Goal: Task Accomplishment & Management: Manage account settings

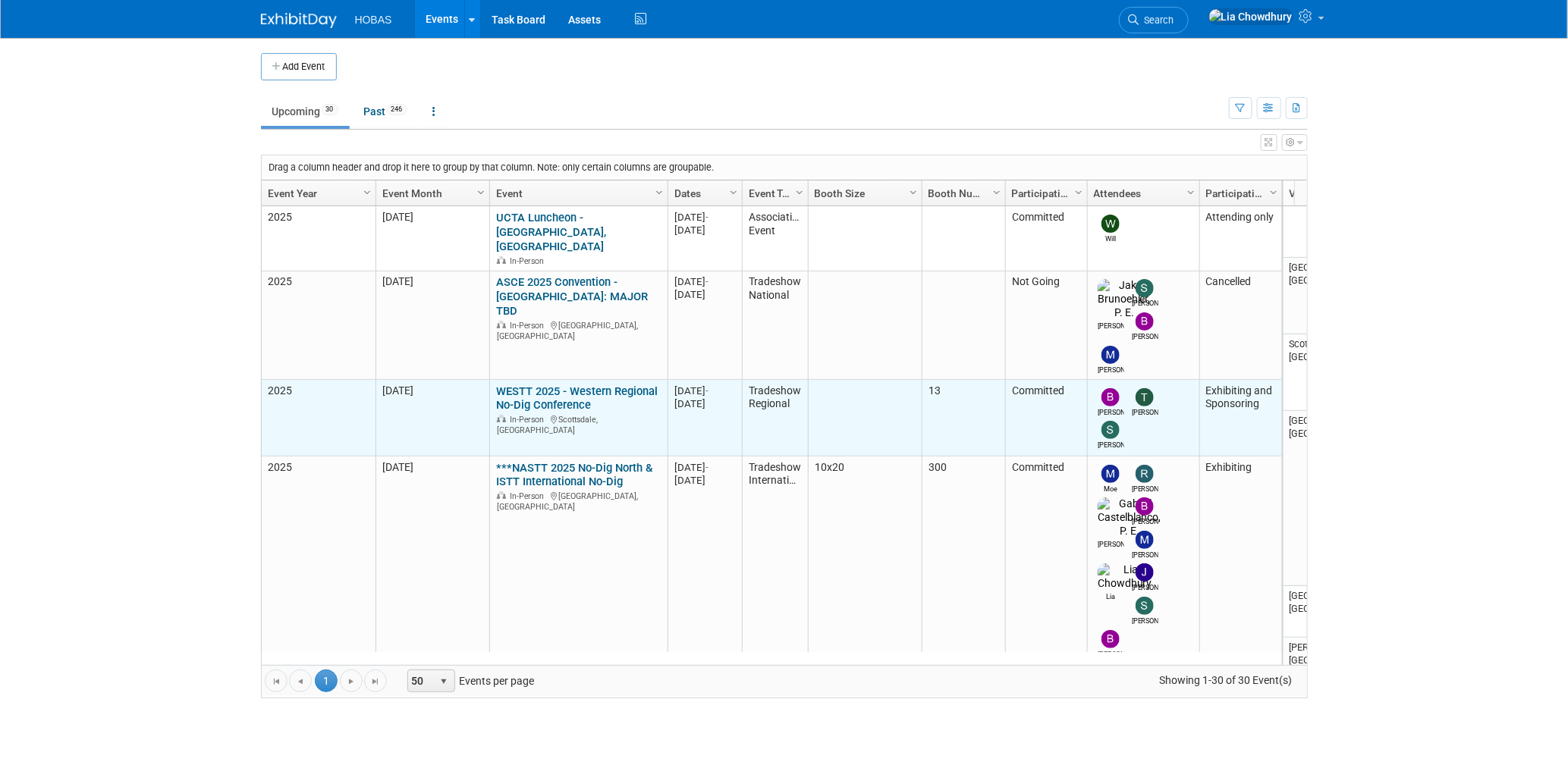
scroll to position [201, 0]
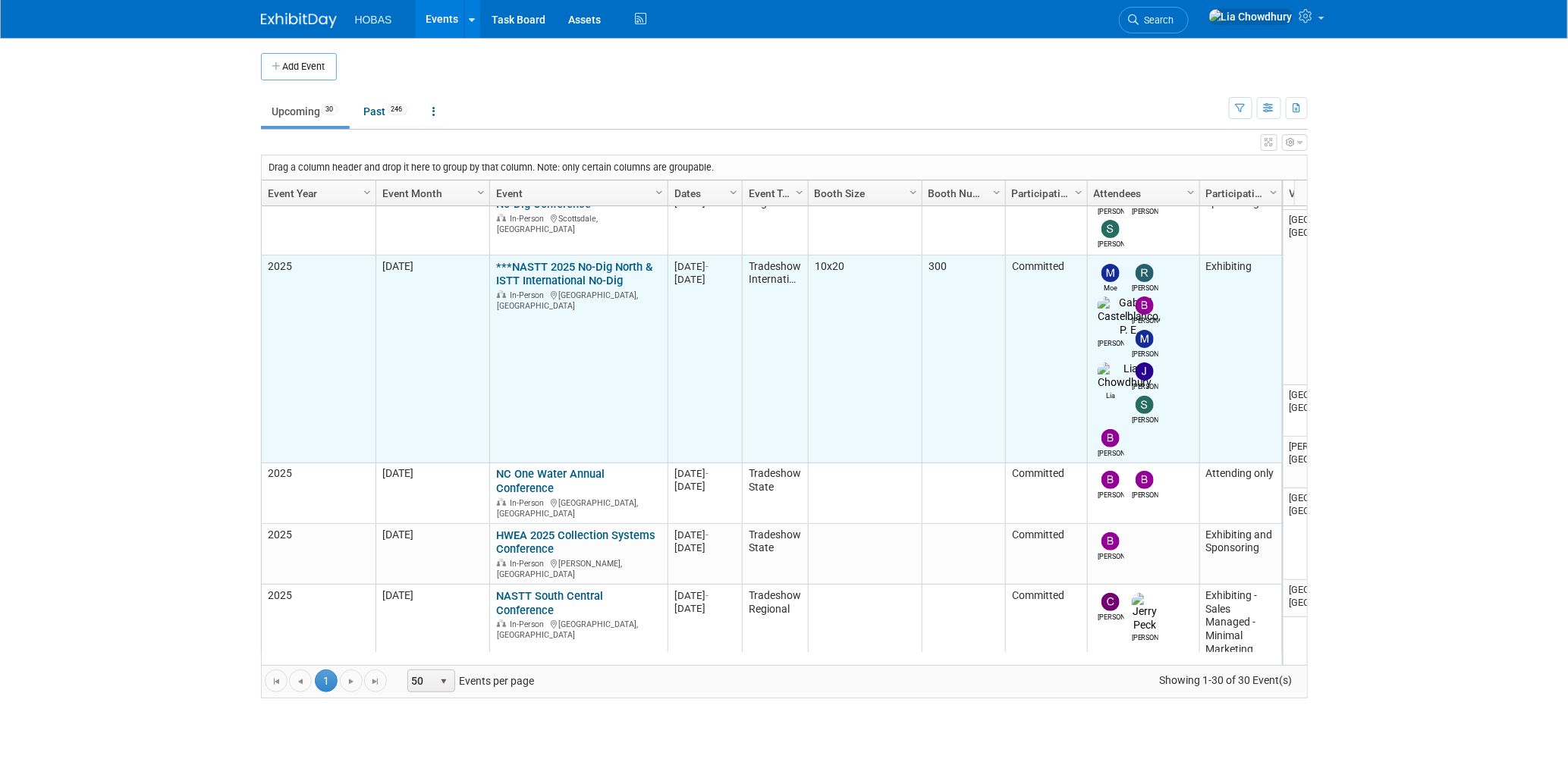
click at [549, 260] on link "***NASTT 2025 No-Dig North & ISTT International No-Dig" at bounding box center [574, 274] width 156 height 28
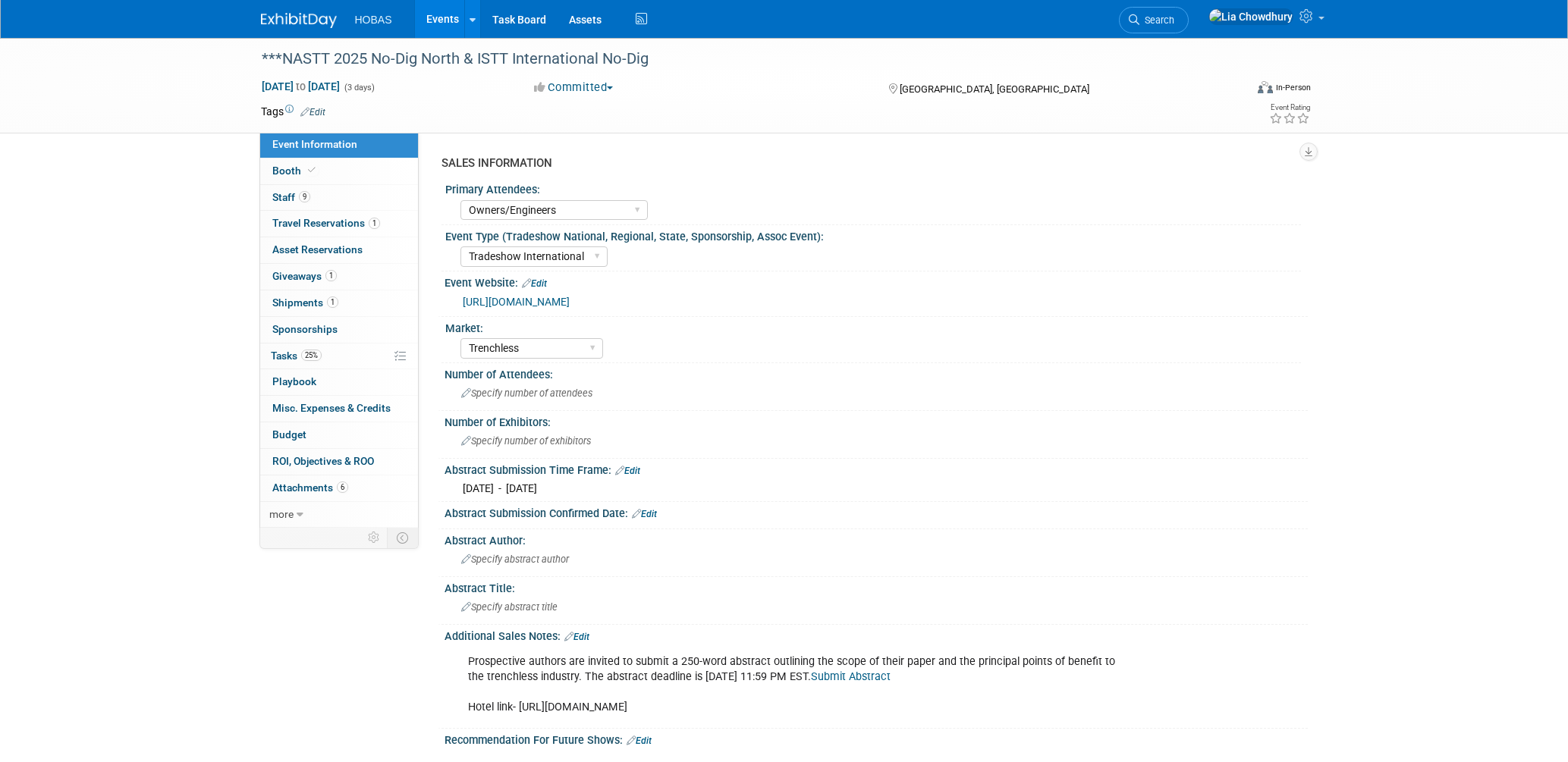
select select "Owners/Engineers"
select select "Tradeshow International"
select select "Trenchless"
select select "Exhibiting"
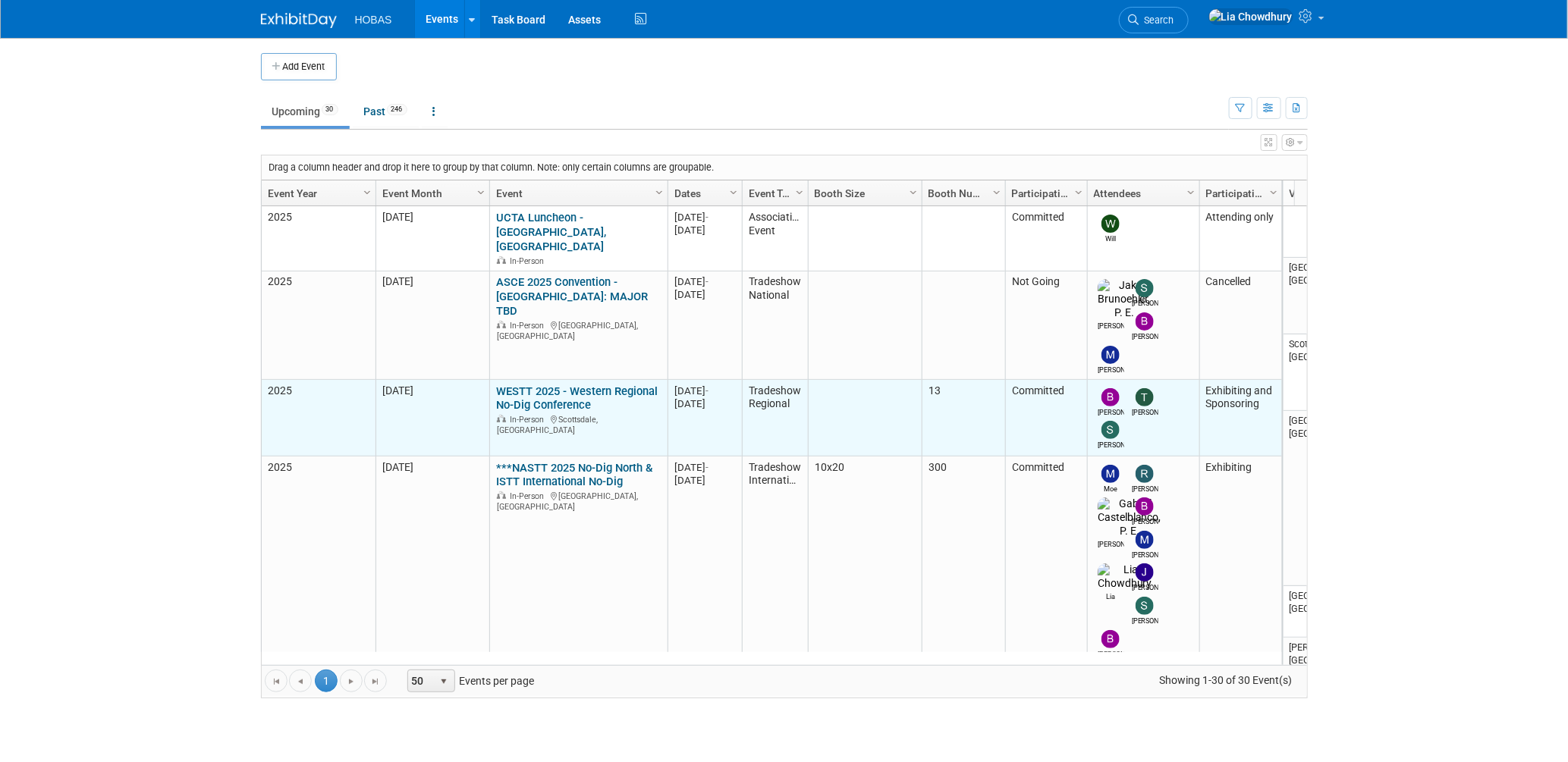
click at [550, 385] on link "WESTT 2025 - Western Regional No-Dig Conference" at bounding box center [577, 398] width 162 height 28
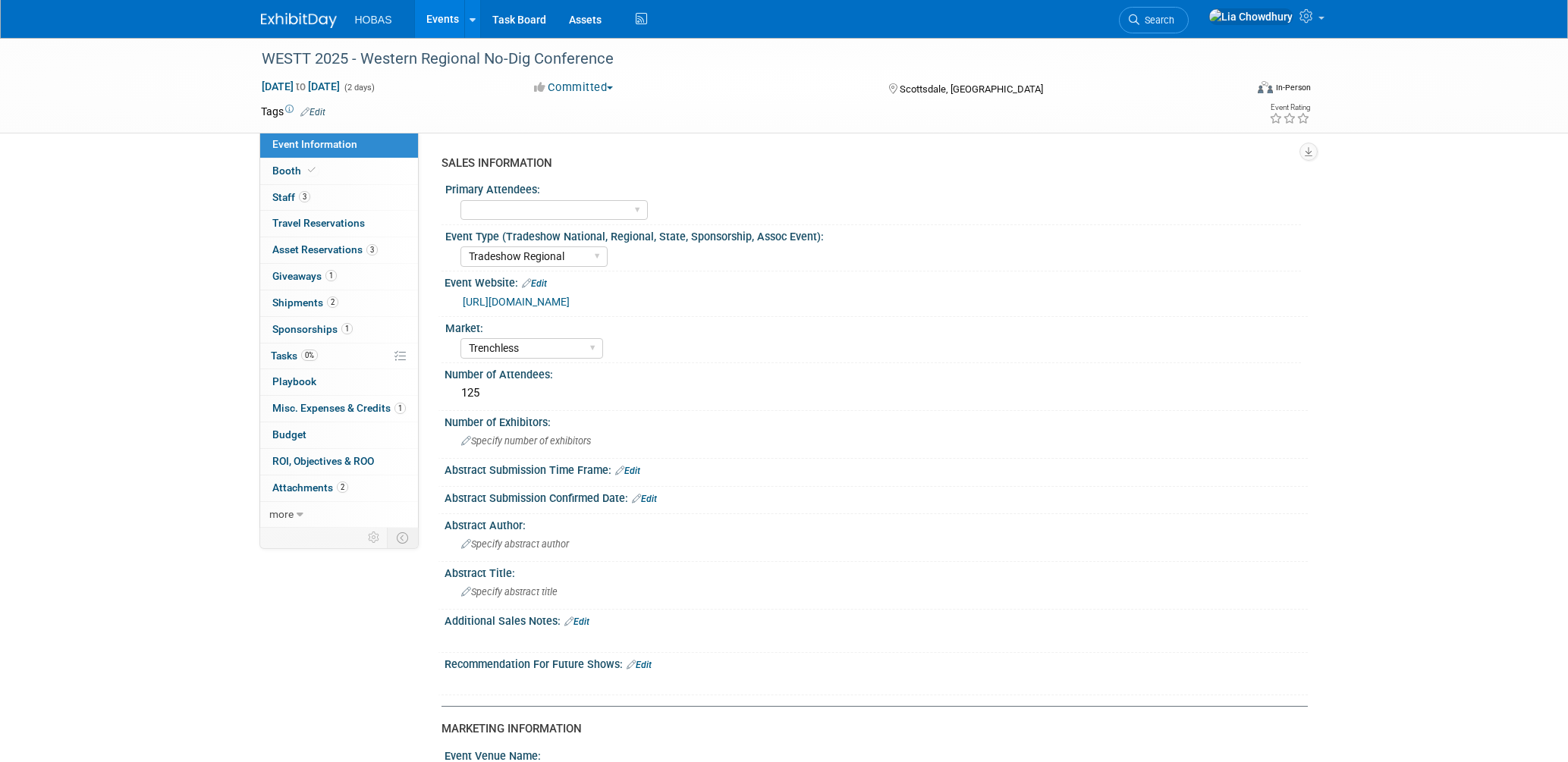
select select "Tradeshow Regional"
select select "Trenchless"
select select "Exhibiting and Sponsoring"
click at [304, 274] on span "Giveaways 1" at bounding box center [304, 276] width 64 height 12
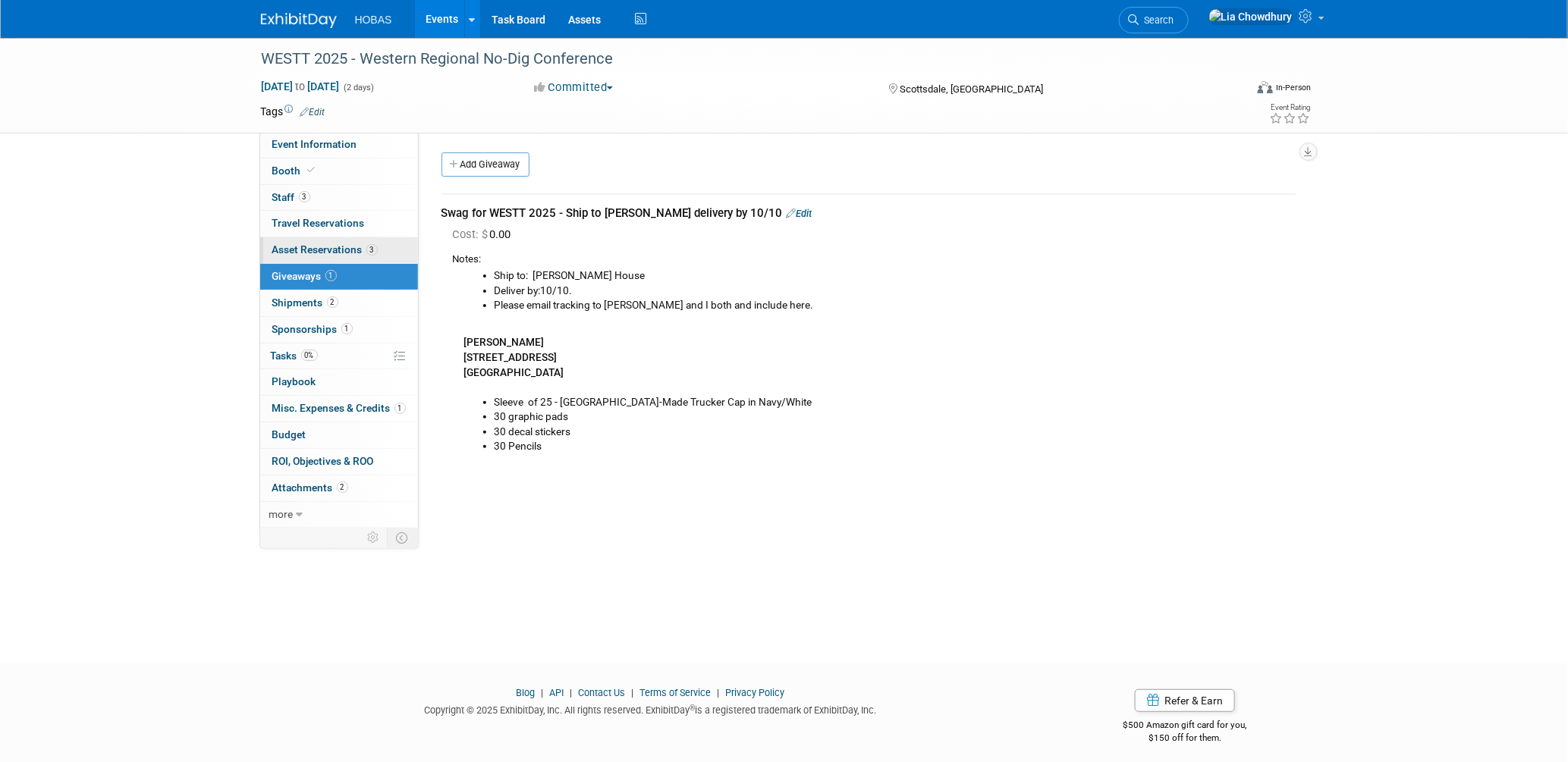
click at [314, 248] on span "Asset Reservations 3" at bounding box center [325, 249] width 106 height 12
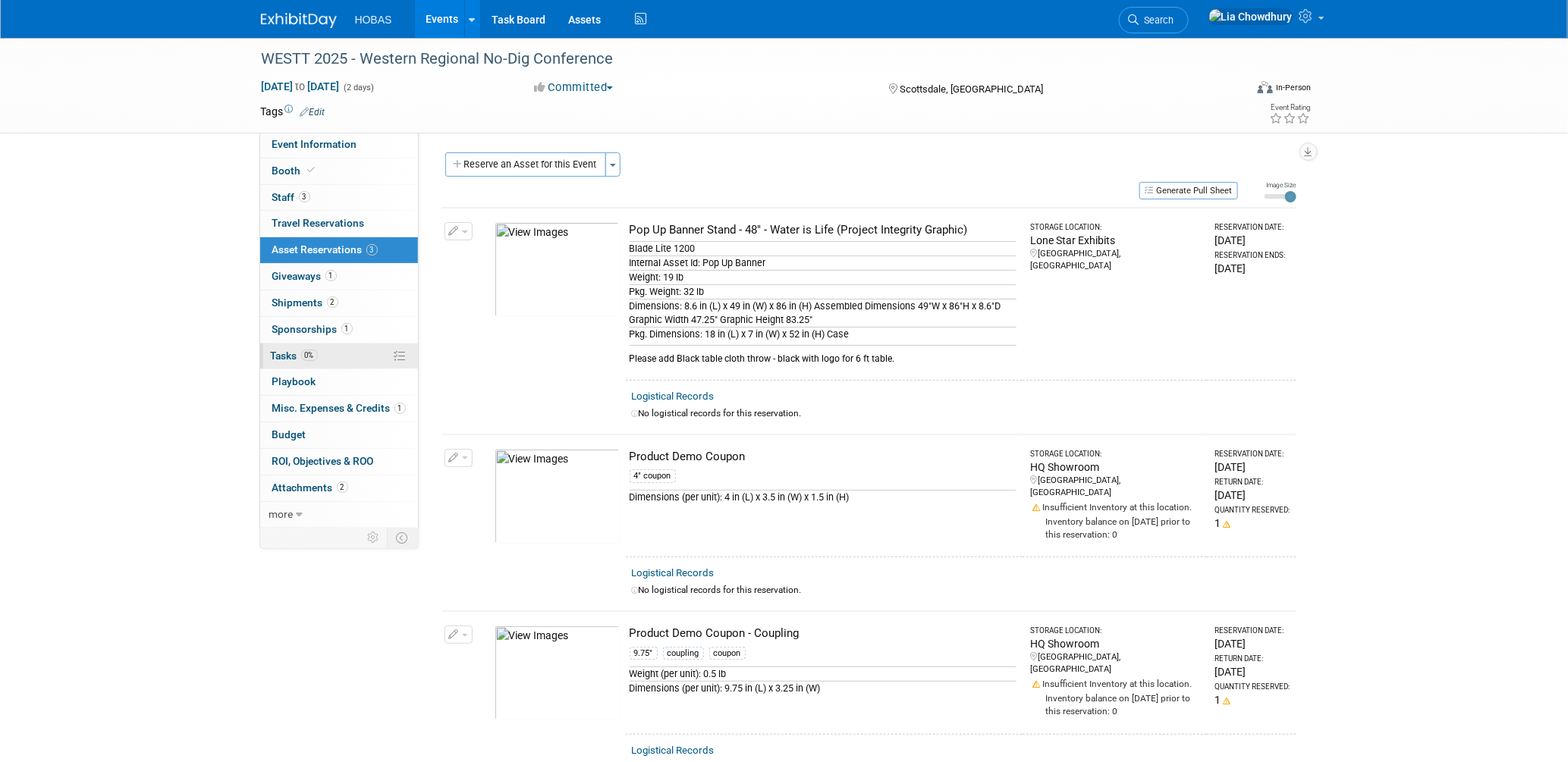
click at [301, 363] on link "0% Tasks 0%" at bounding box center [339, 357] width 158 height 26
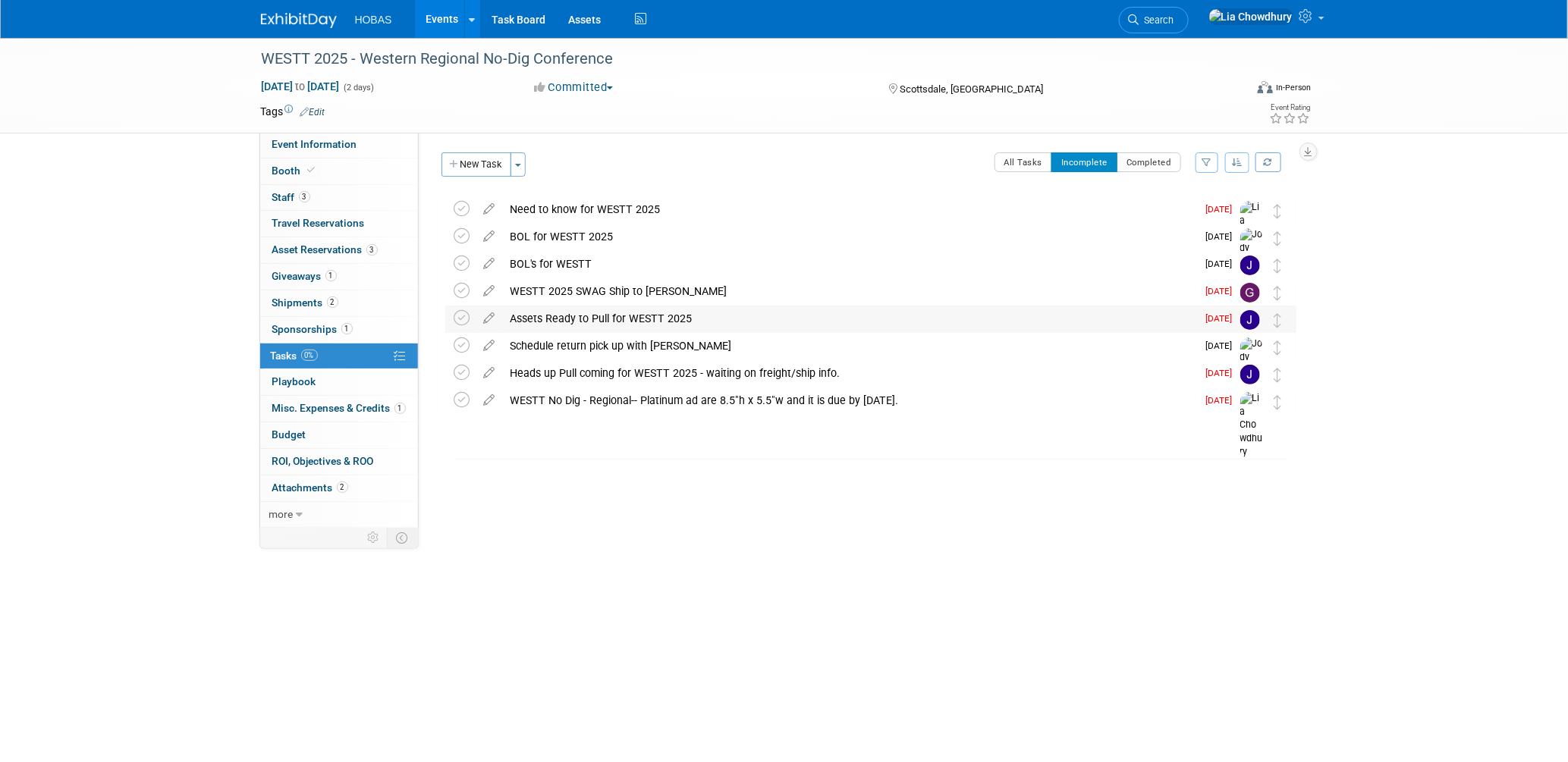
click at [610, 309] on div "Assets Ready to Pull for WESTT 2025" at bounding box center [850, 319] width 694 height 26
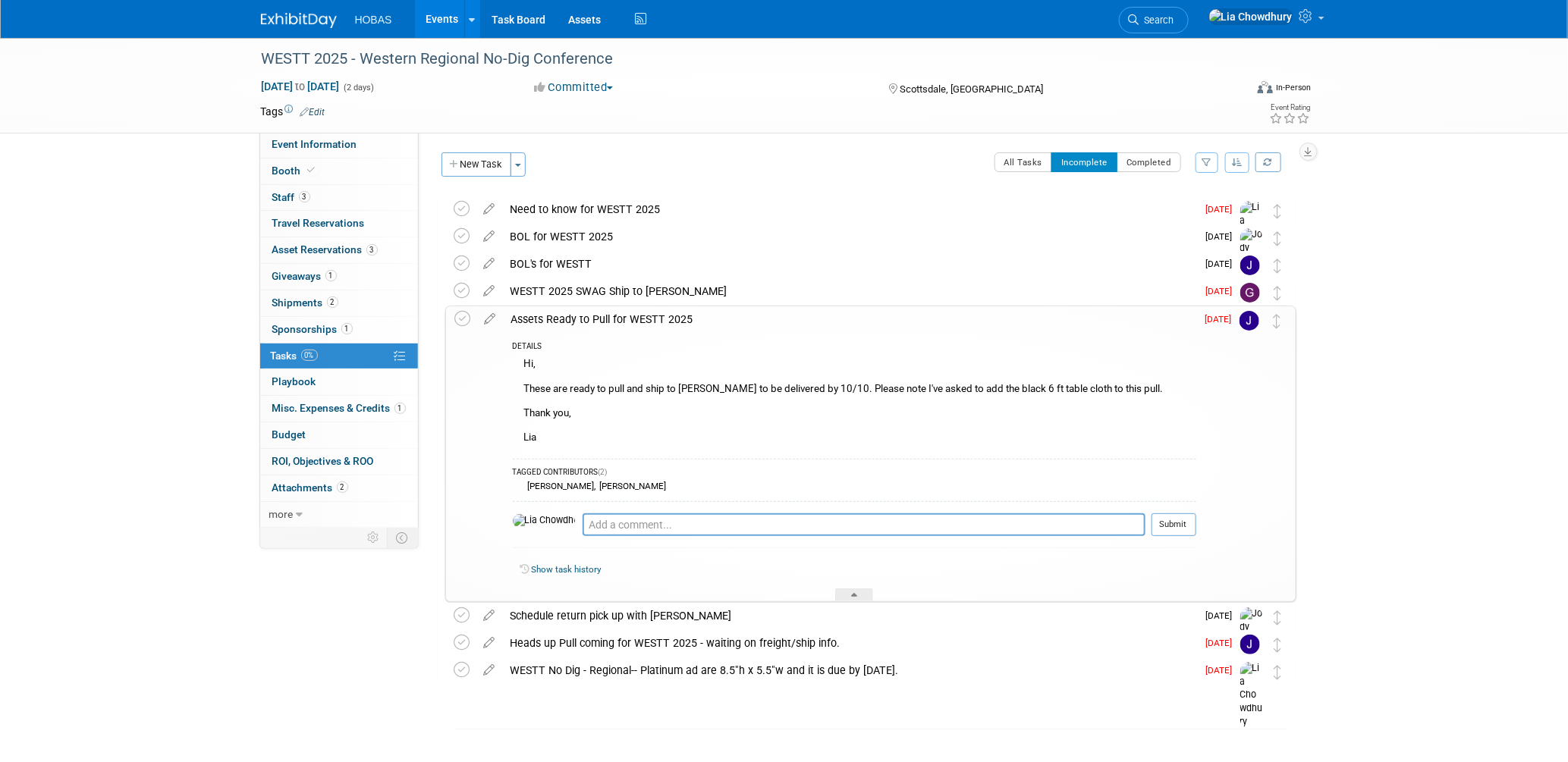
click at [1500, 334] on div "WESTT 2025 - Western Regional No-Dig Conference Oct 15, 2025 to Oct 16, 2025 (2…" at bounding box center [784, 407] width 1568 height 740
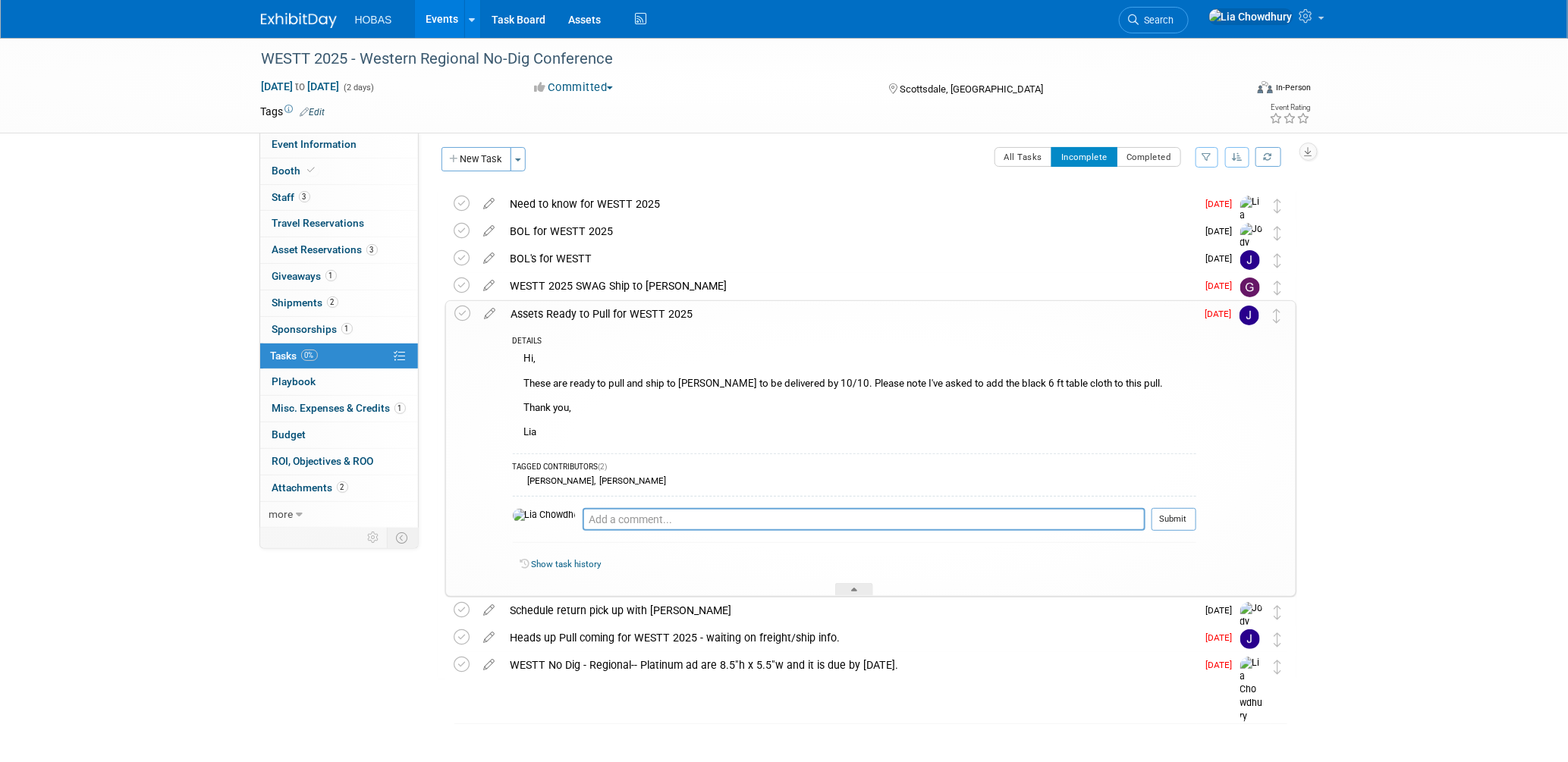
scroll to position [14, 0]
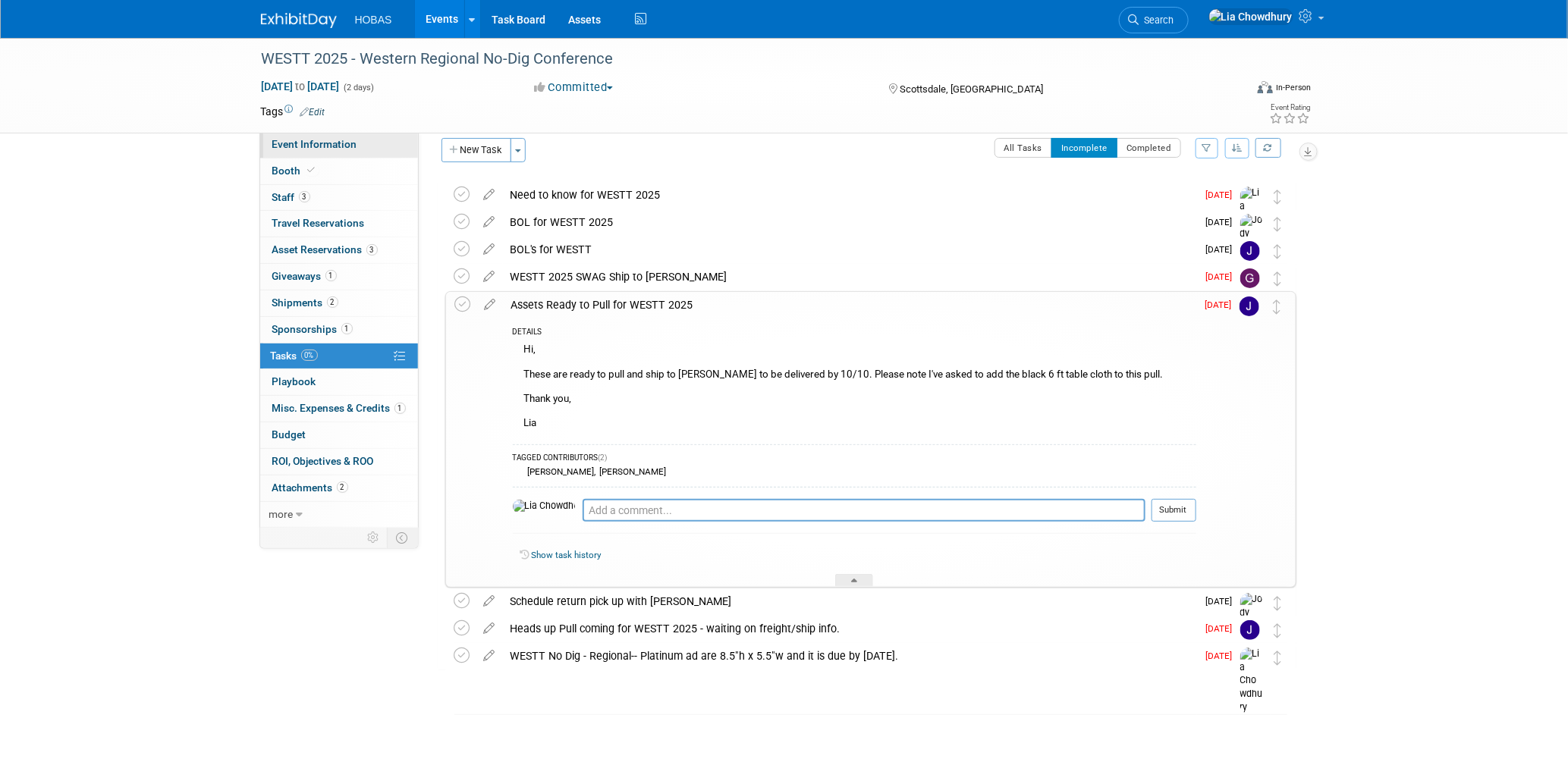
click at [321, 141] on span "Event Information" at bounding box center [315, 143] width 85 height 12
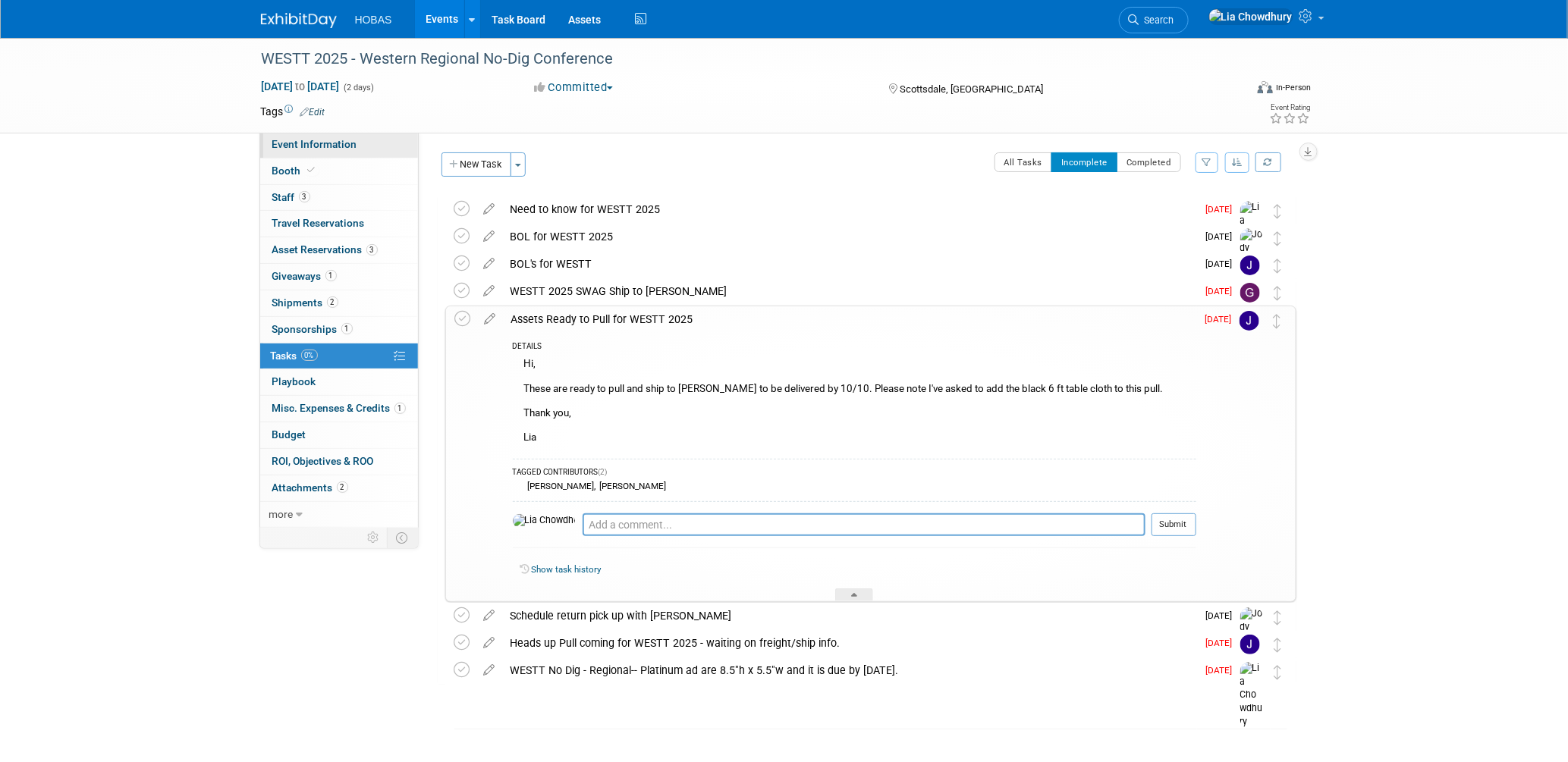
select select "Tradeshow Regional"
select select "Trenchless"
select select "Exhibiting and Sponsoring"
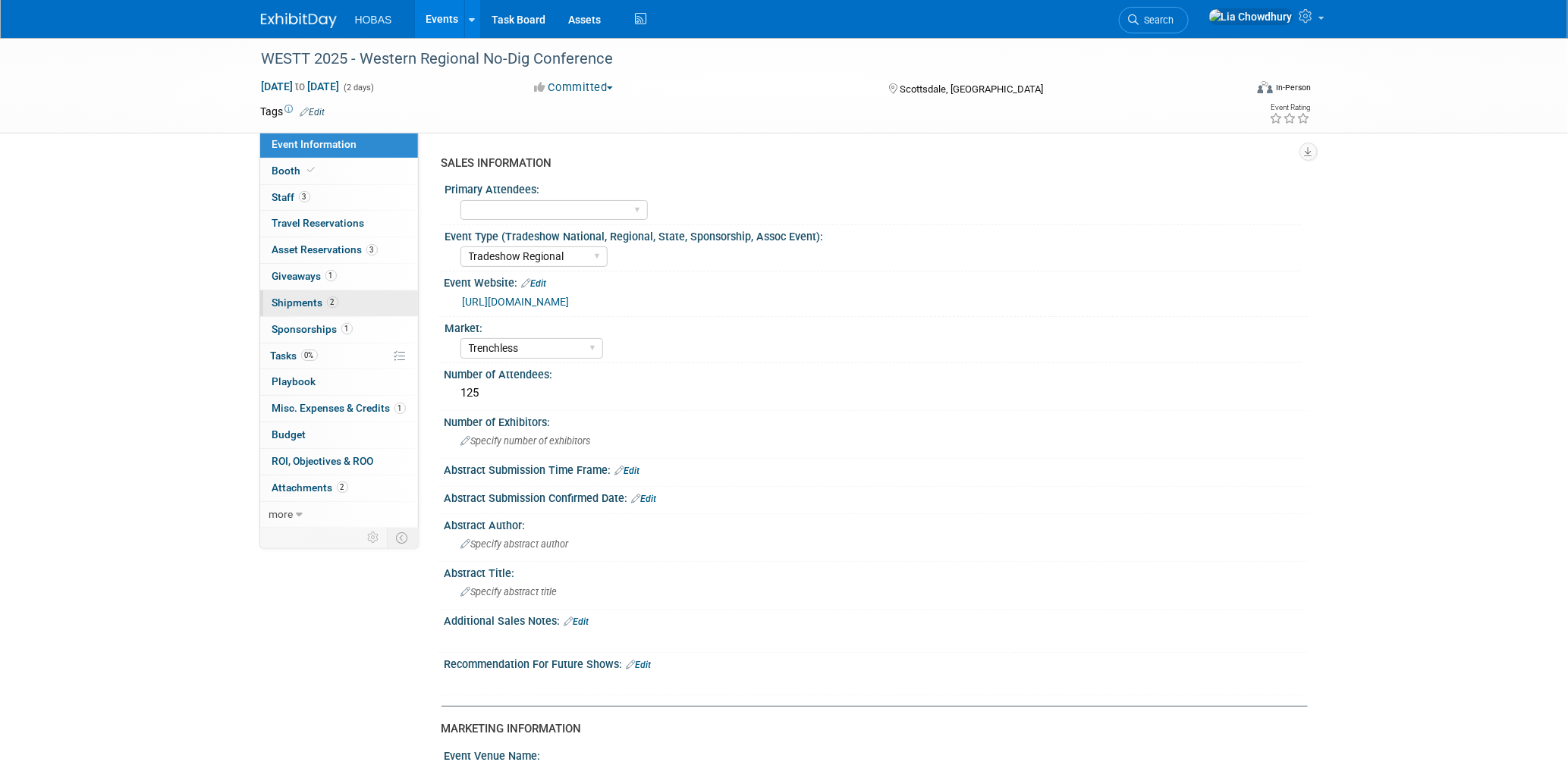
click at [288, 304] on span "Shipments 2" at bounding box center [305, 302] width 66 height 12
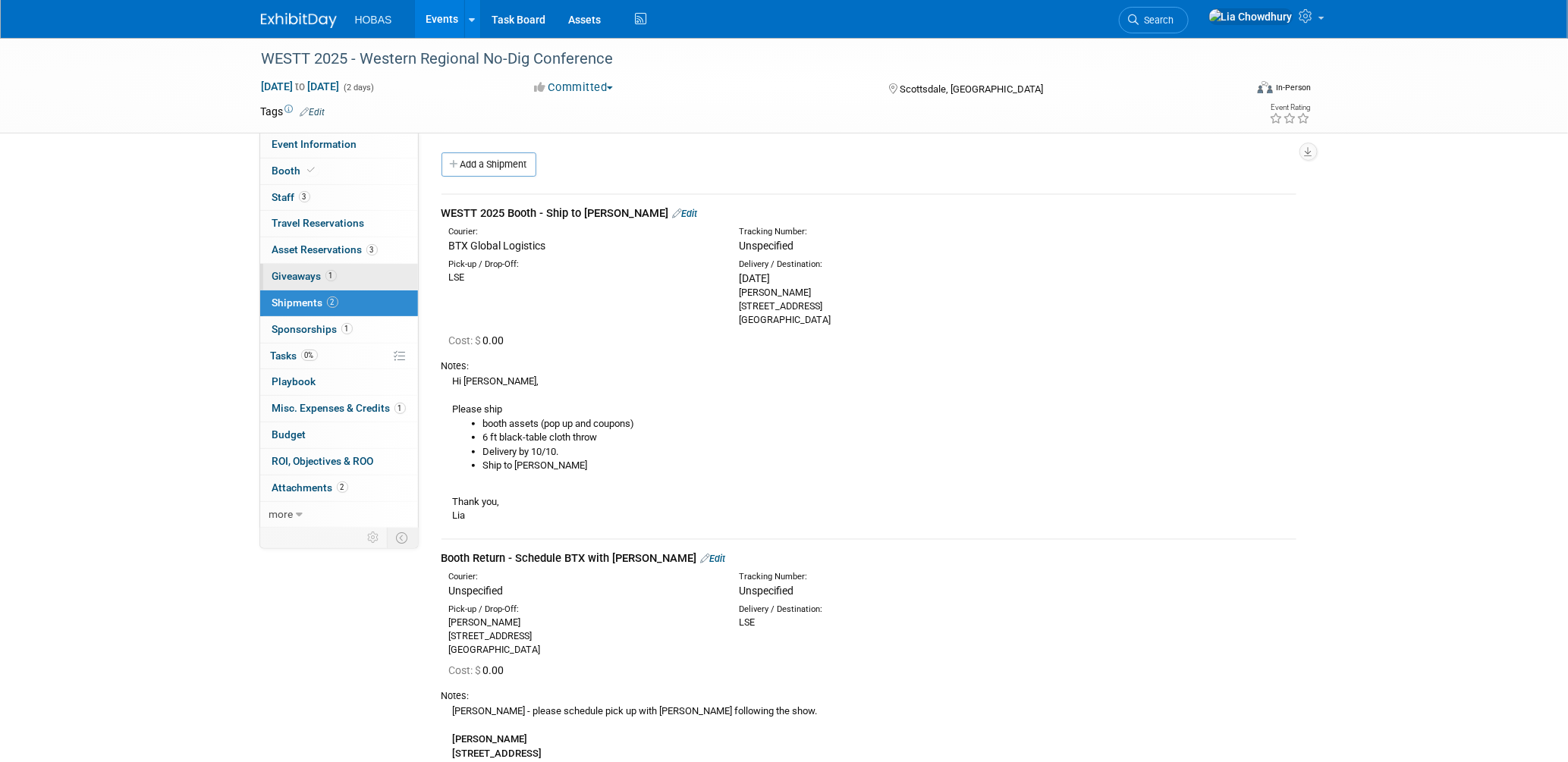
click at [274, 274] on span "Giveaways 1" at bounding box center [304, 276] width 64 height 12
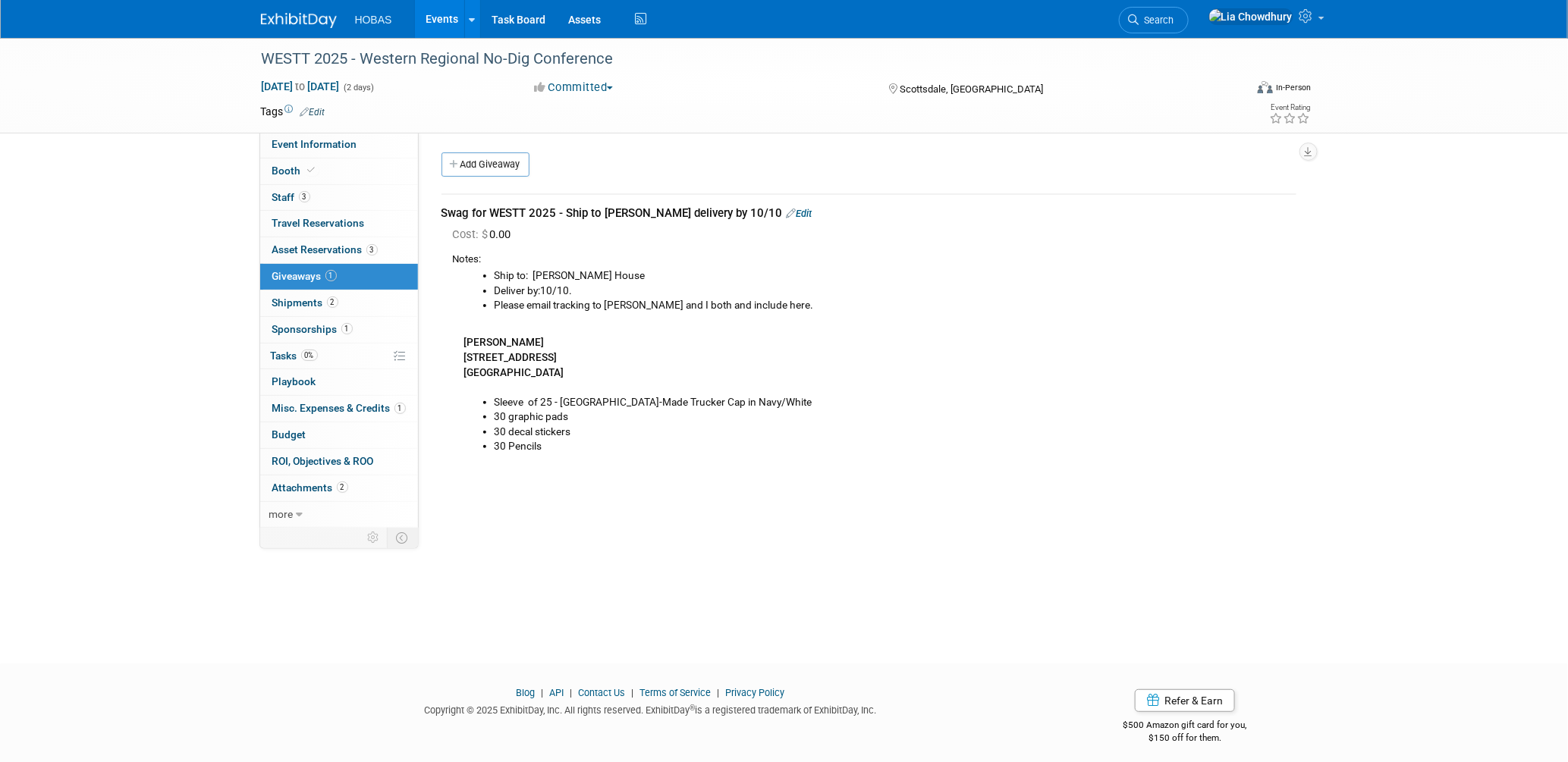
click at [441, 12] on link "Events" at bounding box center [442, 18] width 55 height 38
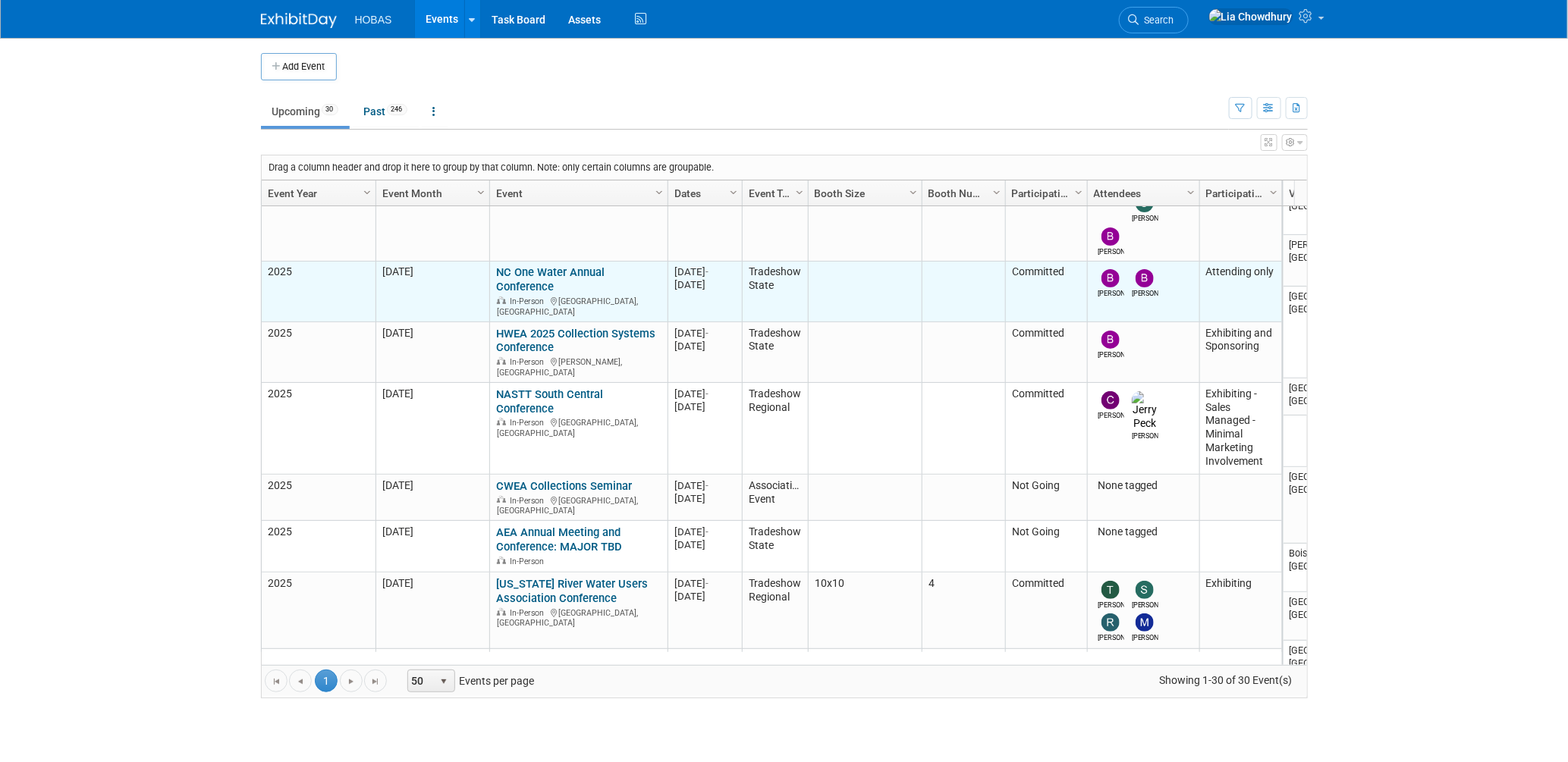
scroll to position [302, 0]
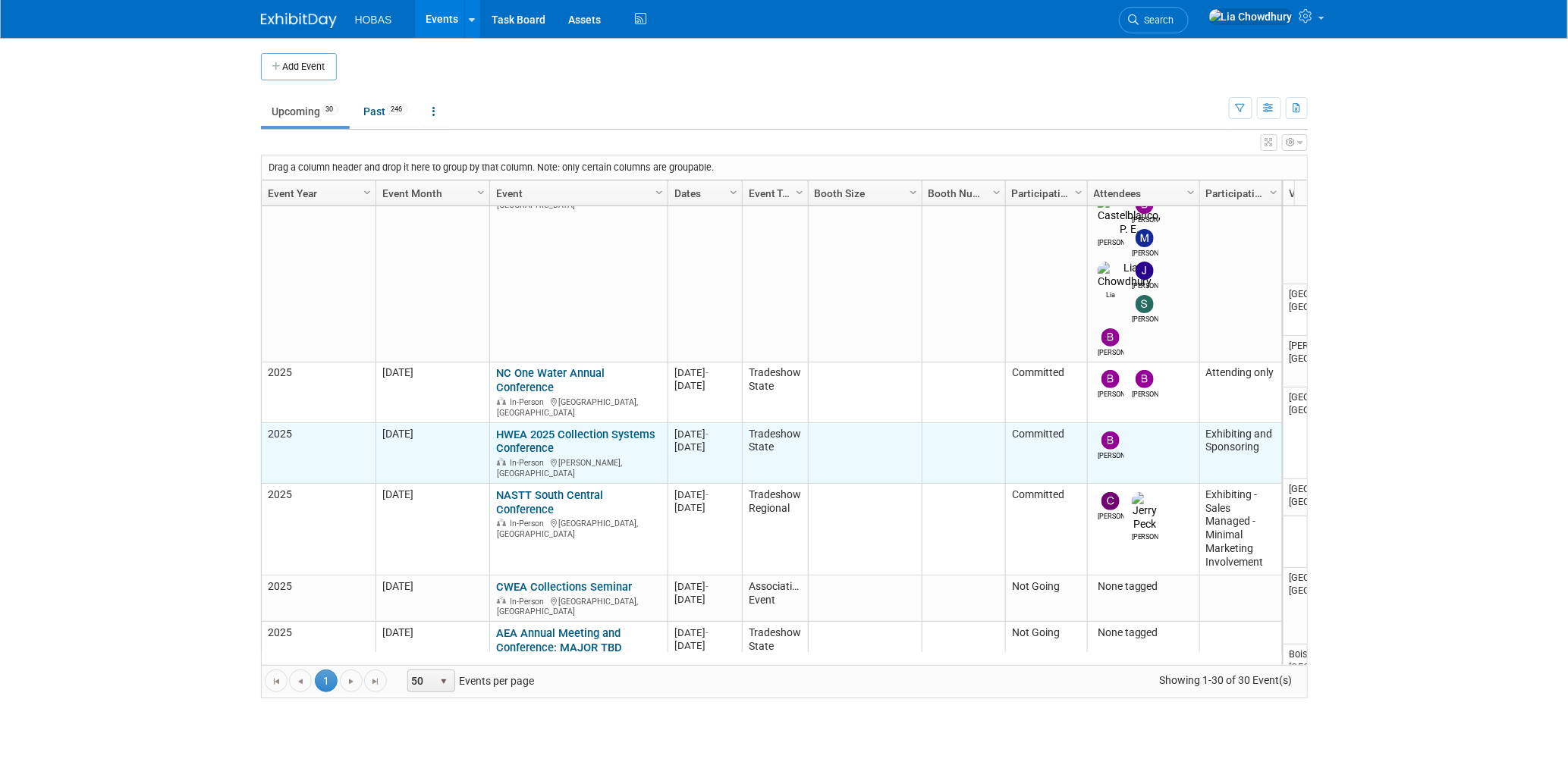
click at [532, 428] on link "HWEA 2025 Collection Systems Conference" at bounding box center [575, 441] width 159 height 28
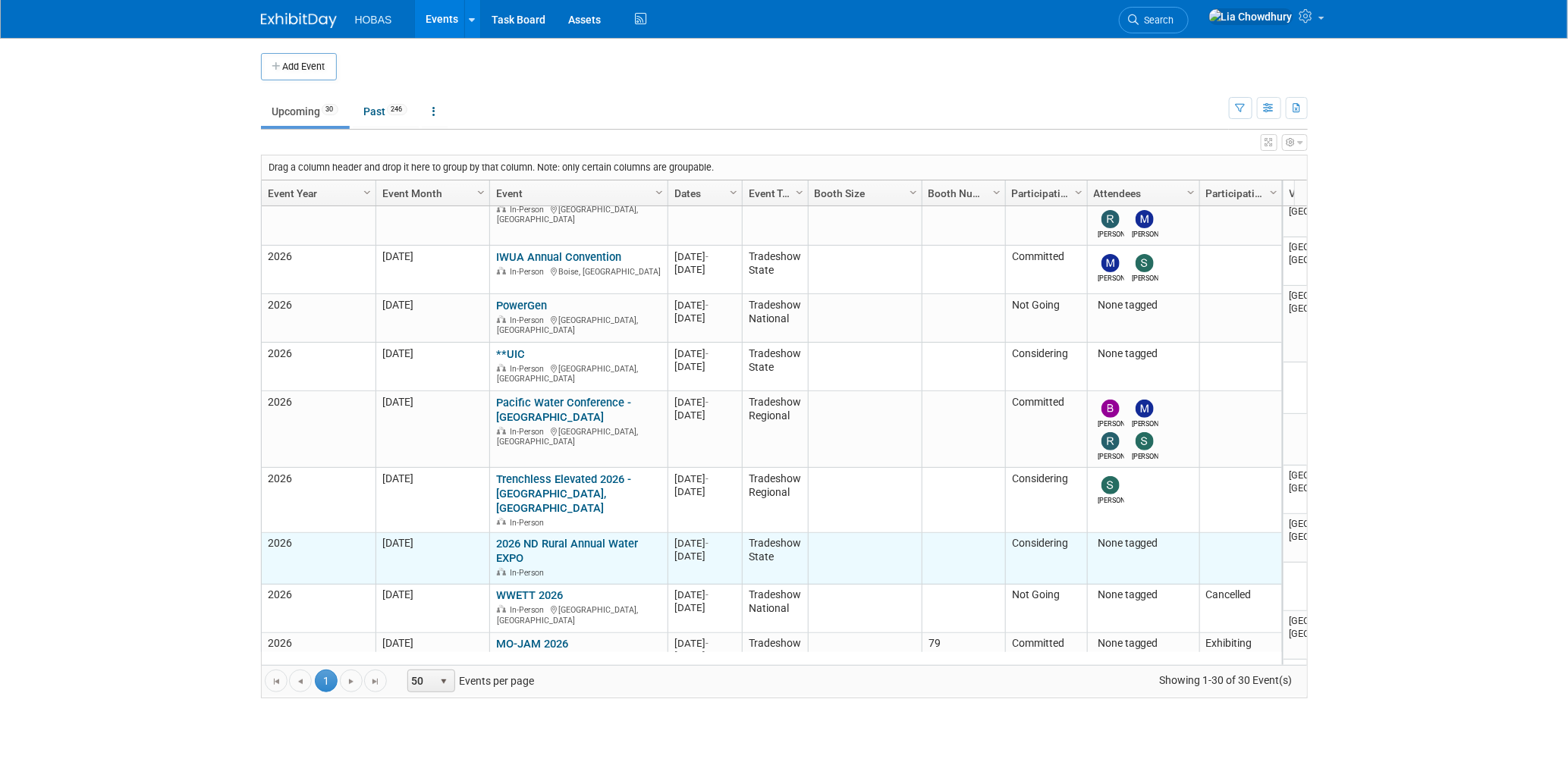
scroll to position [705, 0]
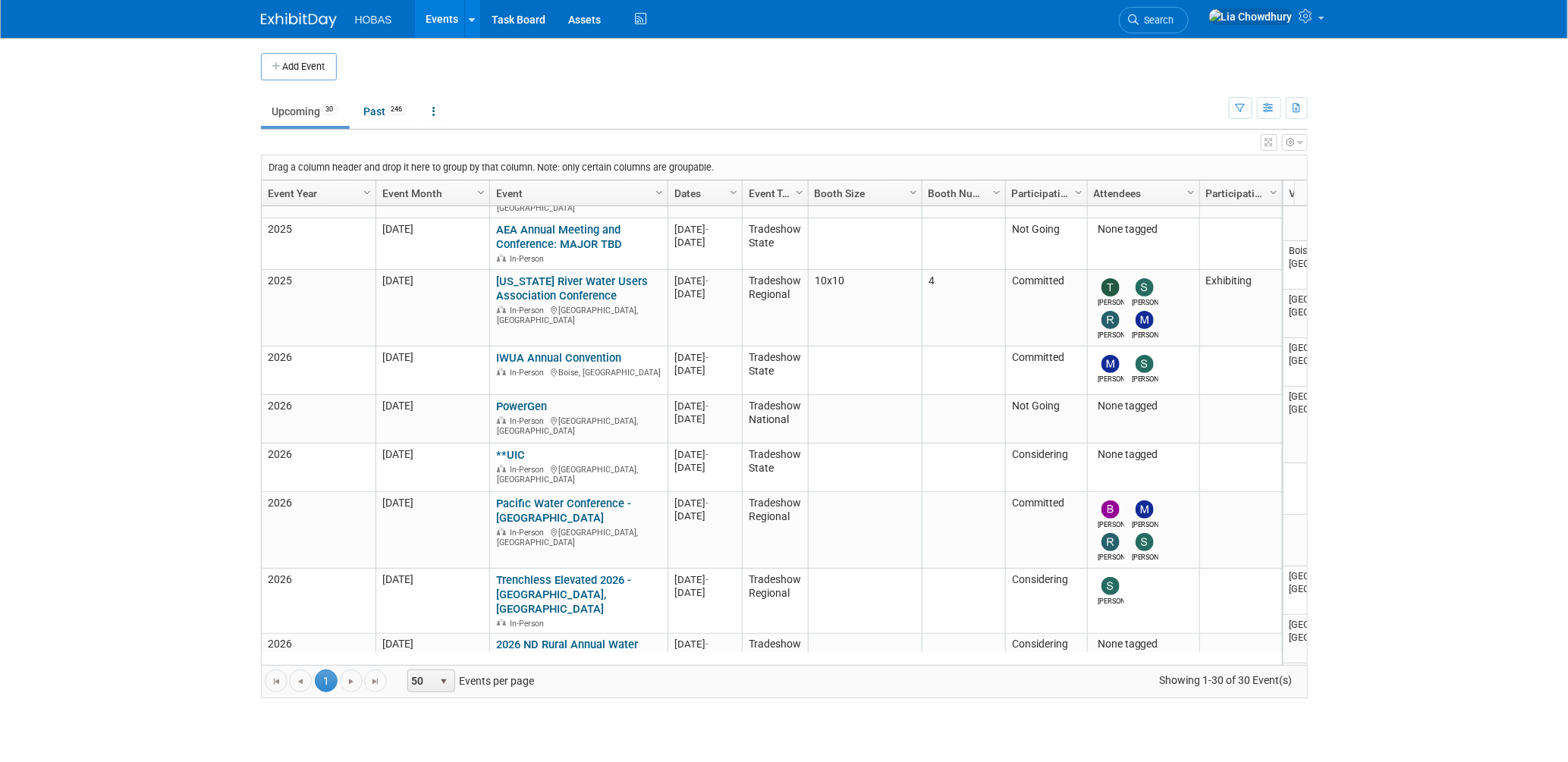
click at [530, 497] on link "Pacific Water Conference - [GEOGRAPHIC_DATA]" at bounding box center [563, 510] width 135 height 28
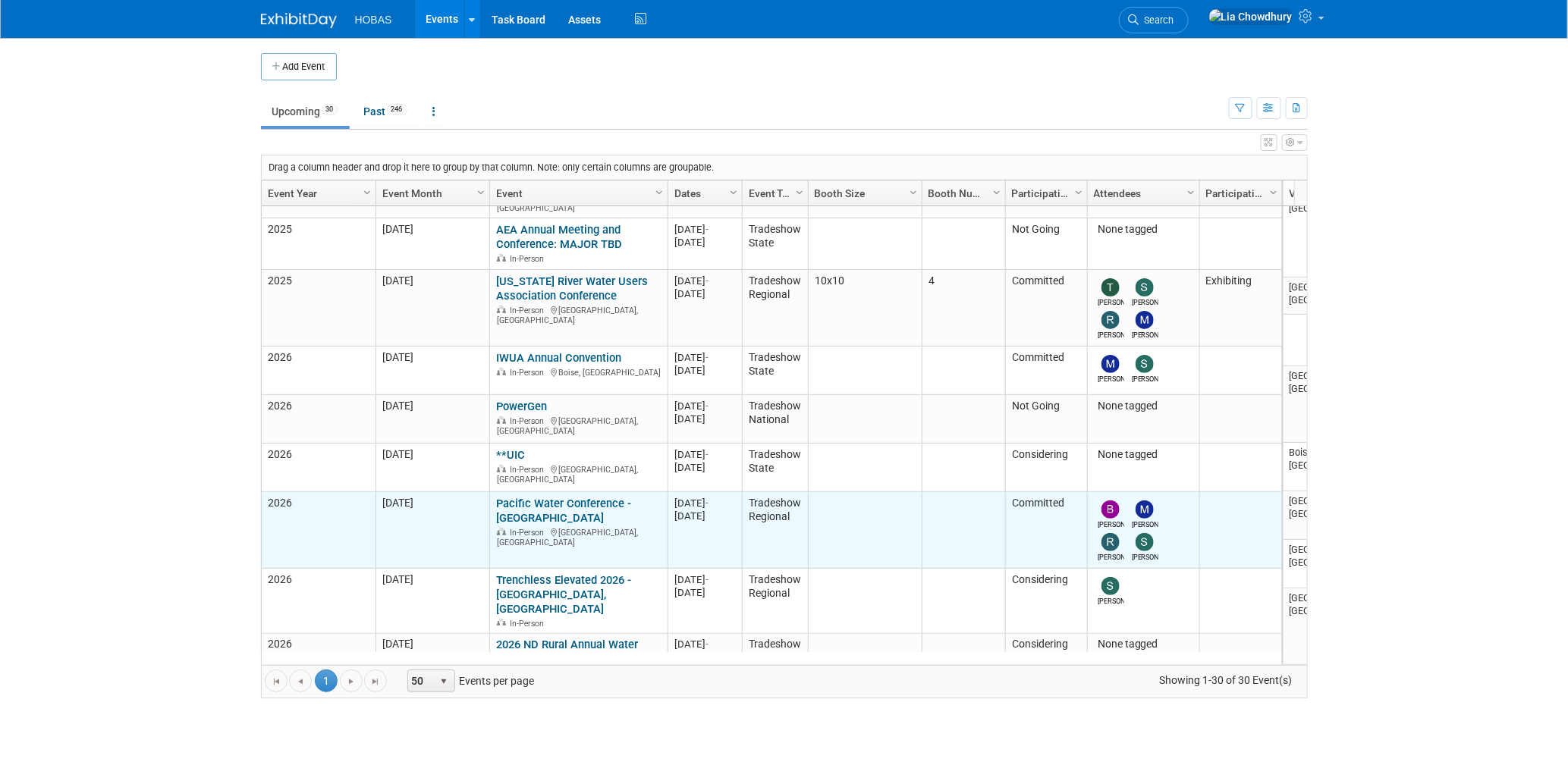
scroll to position [504, 0]
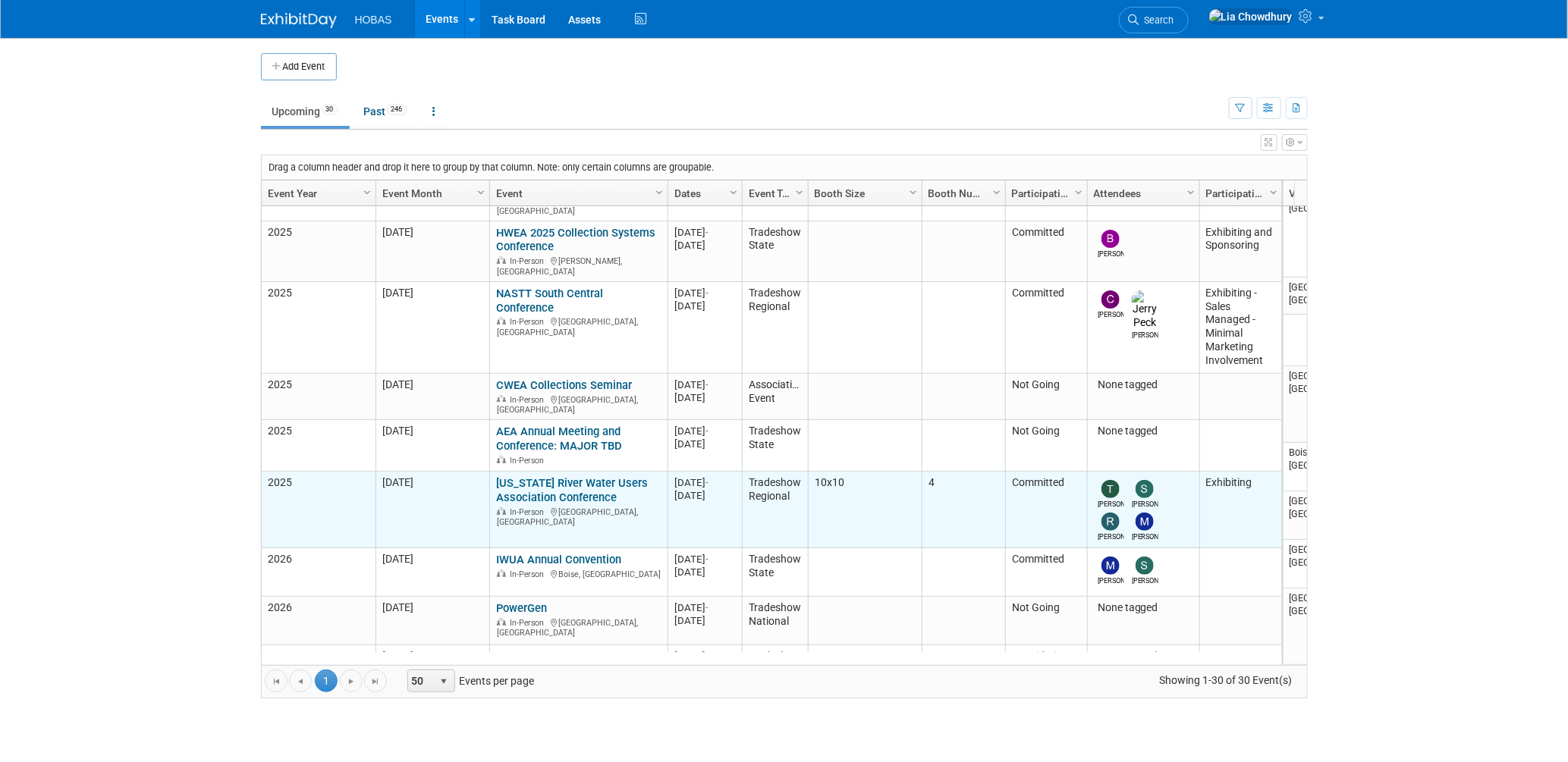
click at [595, 477] on link "[US_STATE] River Water Users Association Conference" at bounding box center [571, 490] width 151 height 28
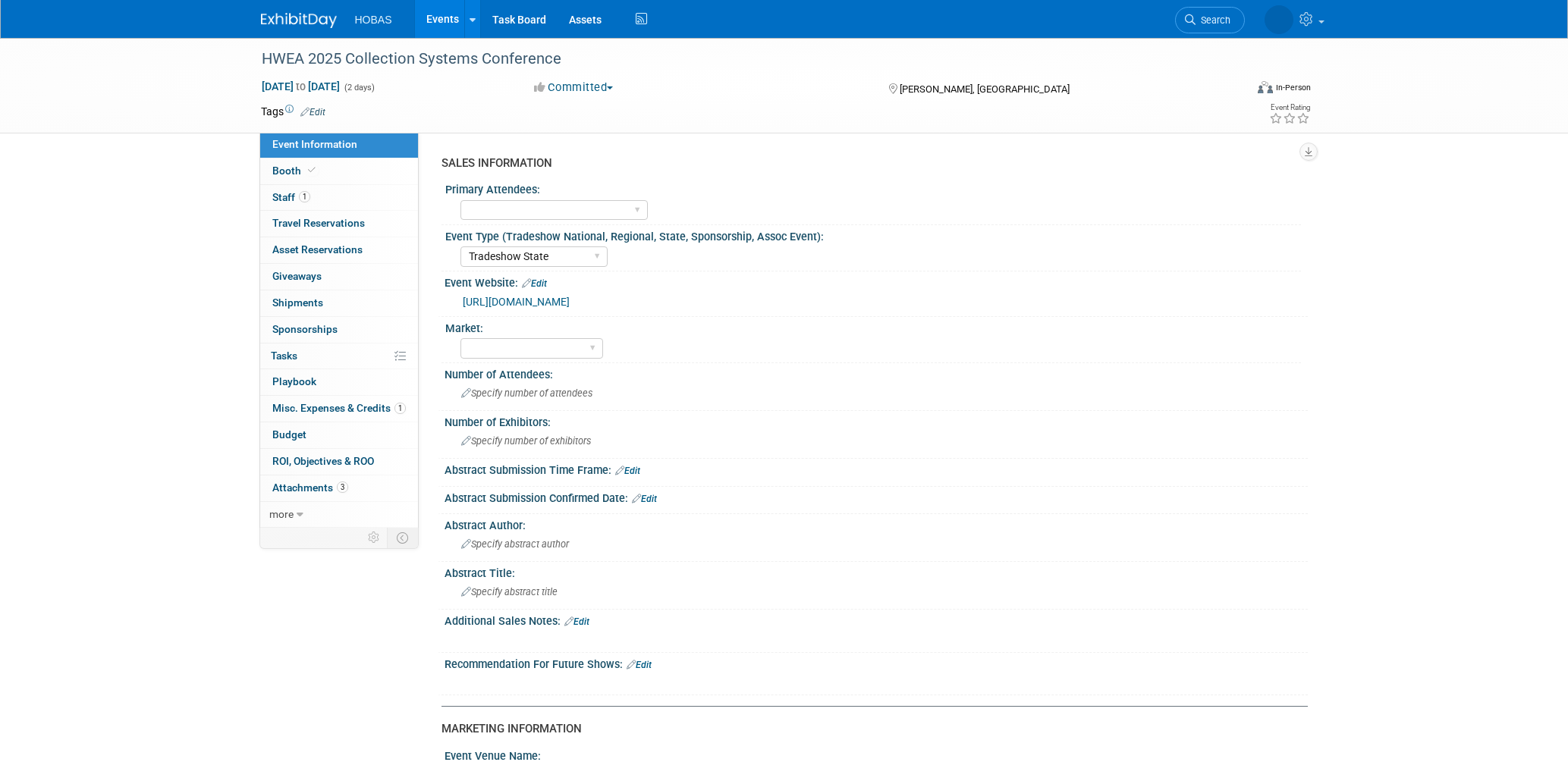
select select "Tradeshow State"
select select "Exhibiting and Sponsoring"
click at [292, 171] on span "Booth" at bounding box center [296, 170] width 46 height 12
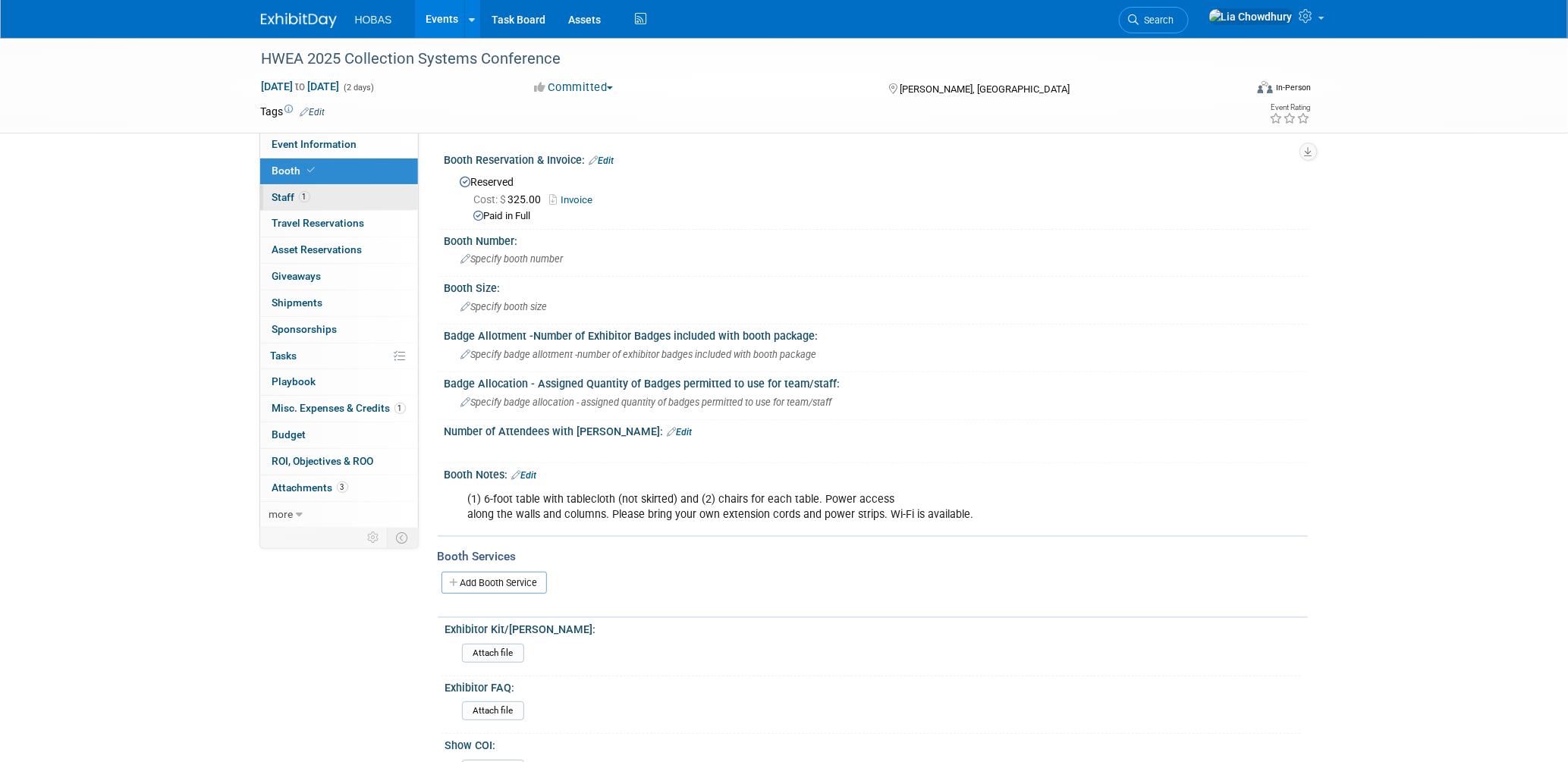
click at [279, 192] on span "Staff 1" at bounding box center [291, 197] width 38 height 12
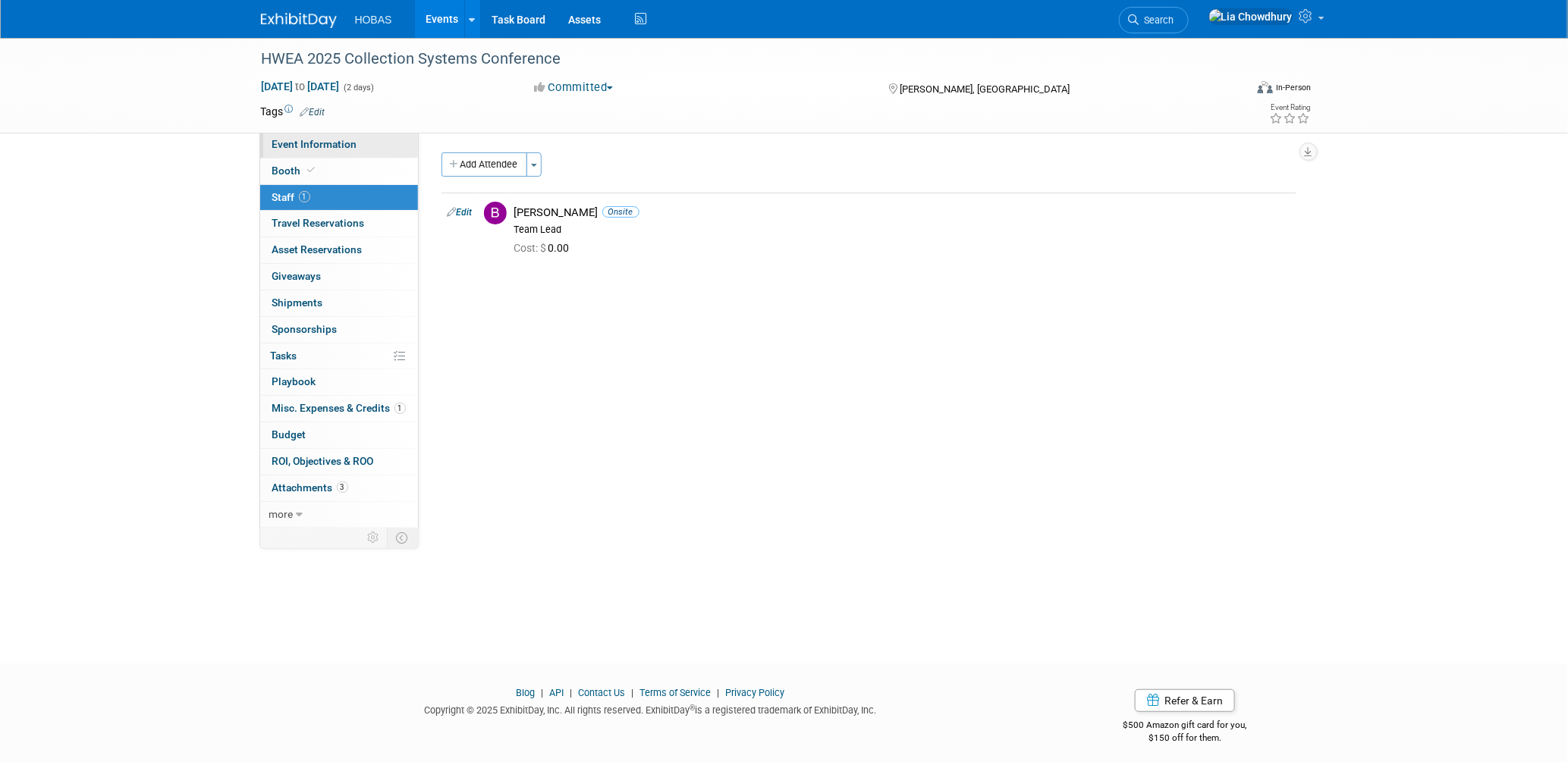
drag, startPoint x: 276, startPoint y: 135, endPoint x: 268, endPoint y: 138, distance: 8.5
click at [273, 135] on link "Event Information" at bounding box center [339, 145] width 158 height 26
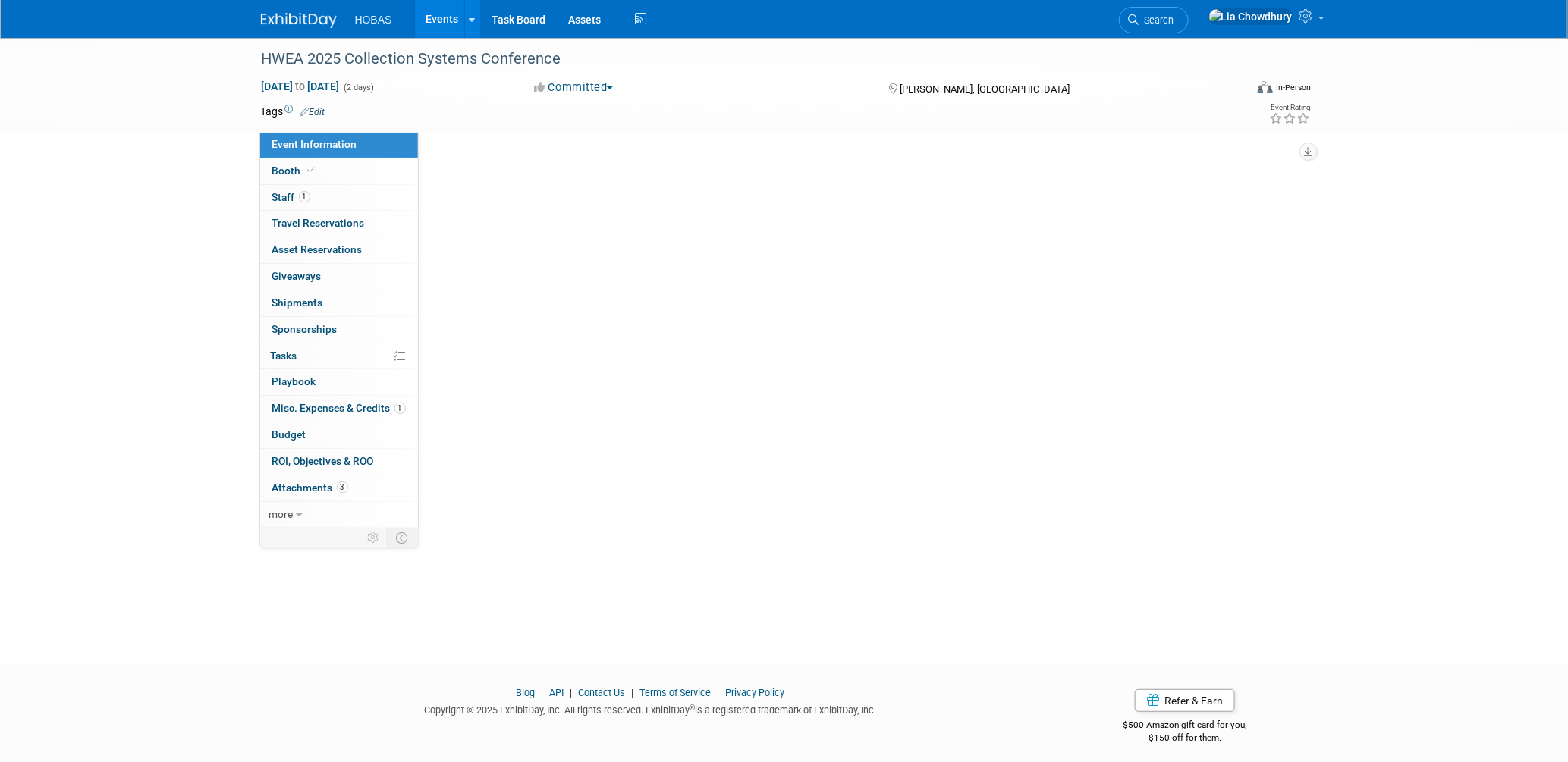
select select "Tradeshow State"
select select "Exhibiting and Sponsoring"
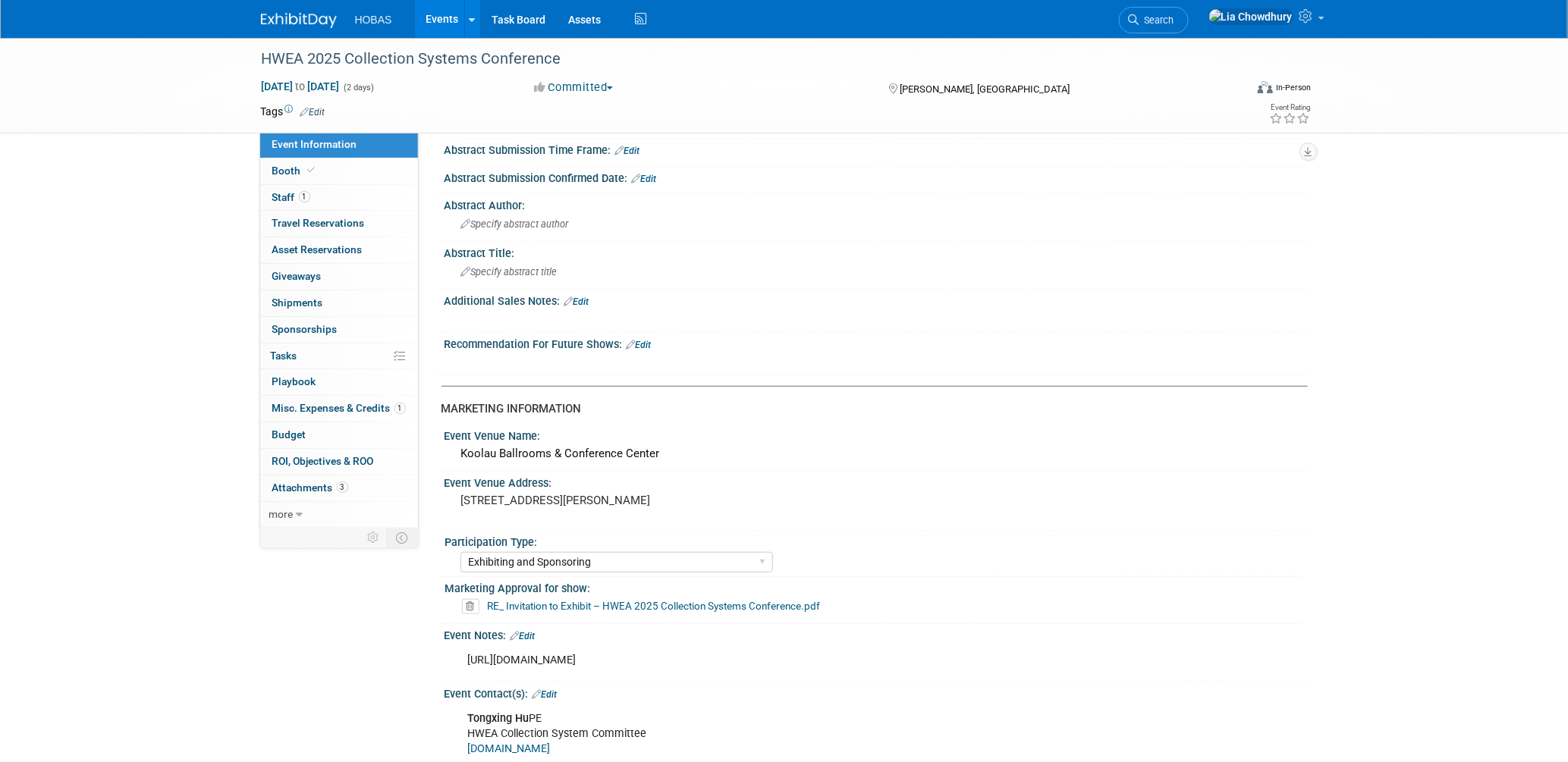
scroll to position [337, 0]
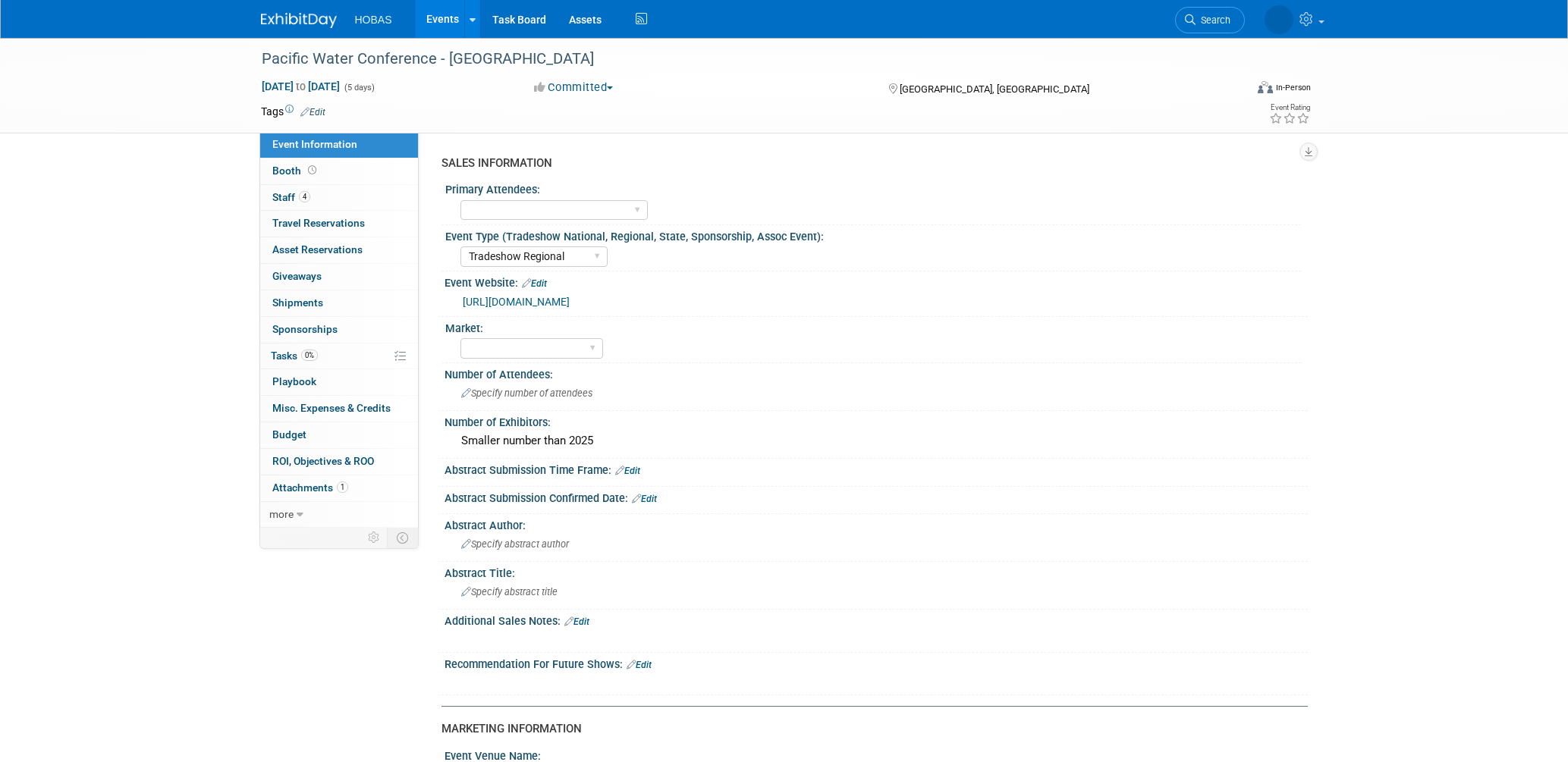
select select "Tradeshow Regional"
click at [292, 171] on span "Booth" at bounding box center [296, 170] width 47 height 12
select select "Owners/Engineers"
select select "Tradeshow Regional"
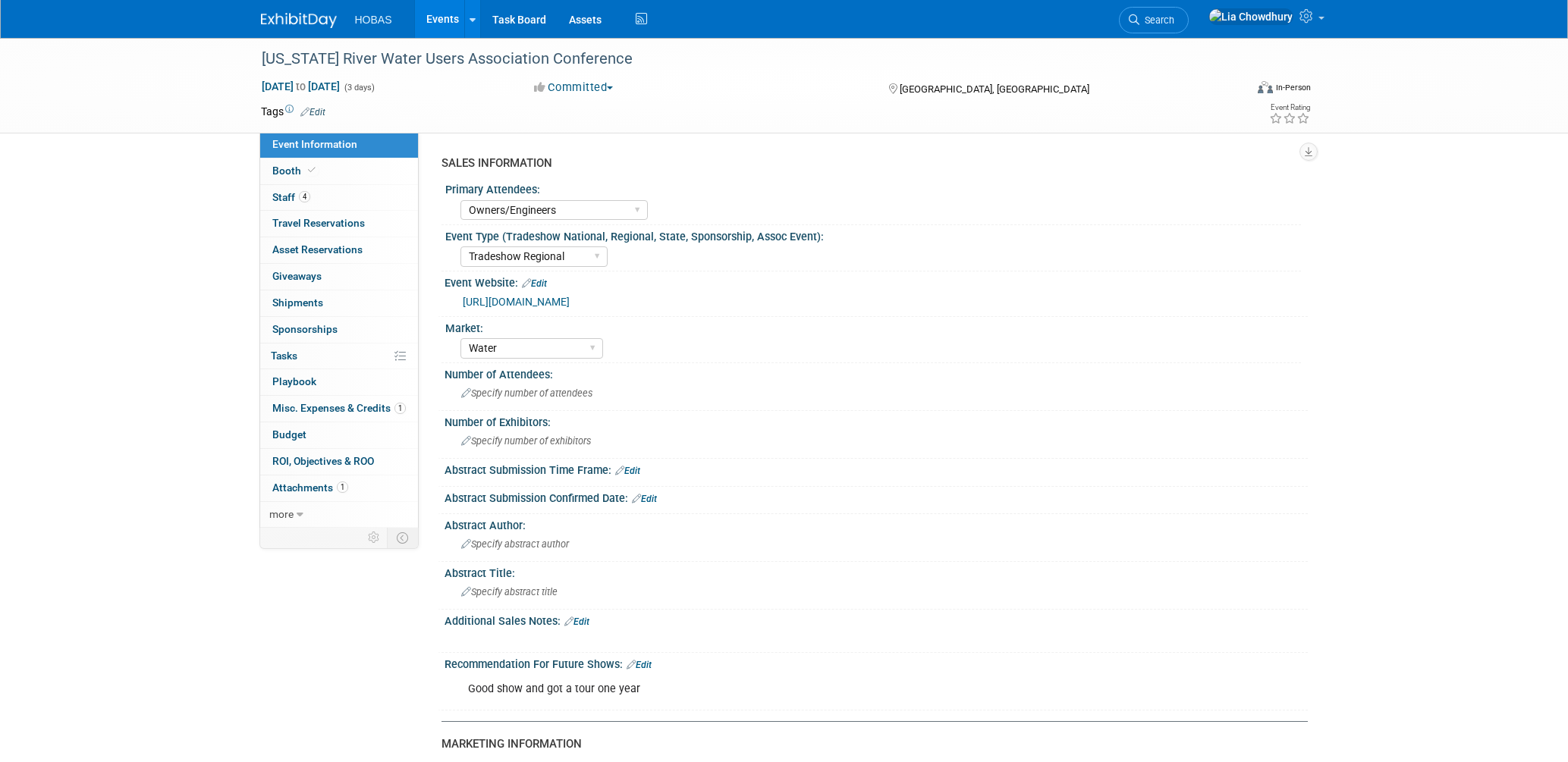
select select "Water"
select select "Exhibiting"
click at [293, 171] on span "Booth" at bounding box center [296, 170] width 46 height 12
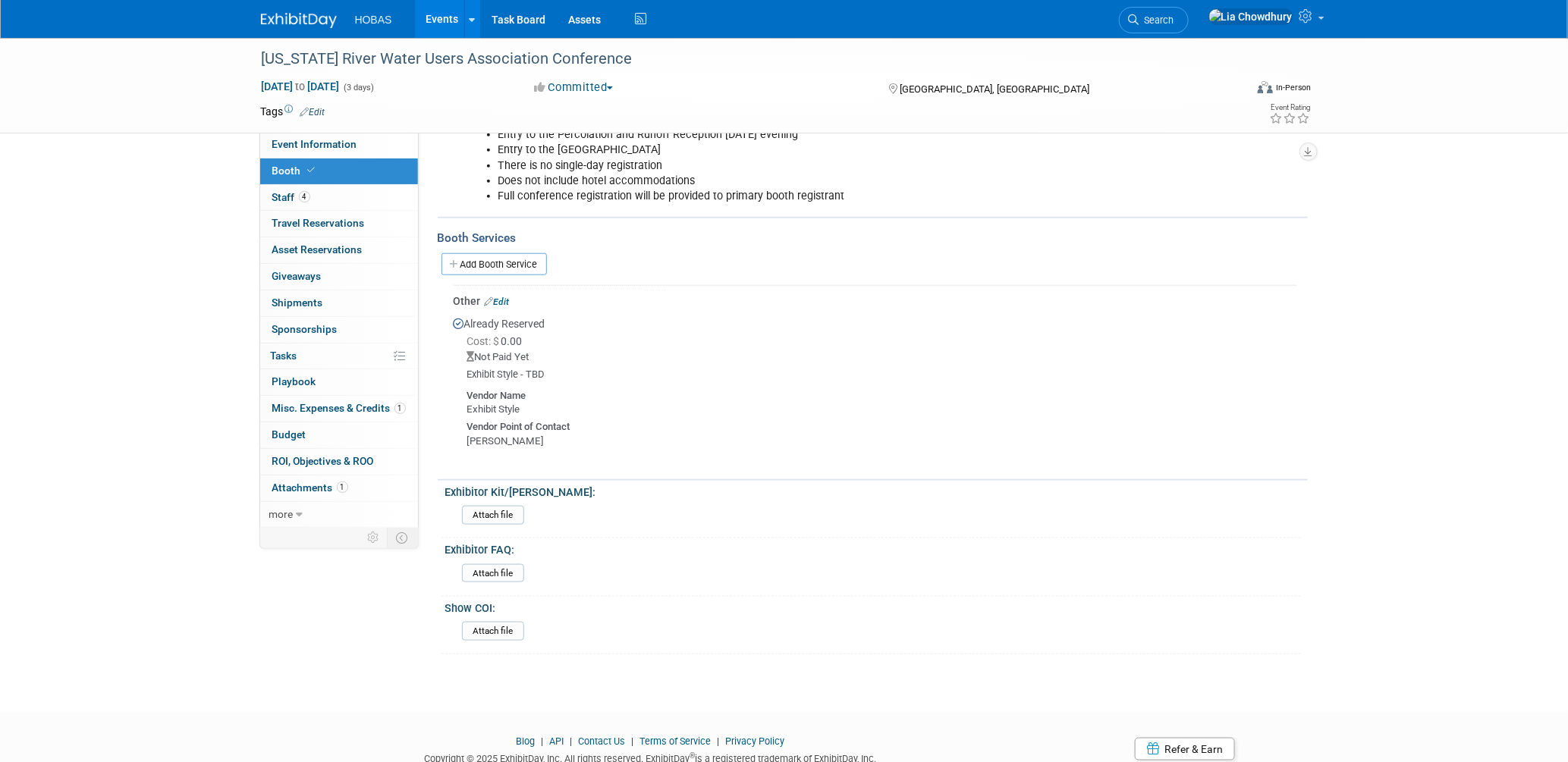
scroll to position [674, 0]
click at [307, 220] on span "Travel Reservations 0" at bounding box center [318, 223] width 92 height 12
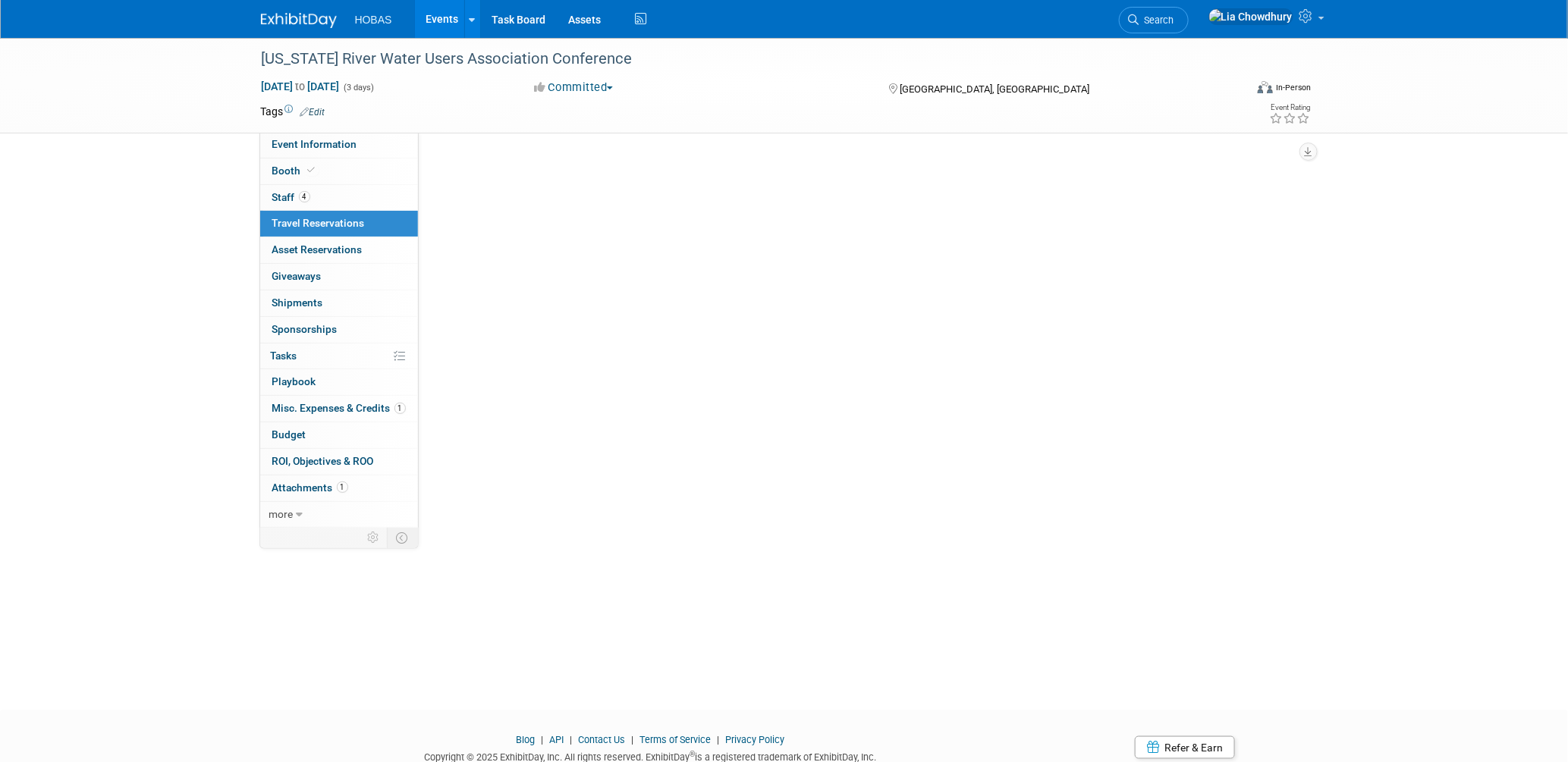
scroll to position [0, 0]
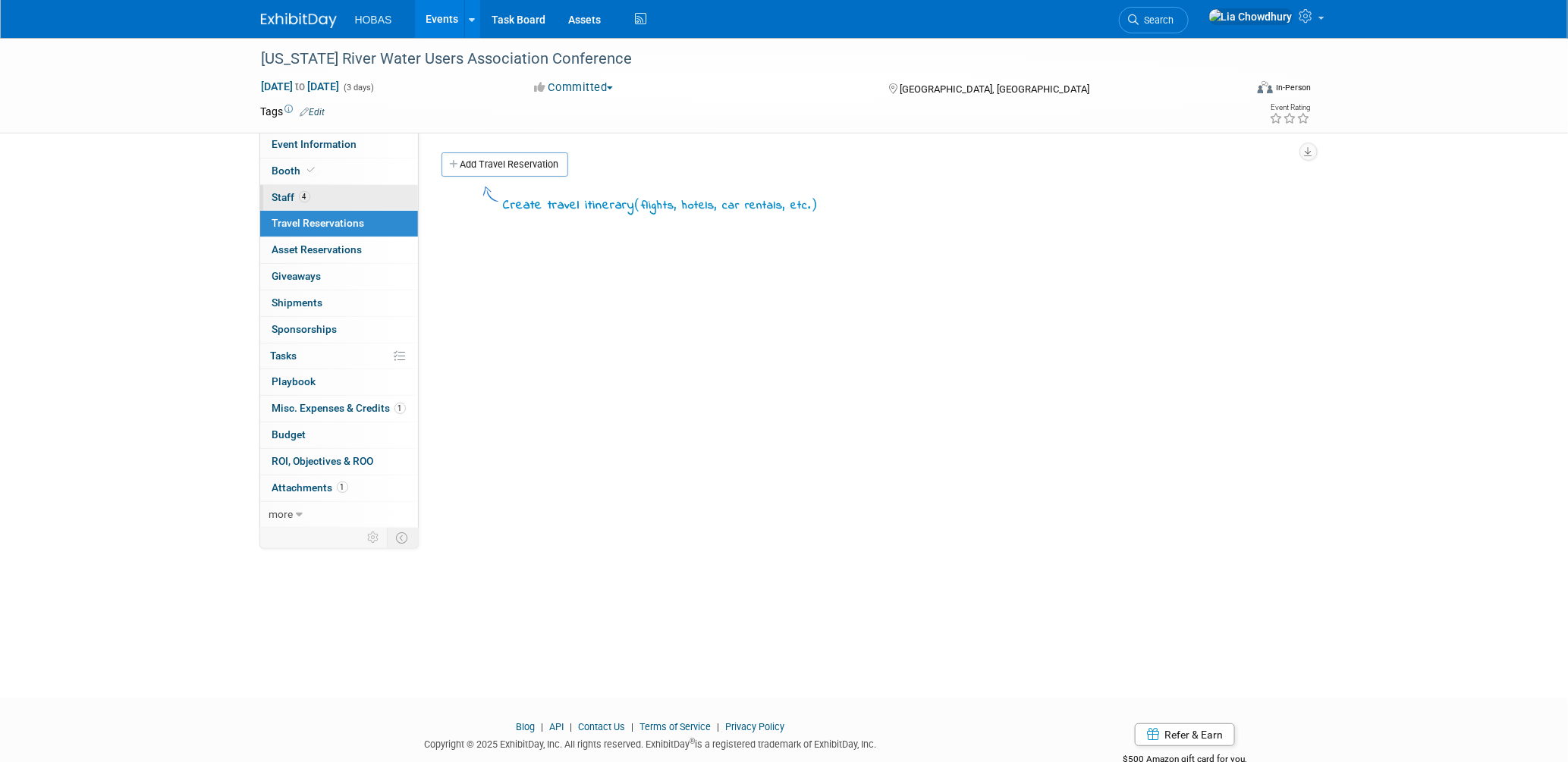
click at [264, 198] on link "4 Staff 4" at bounding box center [339, 198] width 158 height 26
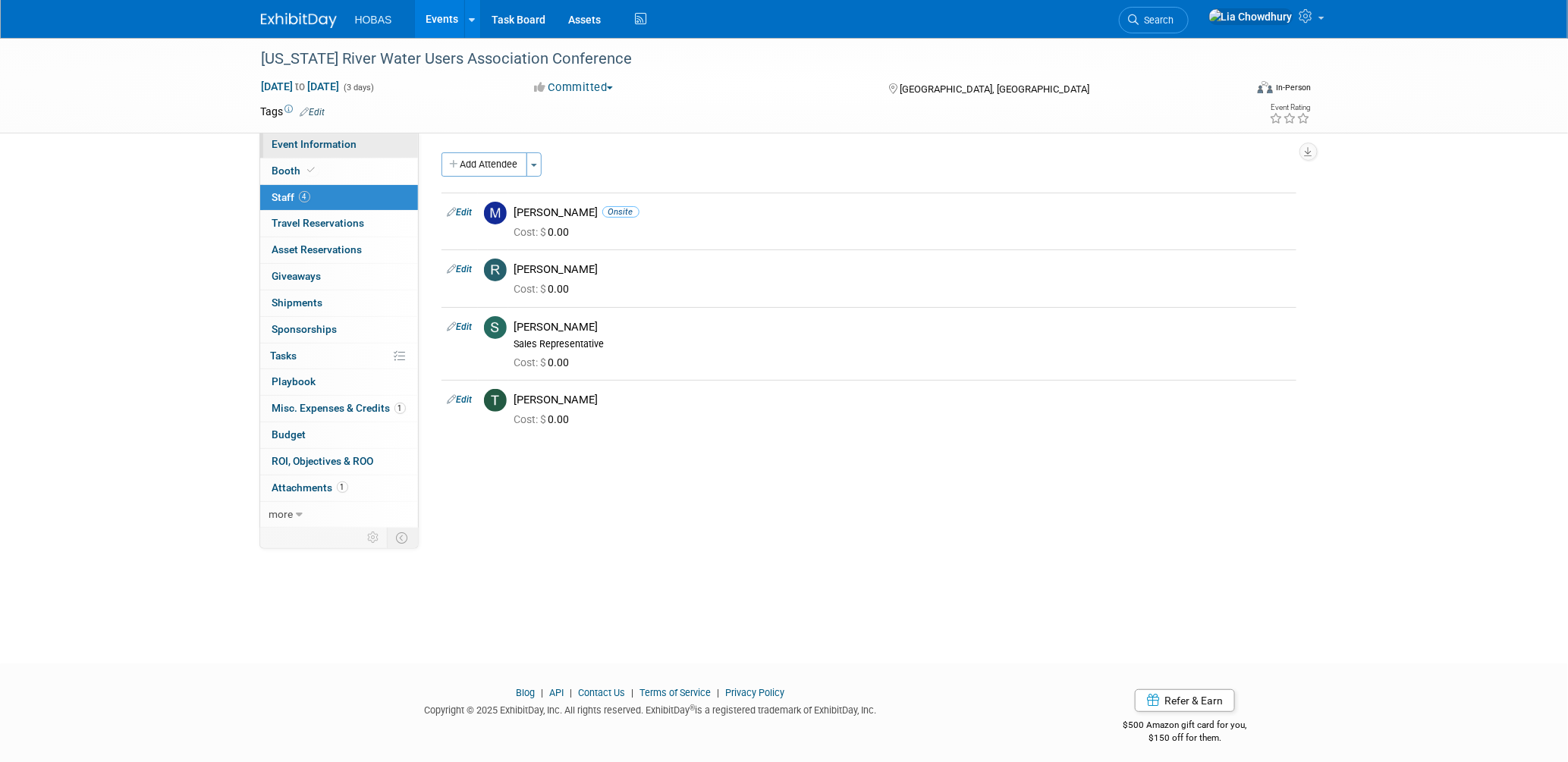
click at [286, 151] on link "Event Information" at bounding box center [339, 145] width 158 height 26
select select "Owners/Engineers"
select select "Tradeshow Regional"
select select "Water"
select select "Exhibiting"
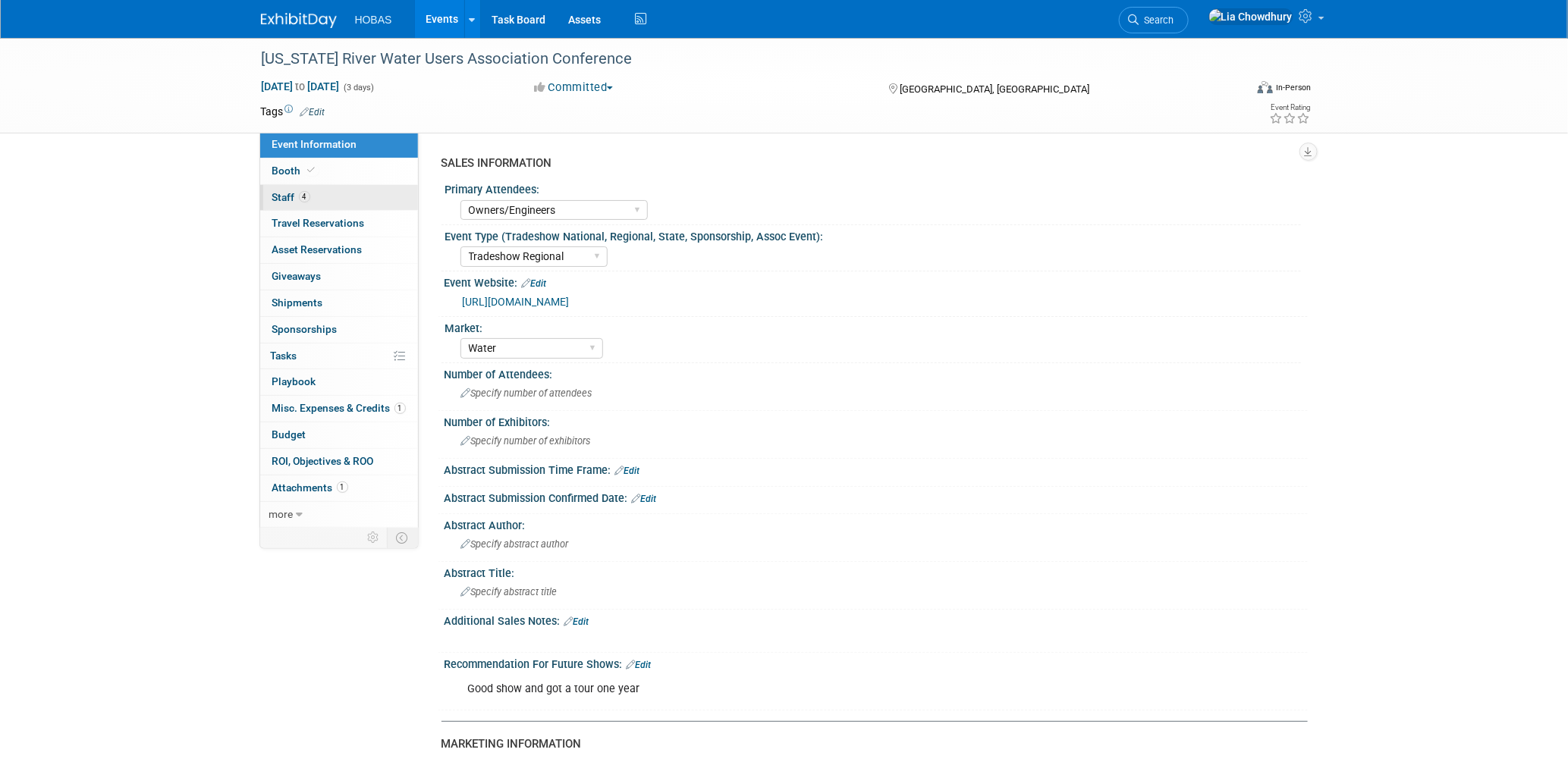
click at [288, 207] on link "4 Staff 4" at bounding box center [339, 198] width 158 height 26
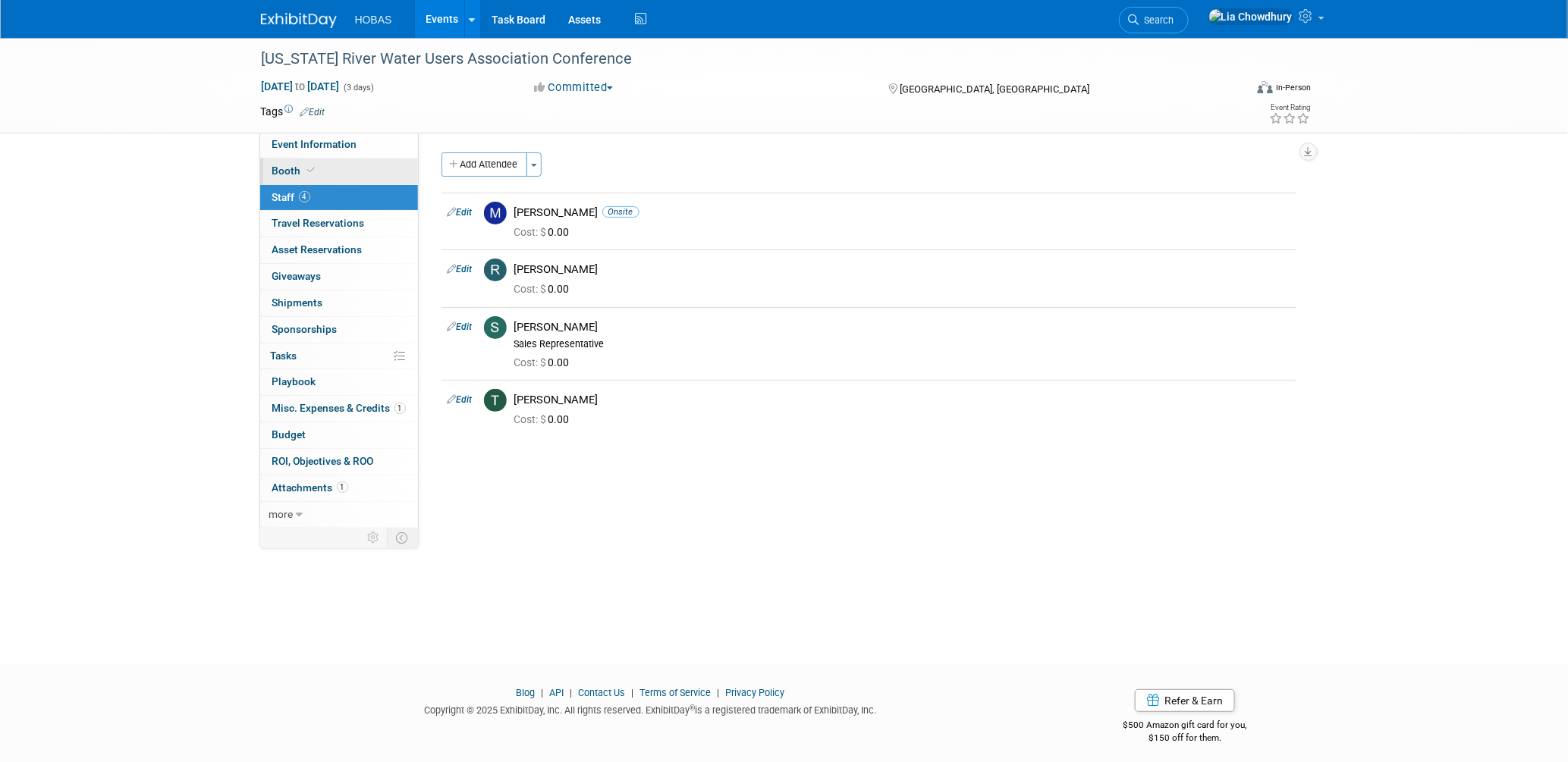
click at [288, 166] on span "Booth" at bounding box center [296, 170] width 46 height 12
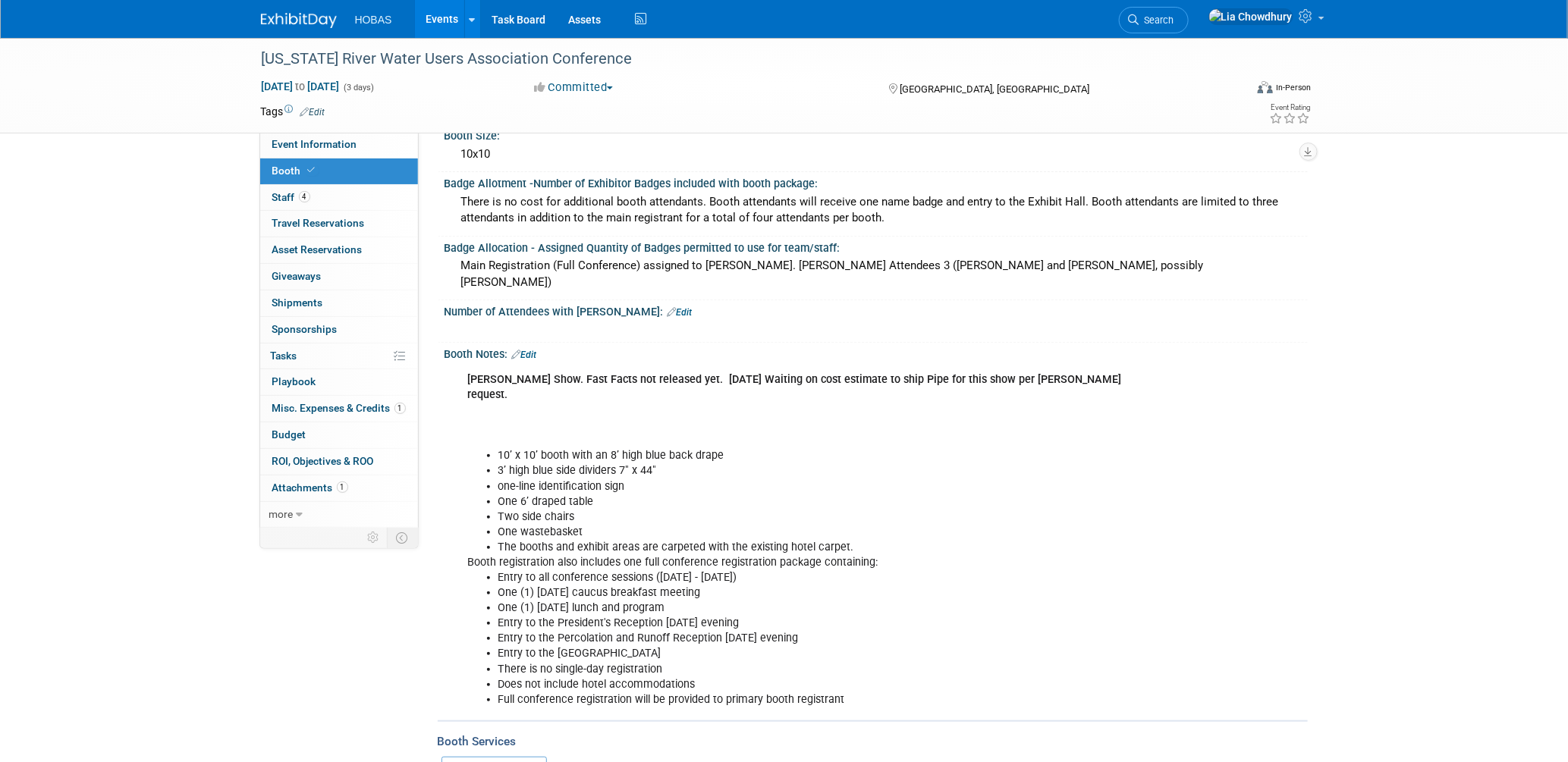
scroll to position [252, 0]
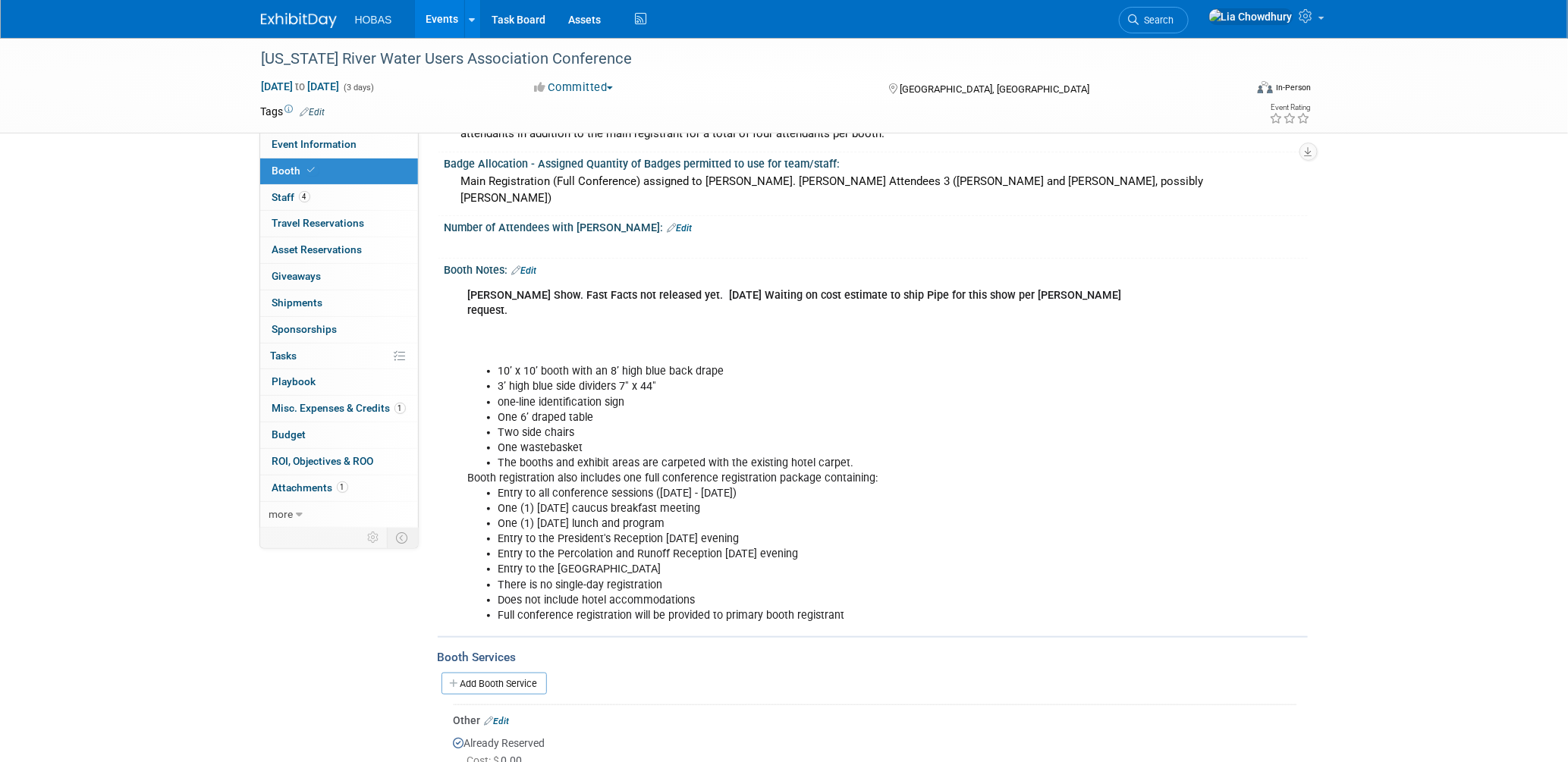
click at [1065, 379] on li "3’ high blue side dividers 7" x 44"" at bounding box center [815, 386] width 634 height 15
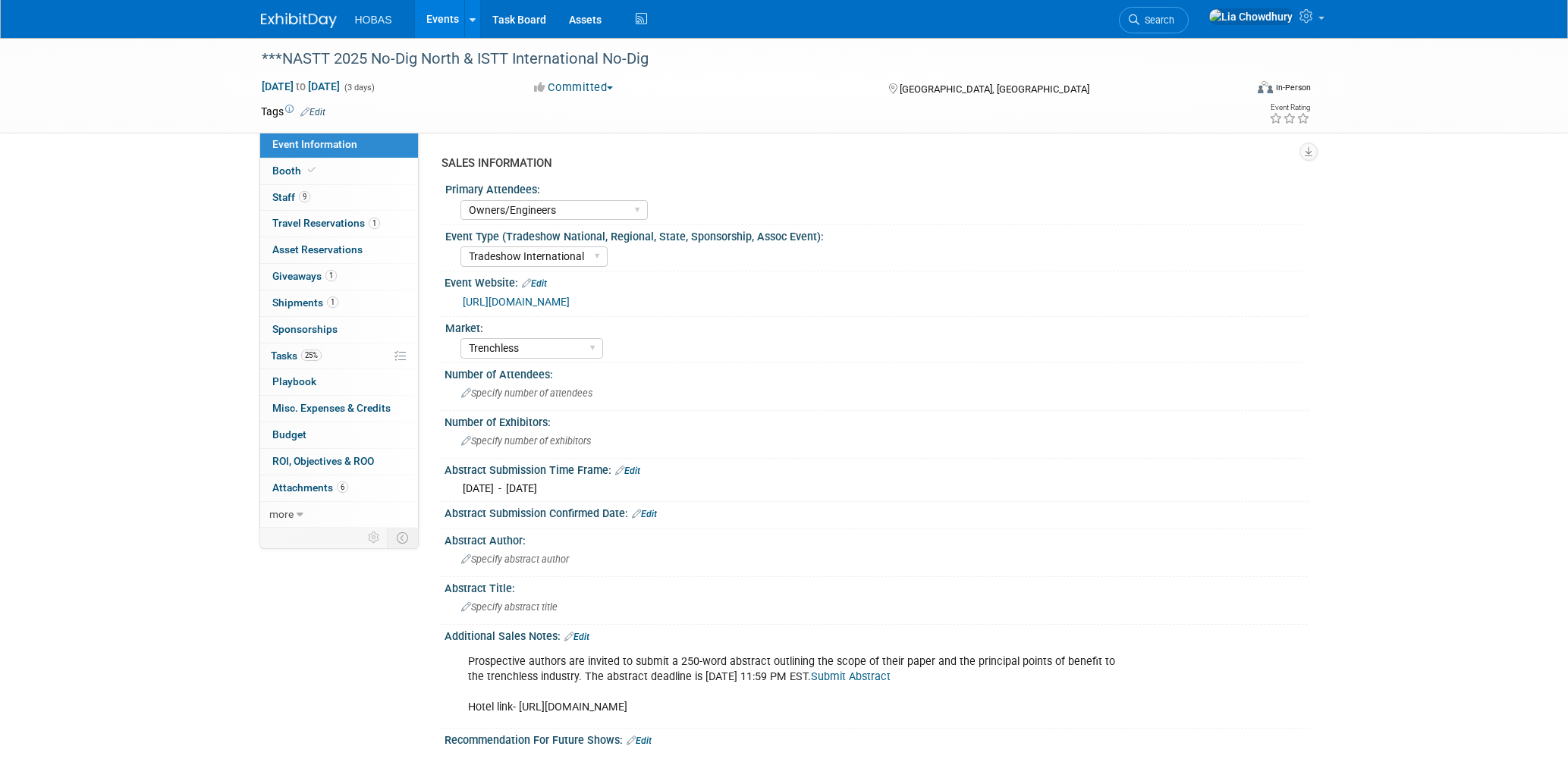
select select "Owners/Engineers"
select select "Tradeshow International"
select select "Trenchless"
select select "Exhibiting"
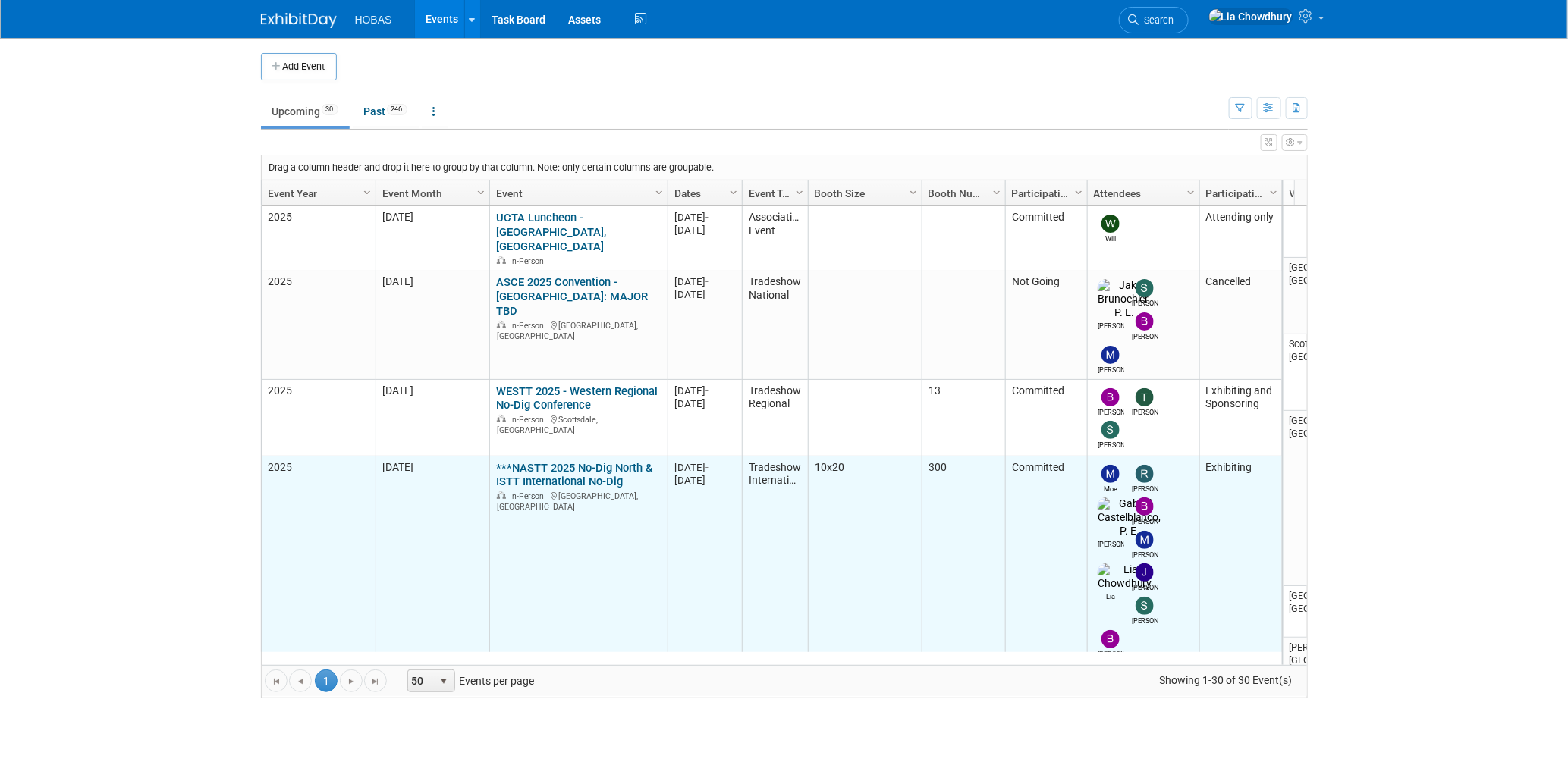
click at [599, 462] on link "***NASTT 2025 No-Dig North & ISTT International No-Dig" at bounding box center [574, 475] width 156 height 28
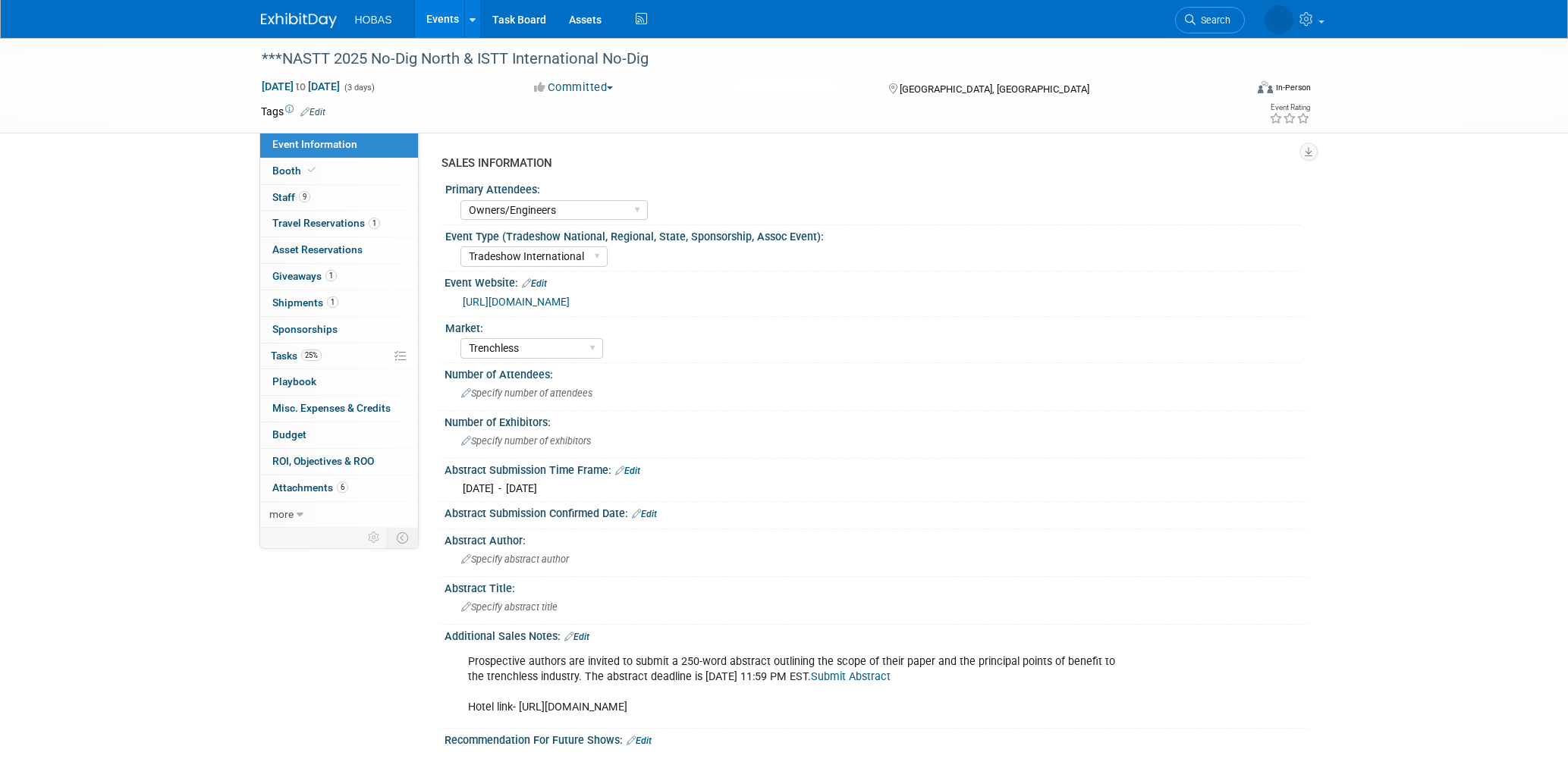
select select "Owners/Engineers"
select select "Tradeshow International"
select select "Trenchless"
select select "Exhibiting"
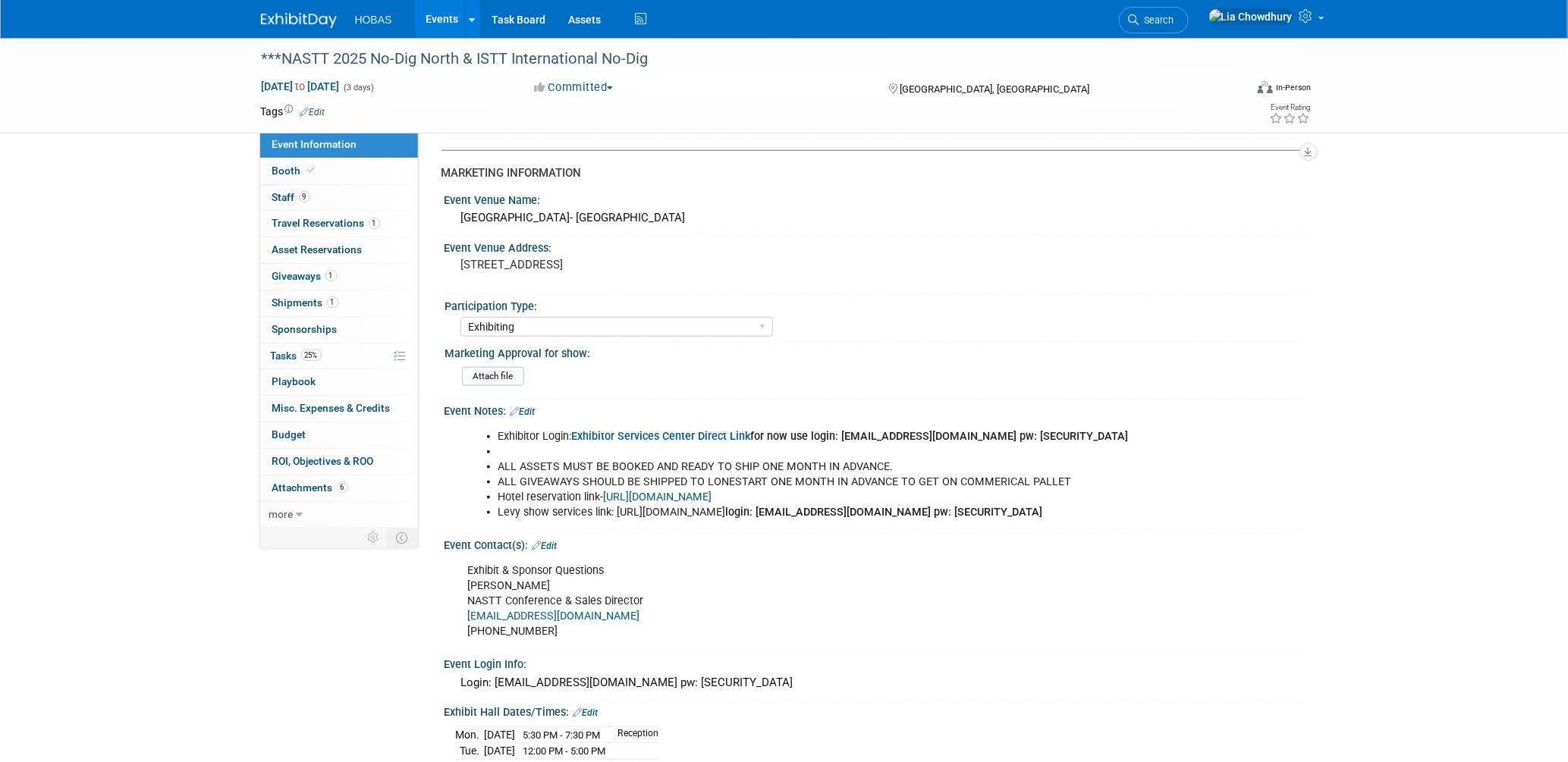
scroll to position [674, 0]
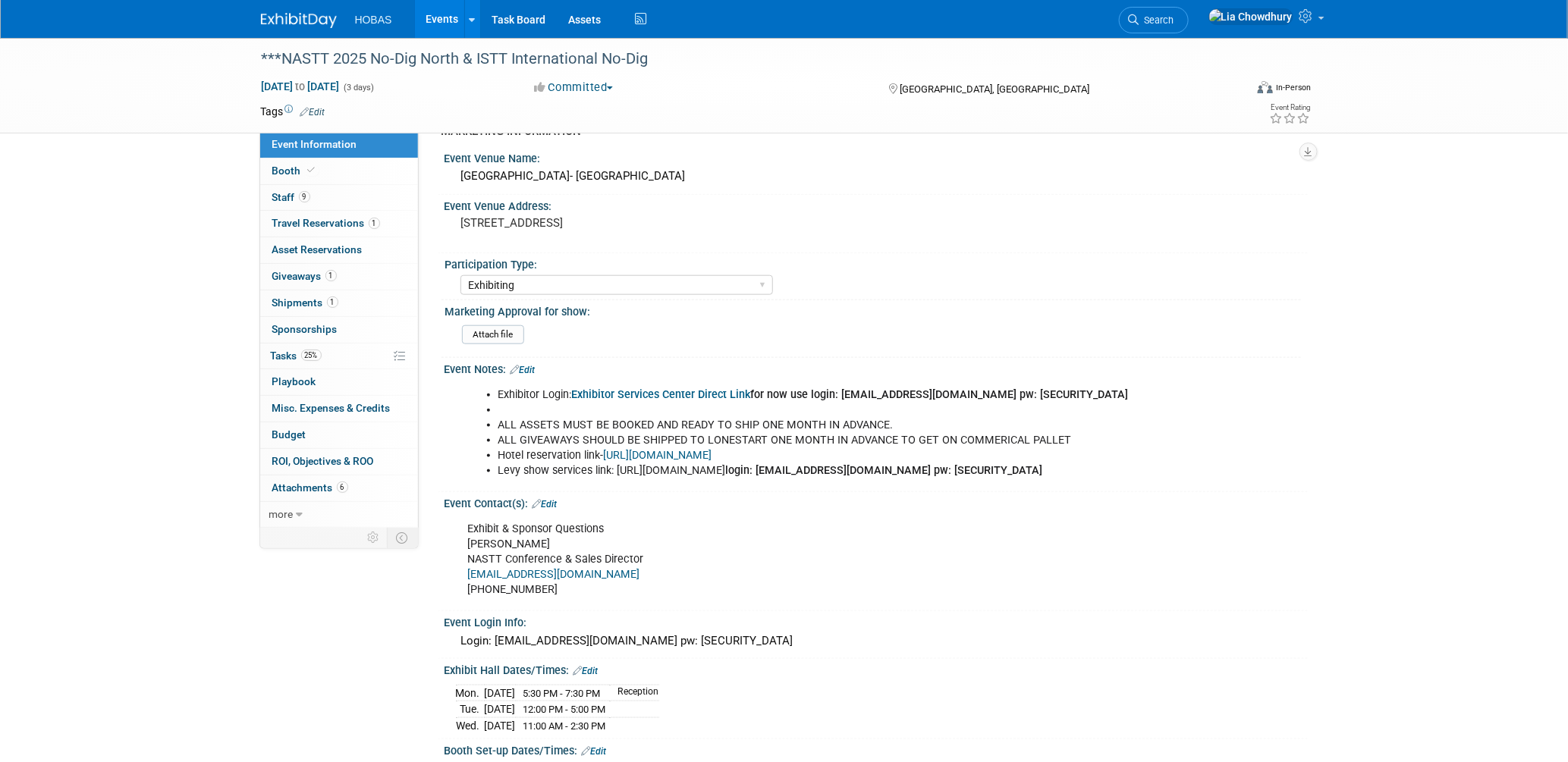
click at [660, 389] on link "Exhibitor Services Center Direct Link" at bounding box center [661, 395] width 179 height 13
click at [304, 488] on span "Attachments 6" at bounding box center [310, 487] width 76 height 12
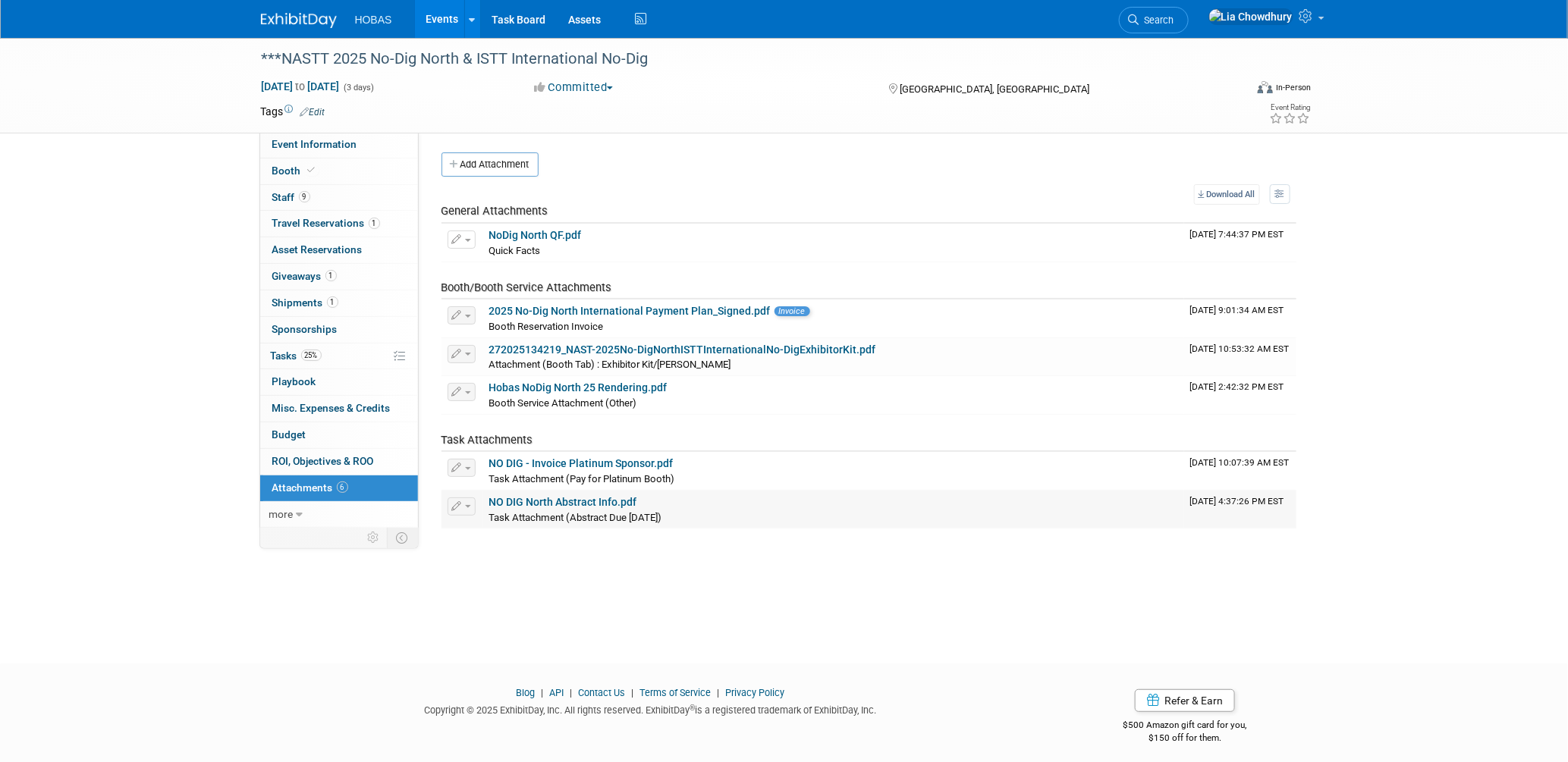
click at [547, 502] on link "NO DIG North Abstract Info.pdf" at bounding box center [563, 502] width 148 height 12
click at [607, 348] on link "272025134219_NAST-2025No-DigNorthISTTInternationalNo-DigExhibitorKit.pdf" at bounding box center [683, 349] width 387 height 12
click at [292, 163] on link "Booth" at bounding box center [339, 171] width 158 height 26
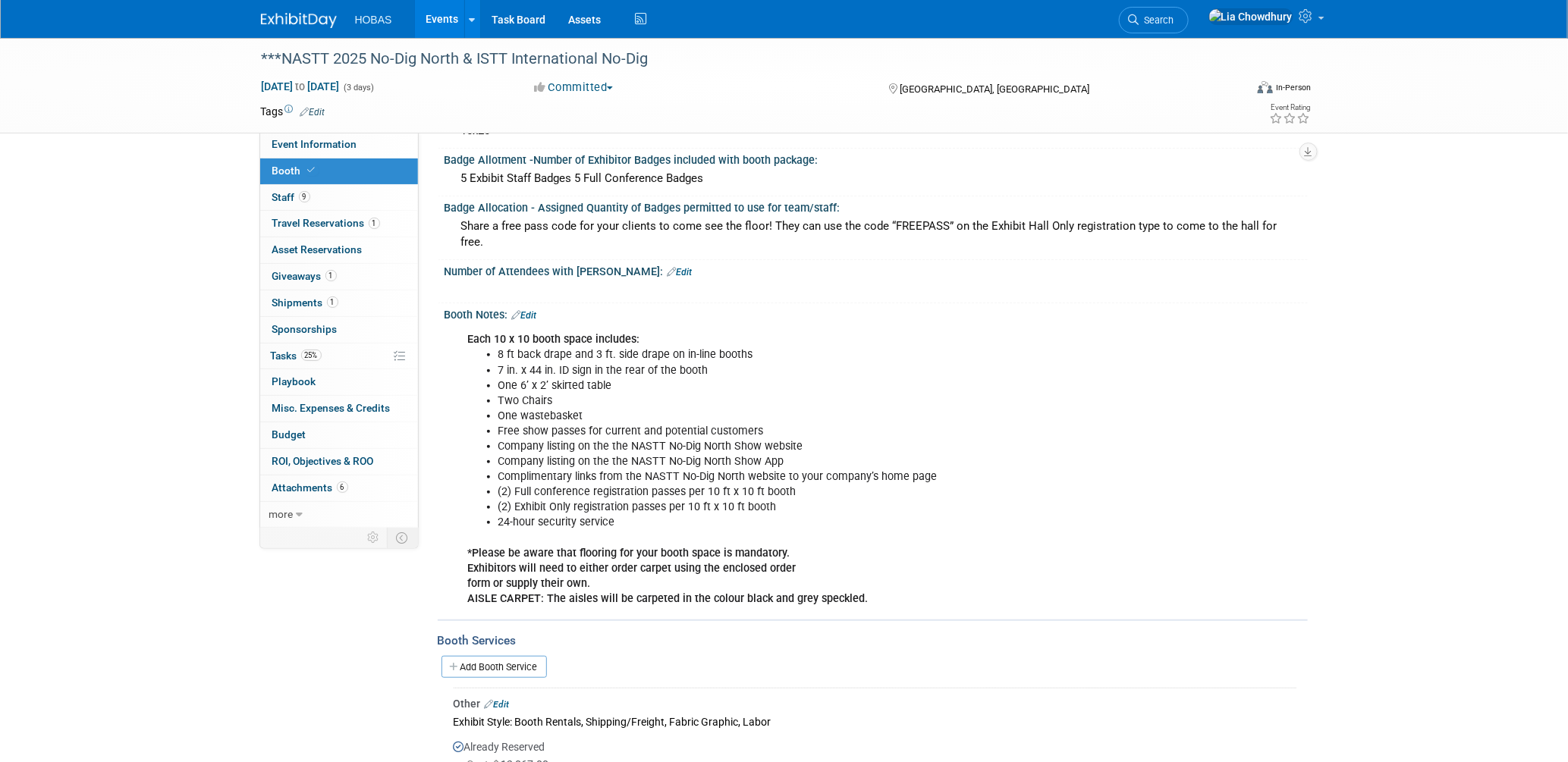
scroll to position [506, 0]
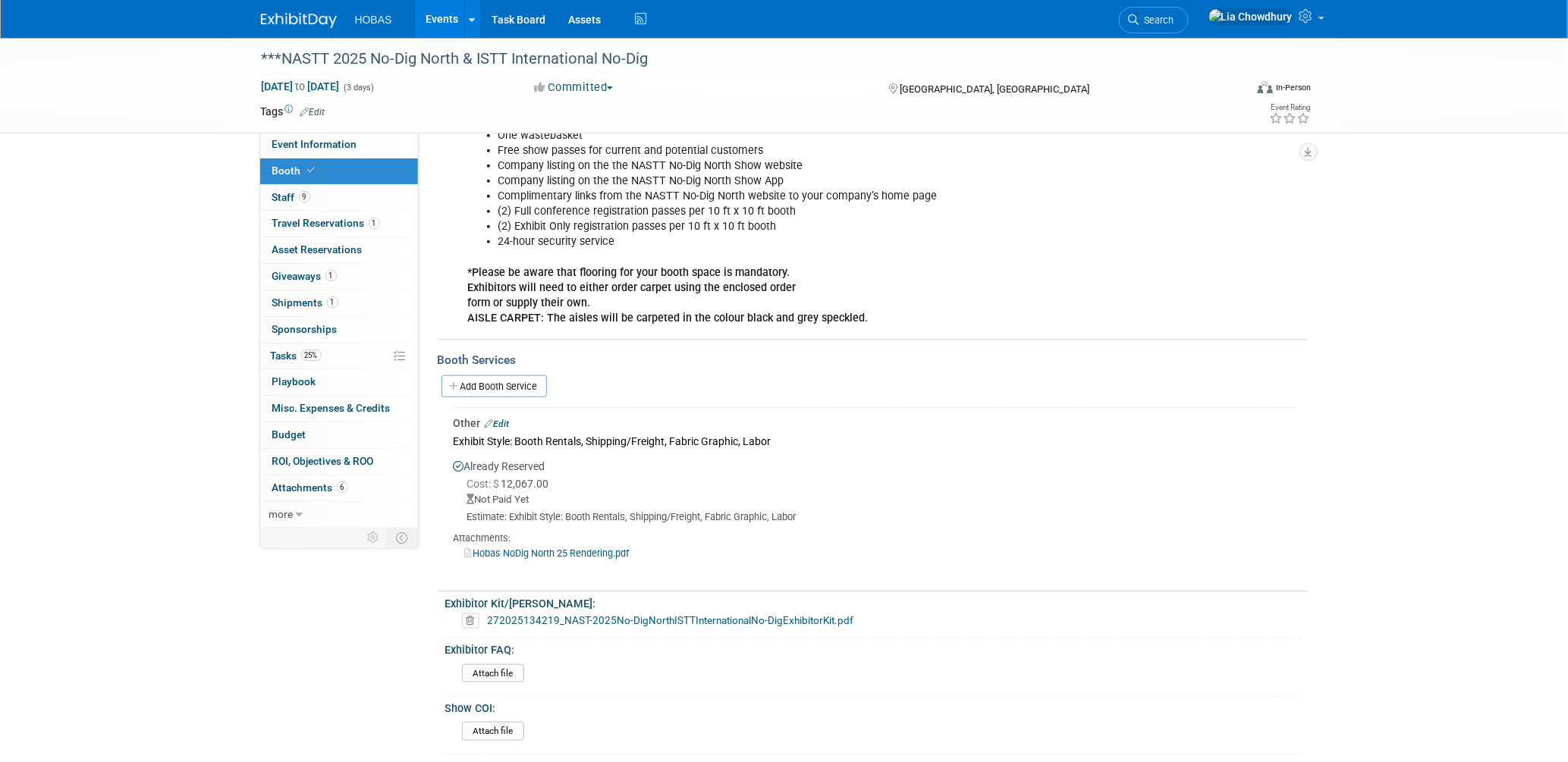
drag, startPoint x: 487, startPoint y: 372, endPoint x: 490, endPoint y: 363, distance: 9.5
click at [487, 376] on link "Add Booth Service" at bounding box center [494, 386] width 106 height 22
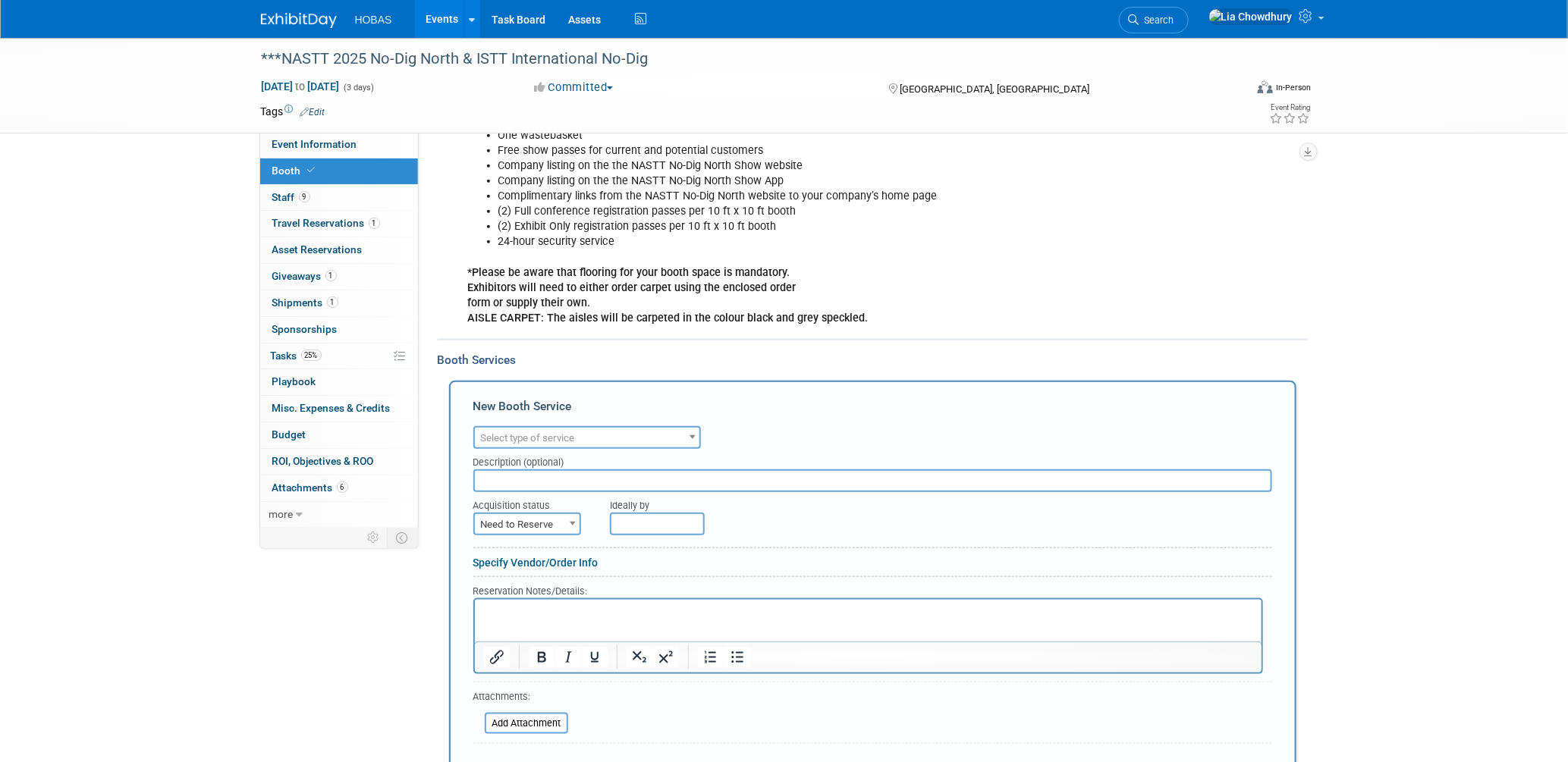
scroll to position [0, 0]
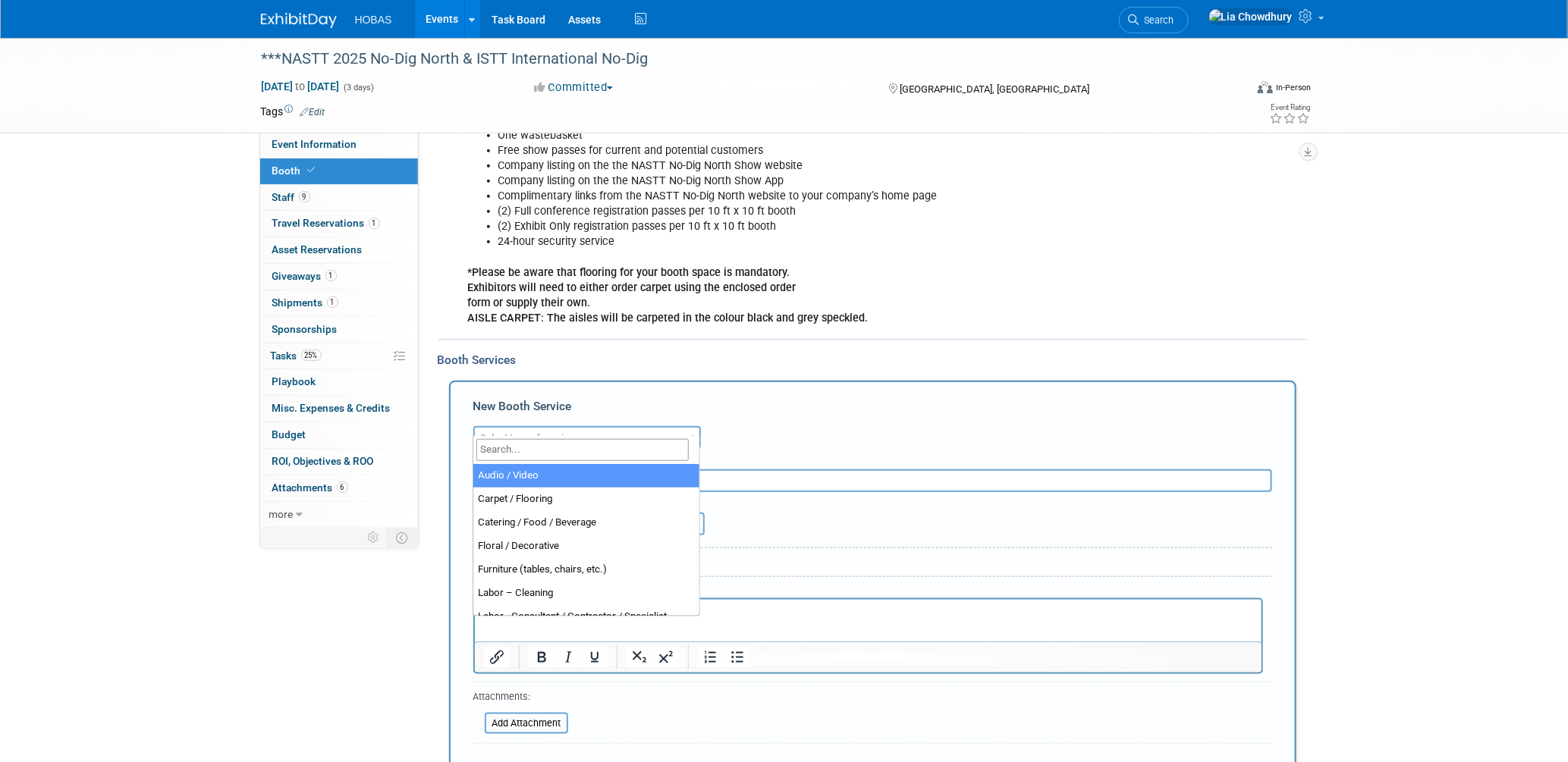
click at [546, 433] on span "Select type of service" at bounding box center [527, 438] width 94 height 11
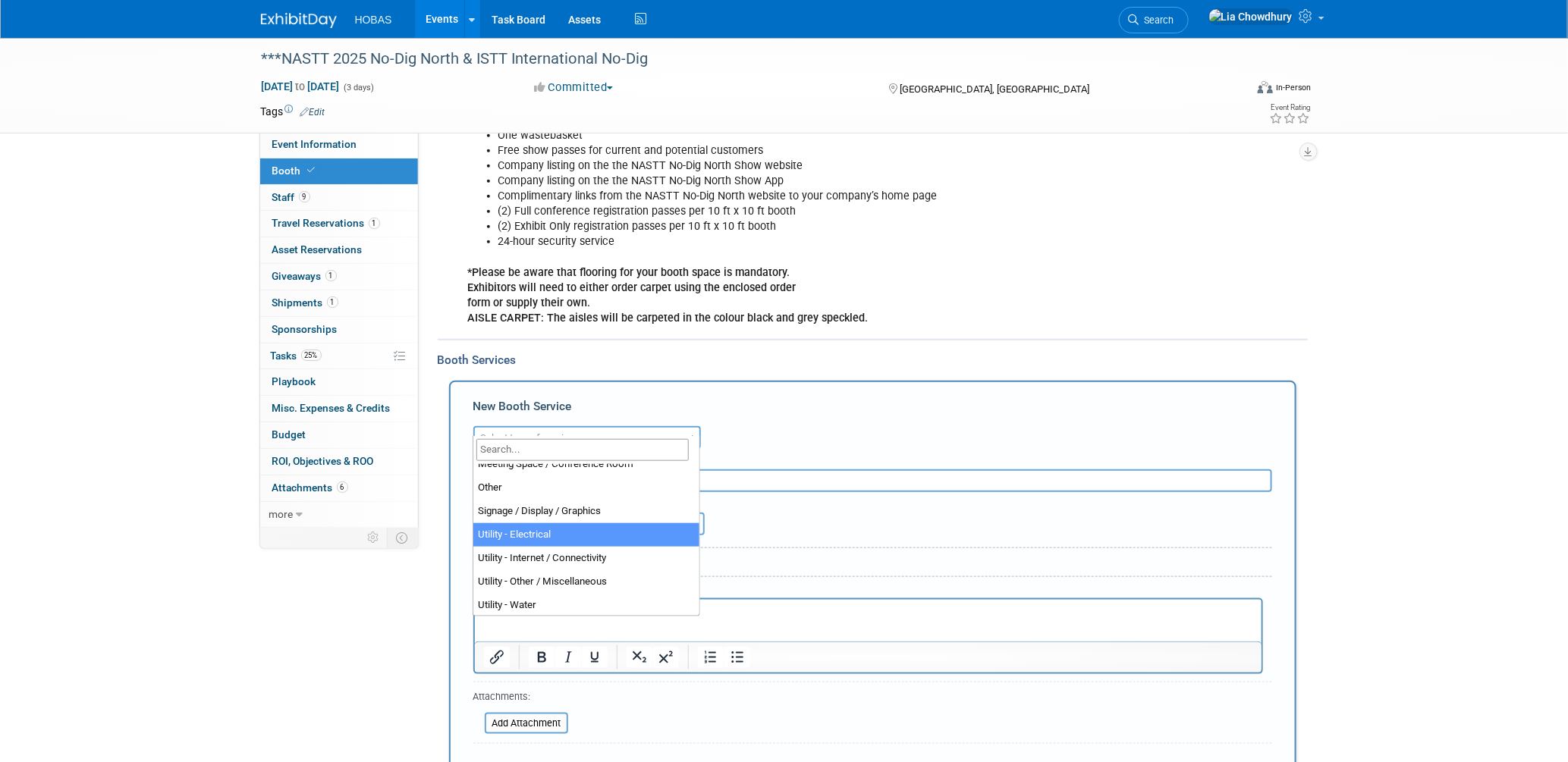
select select "8"
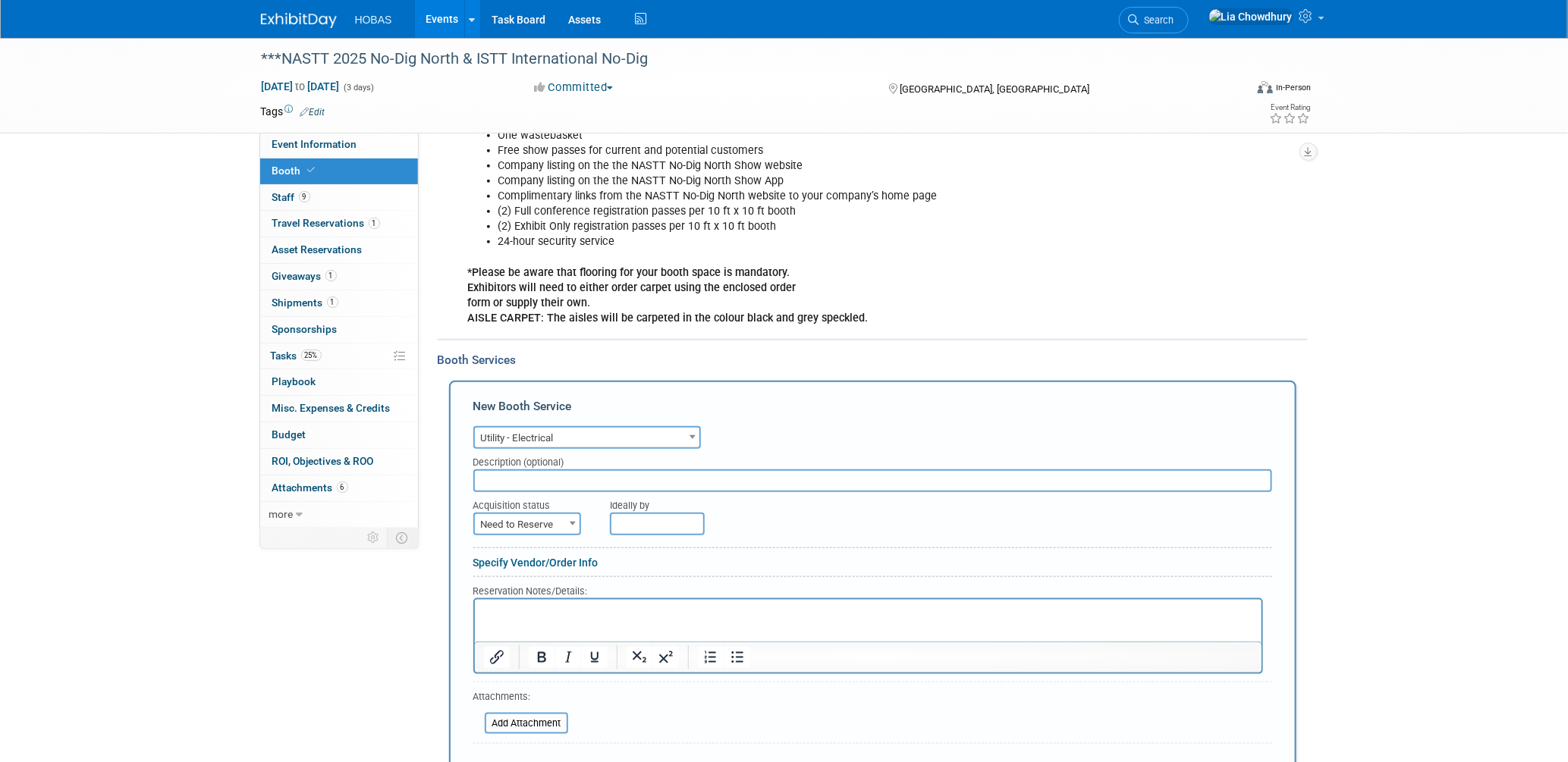
click at [531, 470] on input "text" at bounding box center [873, 481] width 799 height 22
type input "Convention Center Electric Service Order"
click at [526, 514] on span "Need to Reserve" at bounding box center [527, 525] width 105 height 22
select select "2"
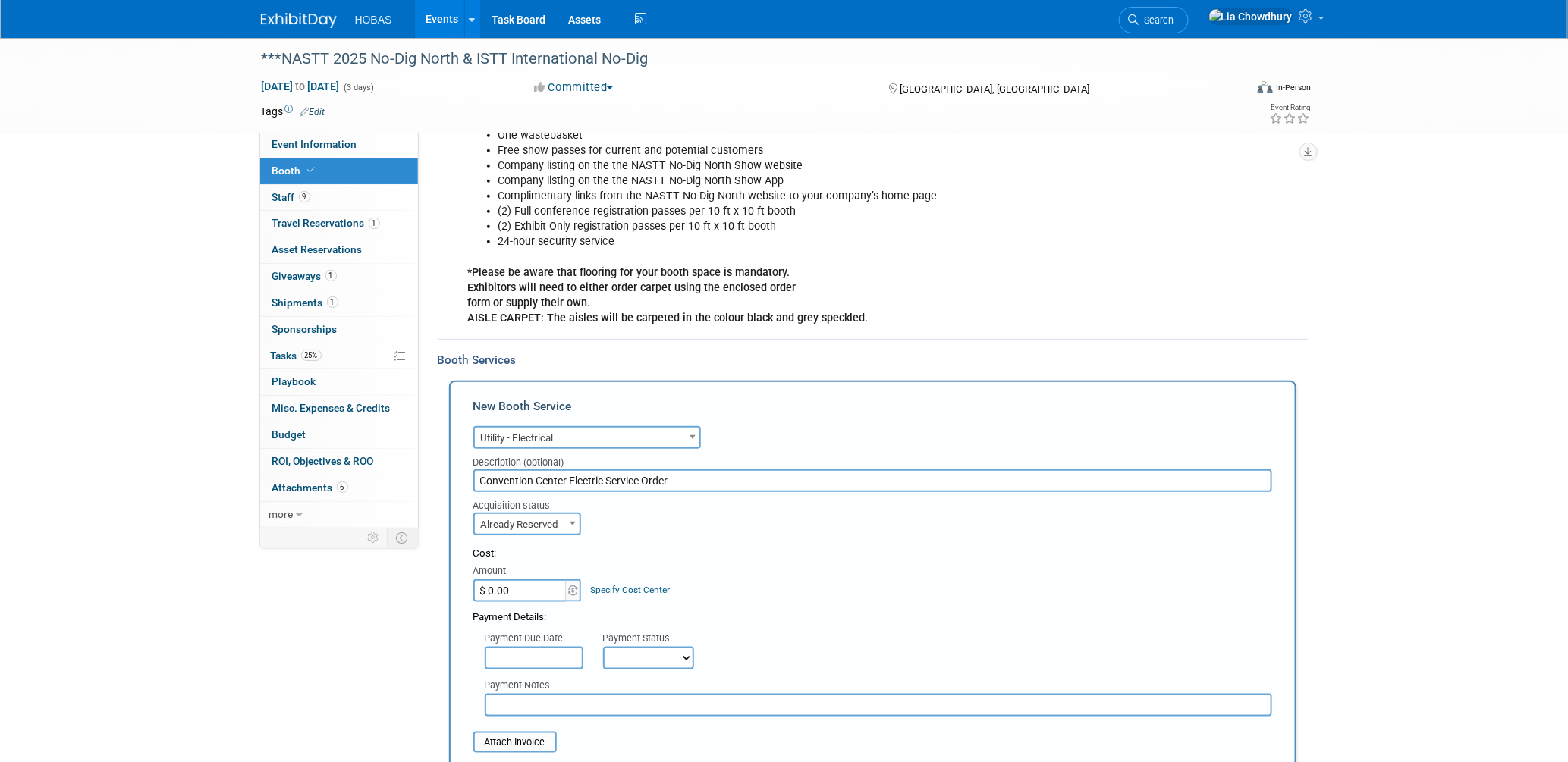
click at [527, 579] on input "$ 0.00" at bounding box center [521, 591] width 95 height 22
paste input "368.5"
type input "$ 368.50"
click at [671, 647] on select "Not Paid Yet Partially Paid Paid in Full" at bounding box center [649, 659] width 91 height 22
select select "1"
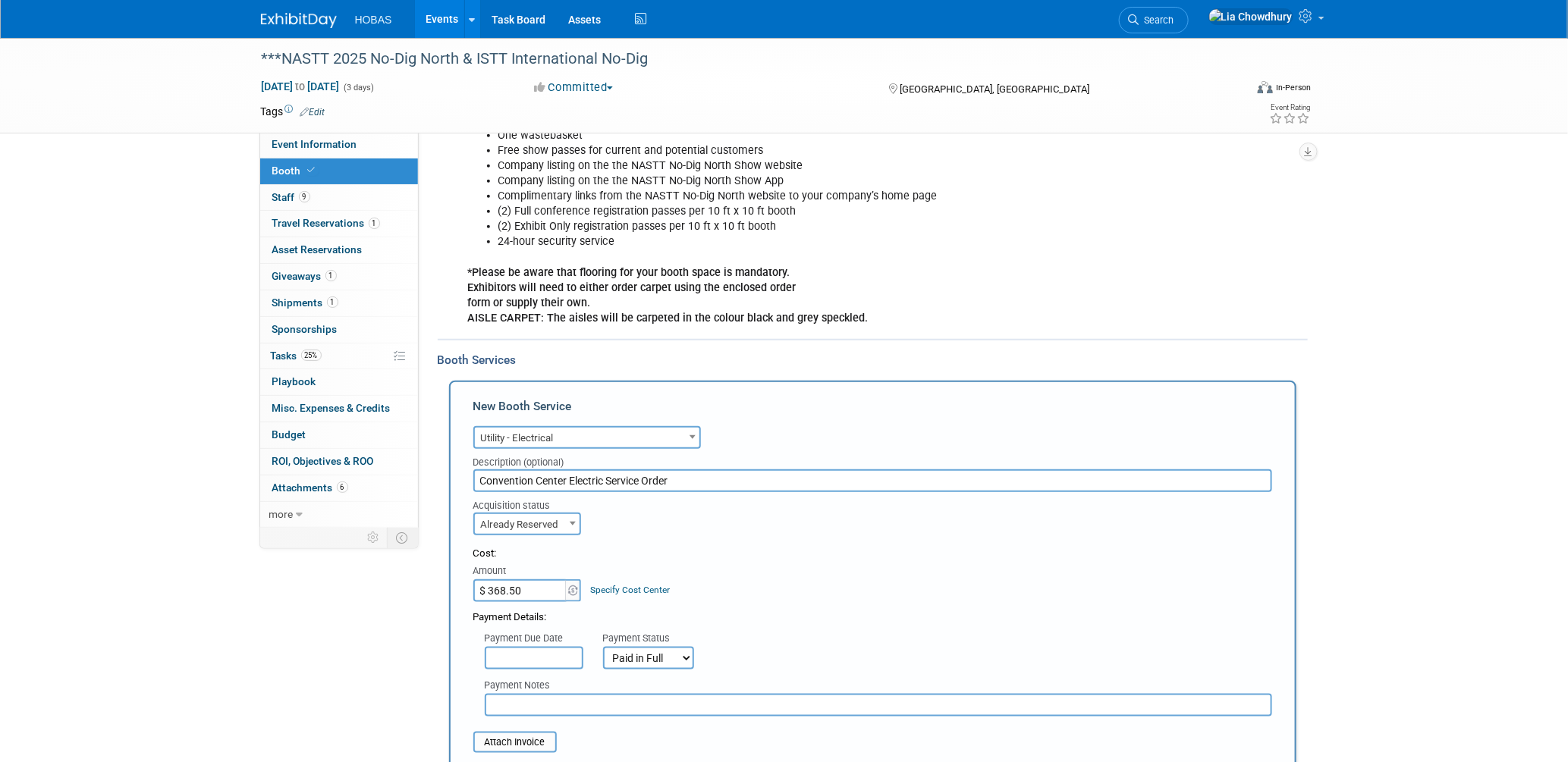
click at [603, 647] on select "Not Paid Yet Partially Paid Paid in Full" at bounding box center [649, 659] width 91 height 22
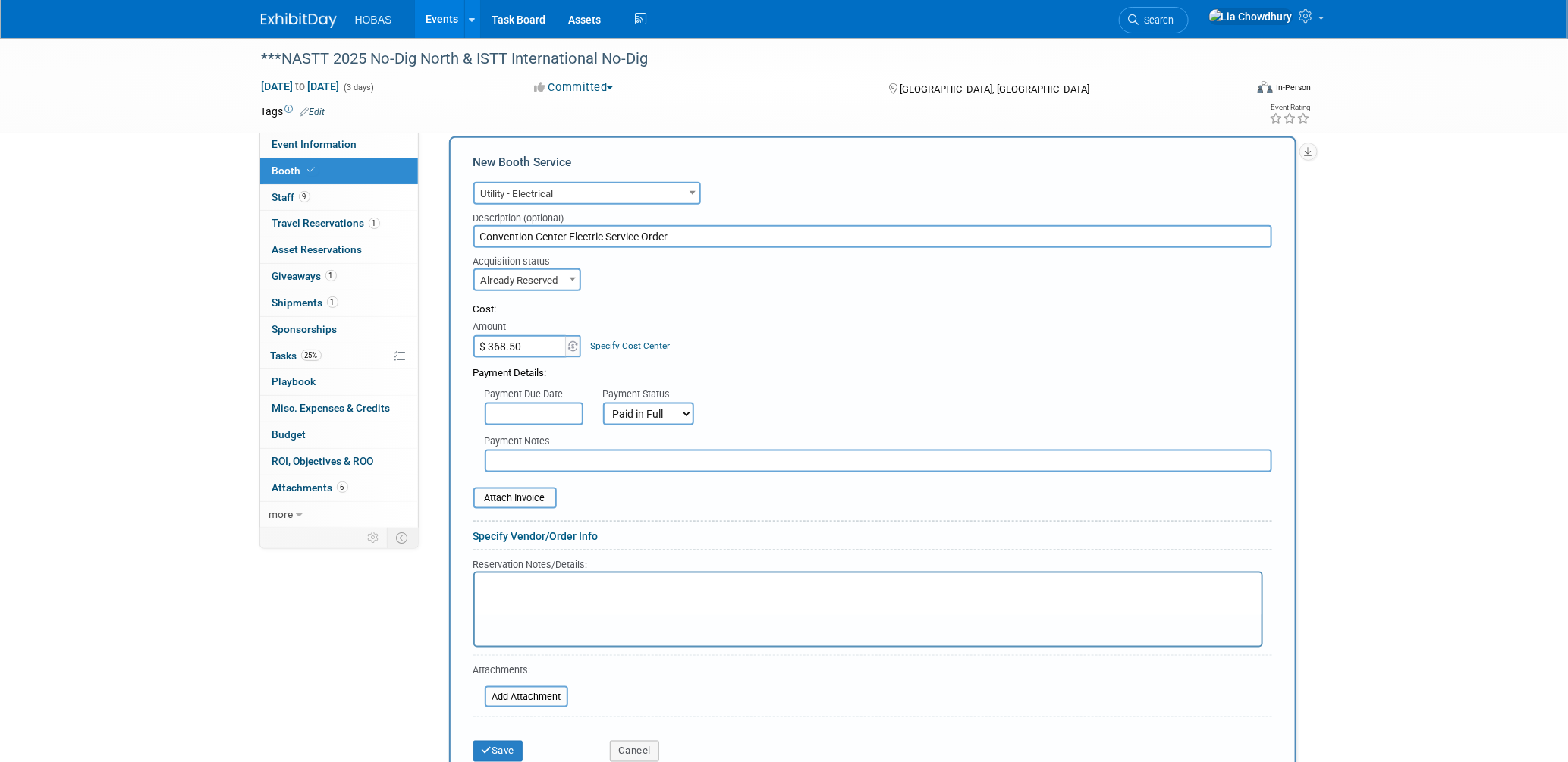
scroll to position [759, 0]
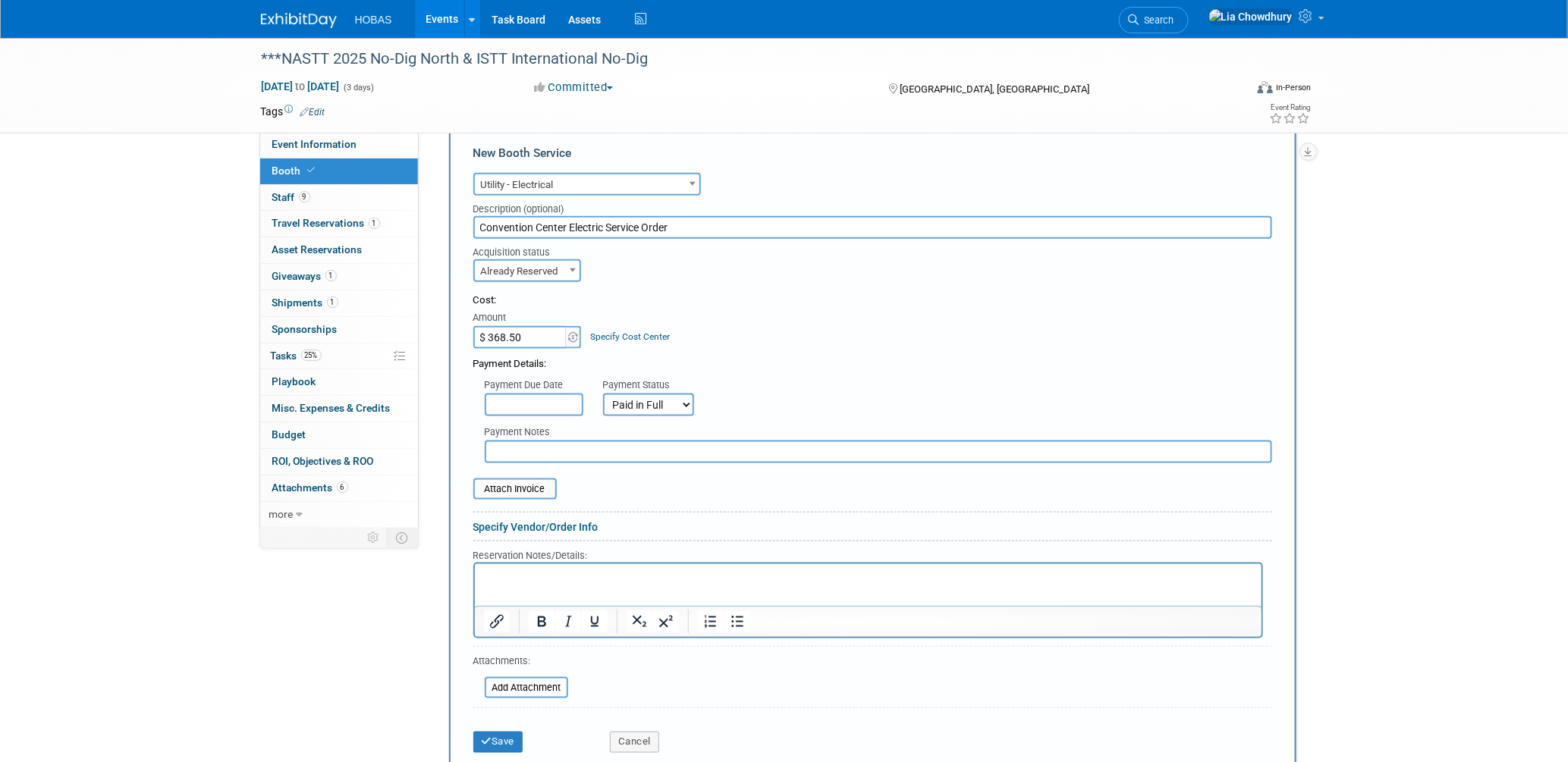
click at [543, 441] on input "text" at bounding box center [878, 452] width 788 height 22
type input "Estimate"
click at [505, 480] on input "file" at bounding box center [465, 489] width 180 height 18
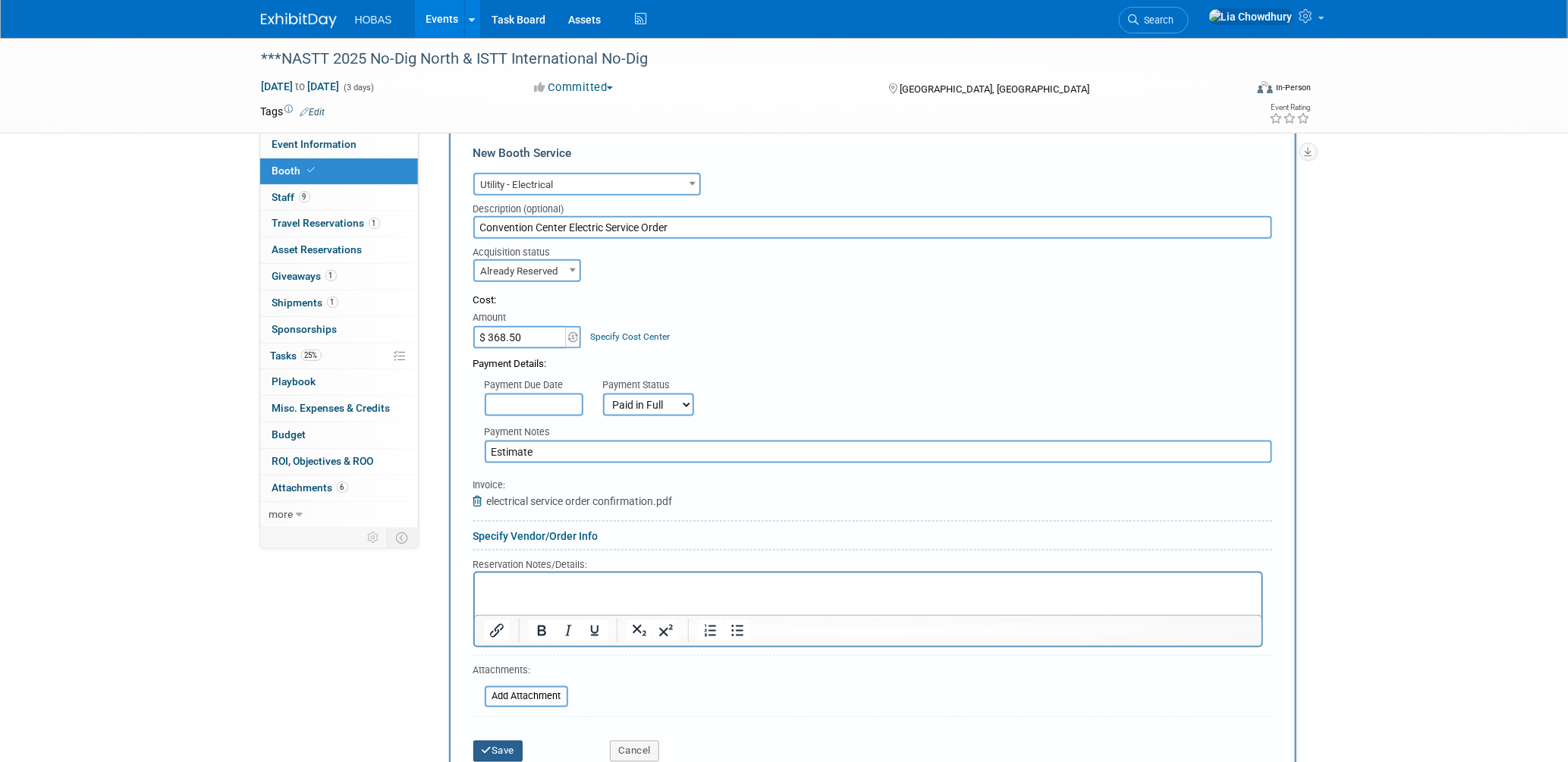
click at [486, 747] on icon "submit" at bounding box center [486, 752] width 10 height 10
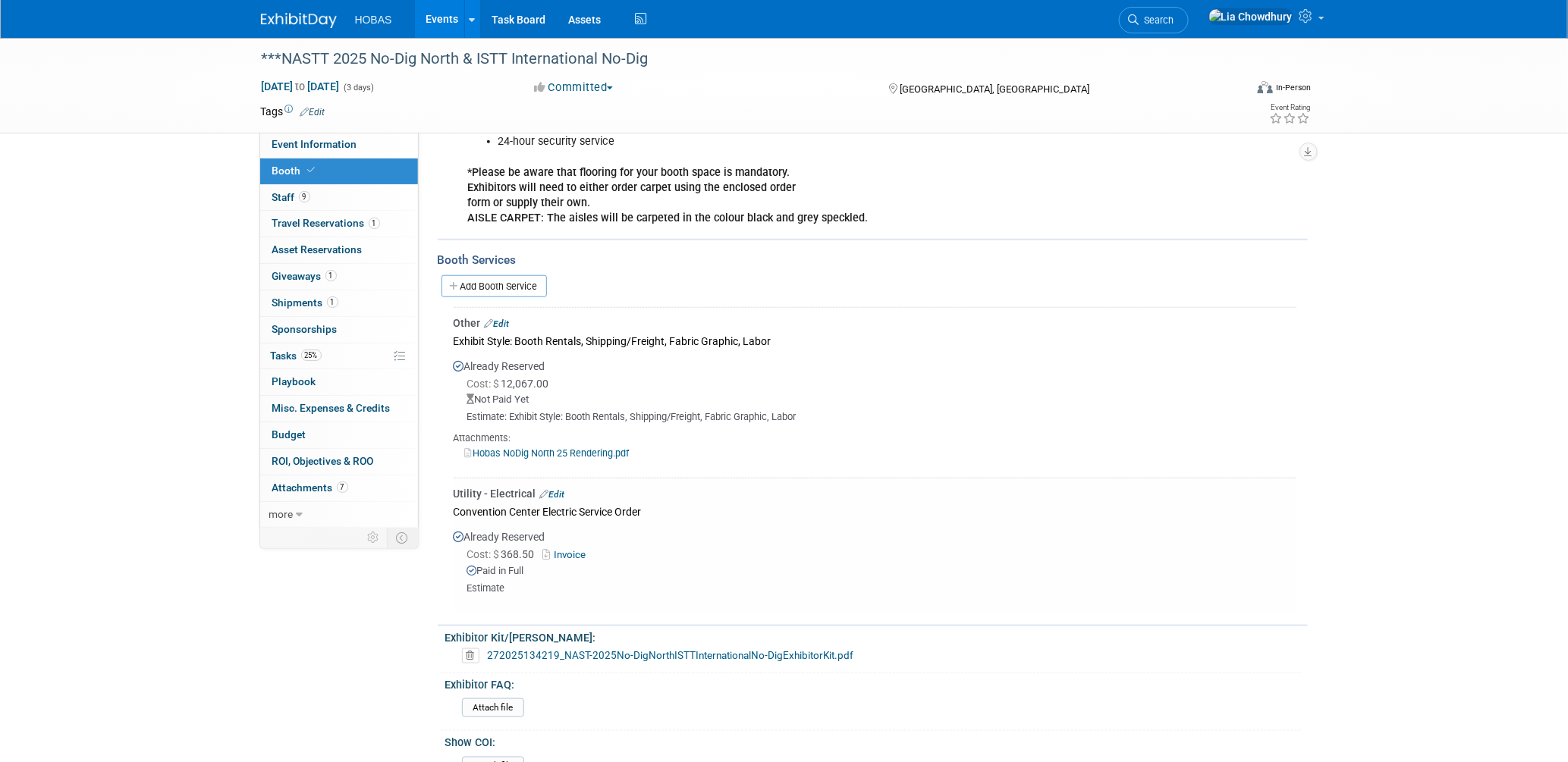
scroll to position [442, 0]
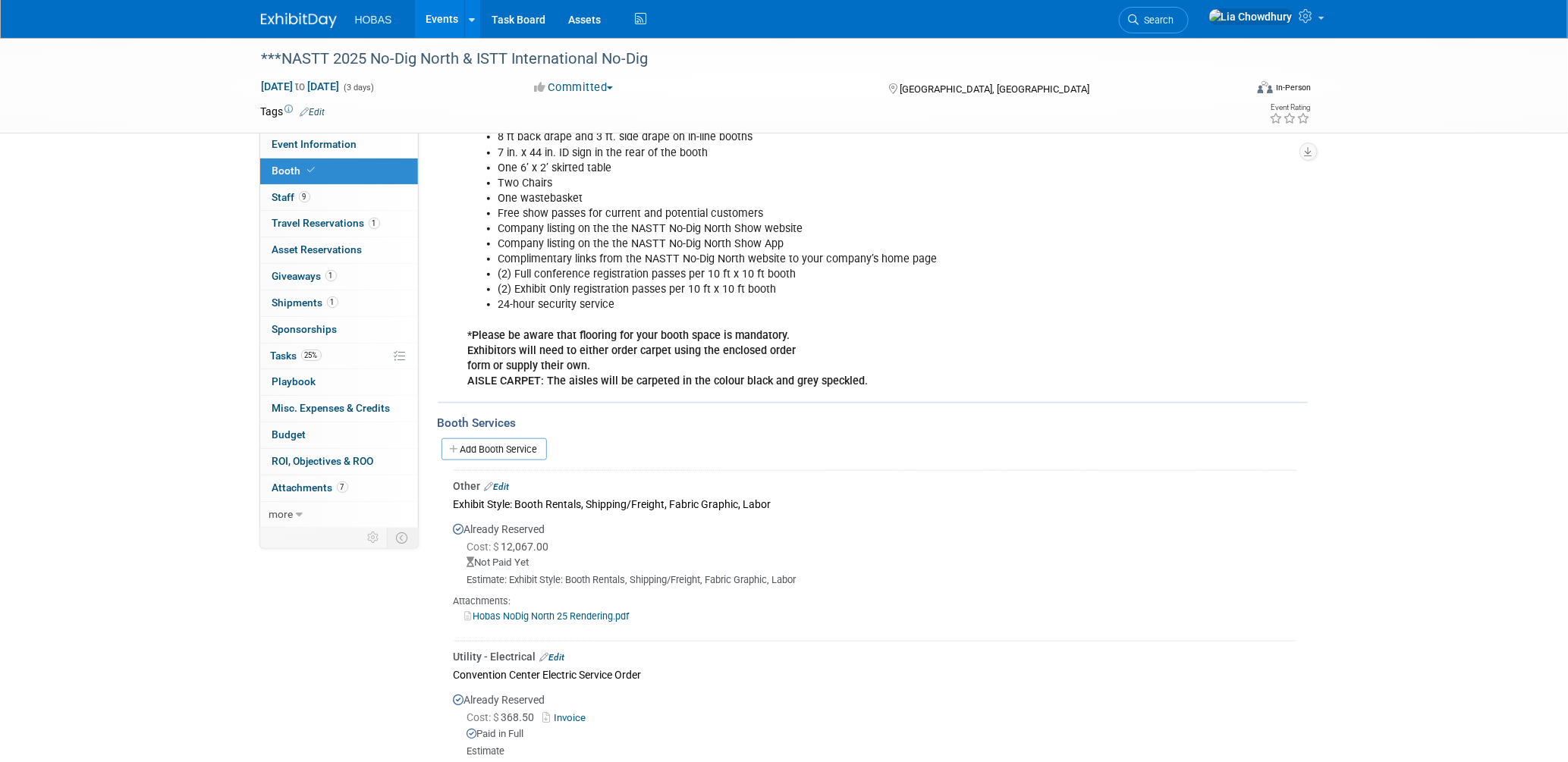
click at [506, 478] on div "Other Edit" at bounding box center [875, 486] width 843 height 15
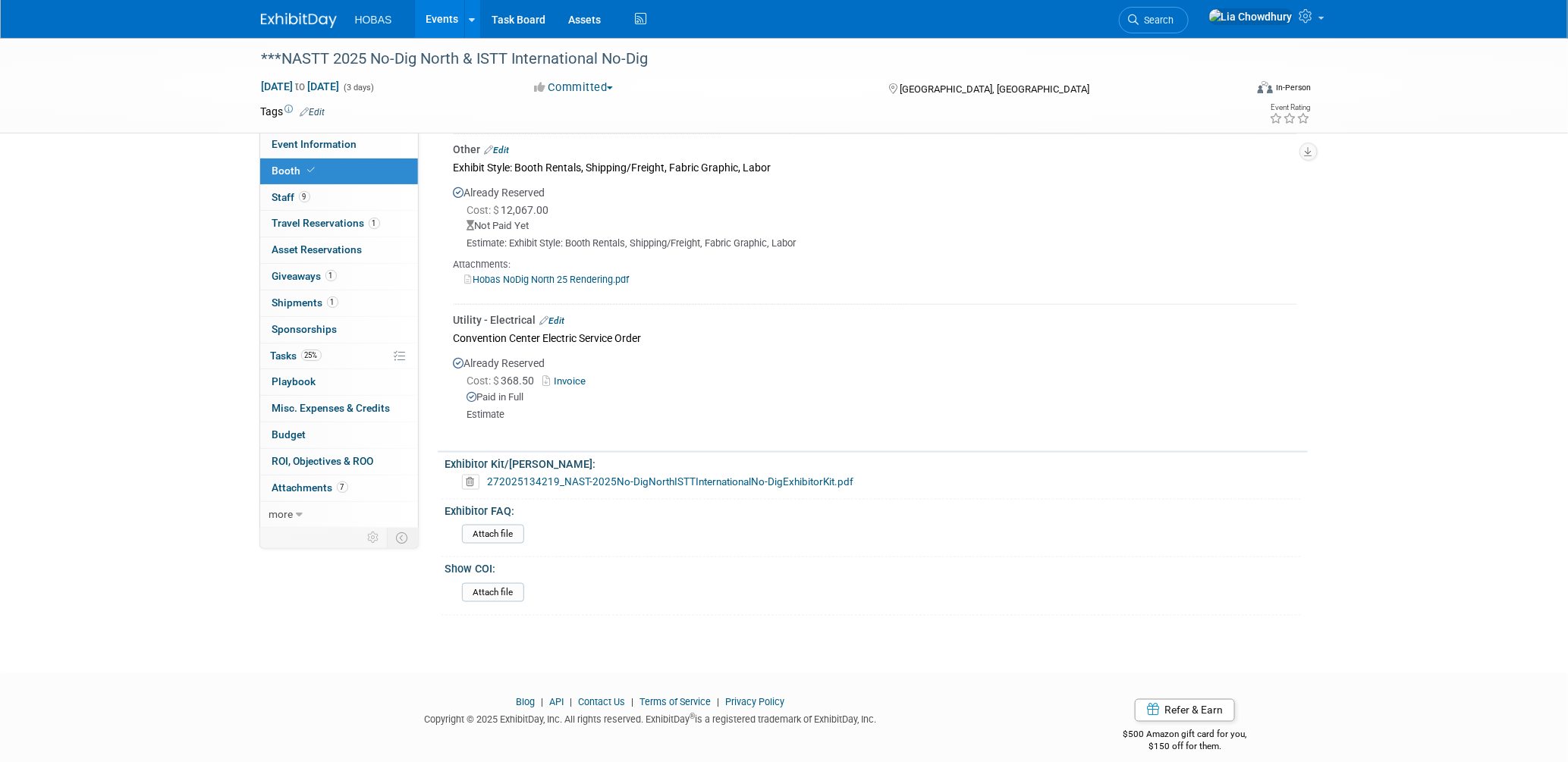
scroll to position [780, 0]
click at [562, 315] on link "Edit" at bounding box center [552, 320] width 25 height 10
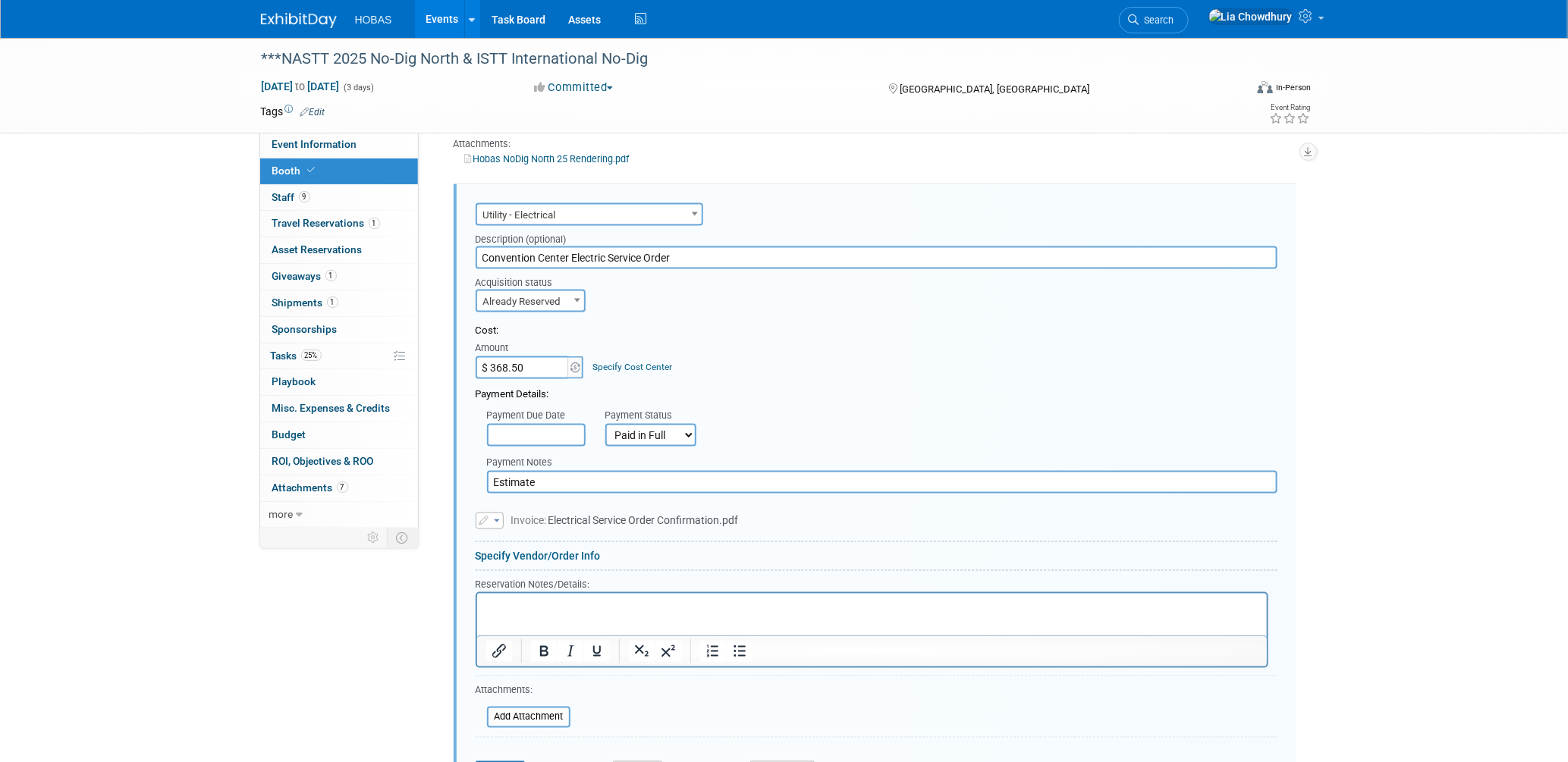
scroll to position [0, 0]
click at [527, 708] on input "file" at bounding box center [478, 717] width 180 height 18
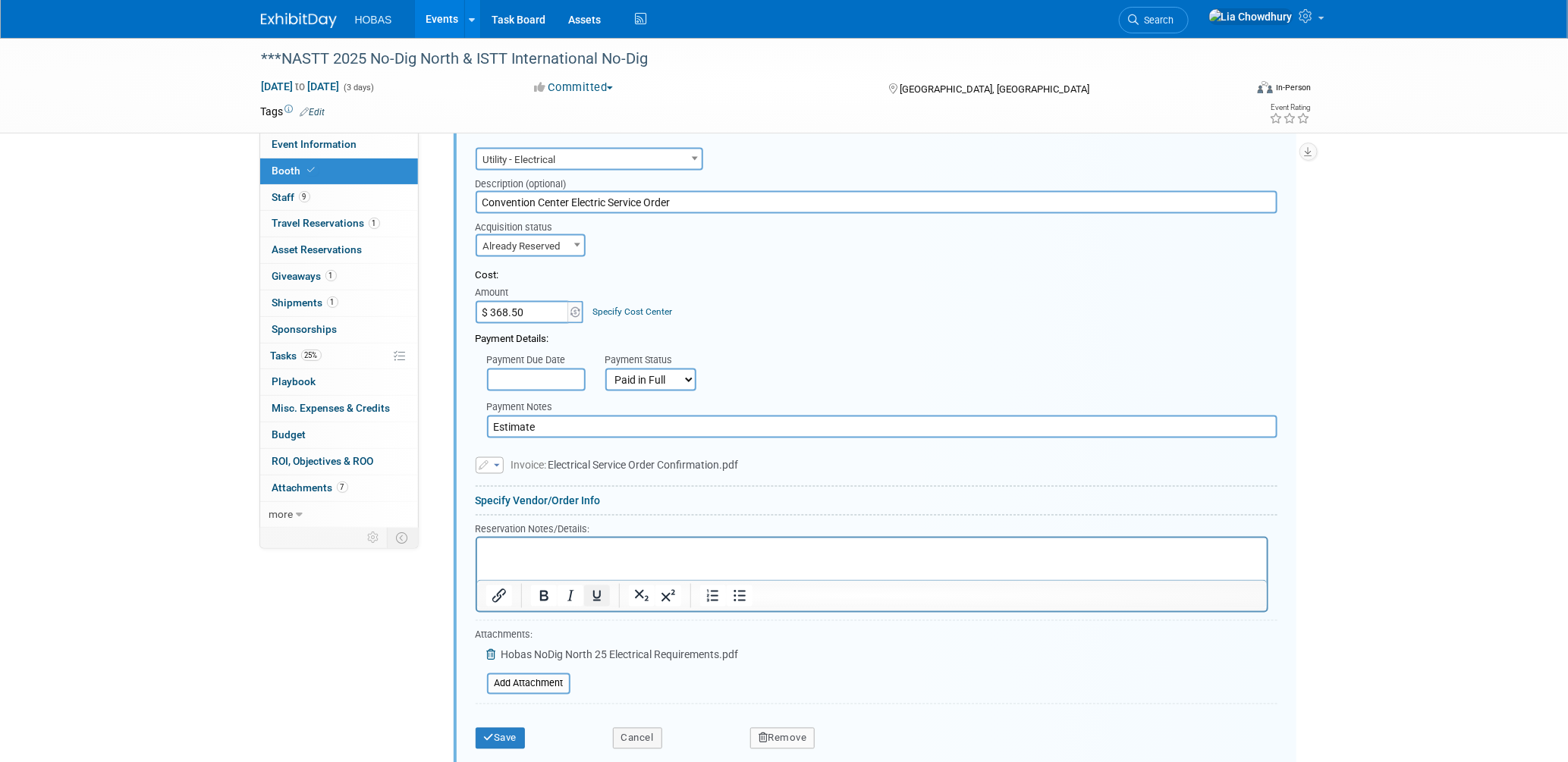
scroll to position [984, 0]
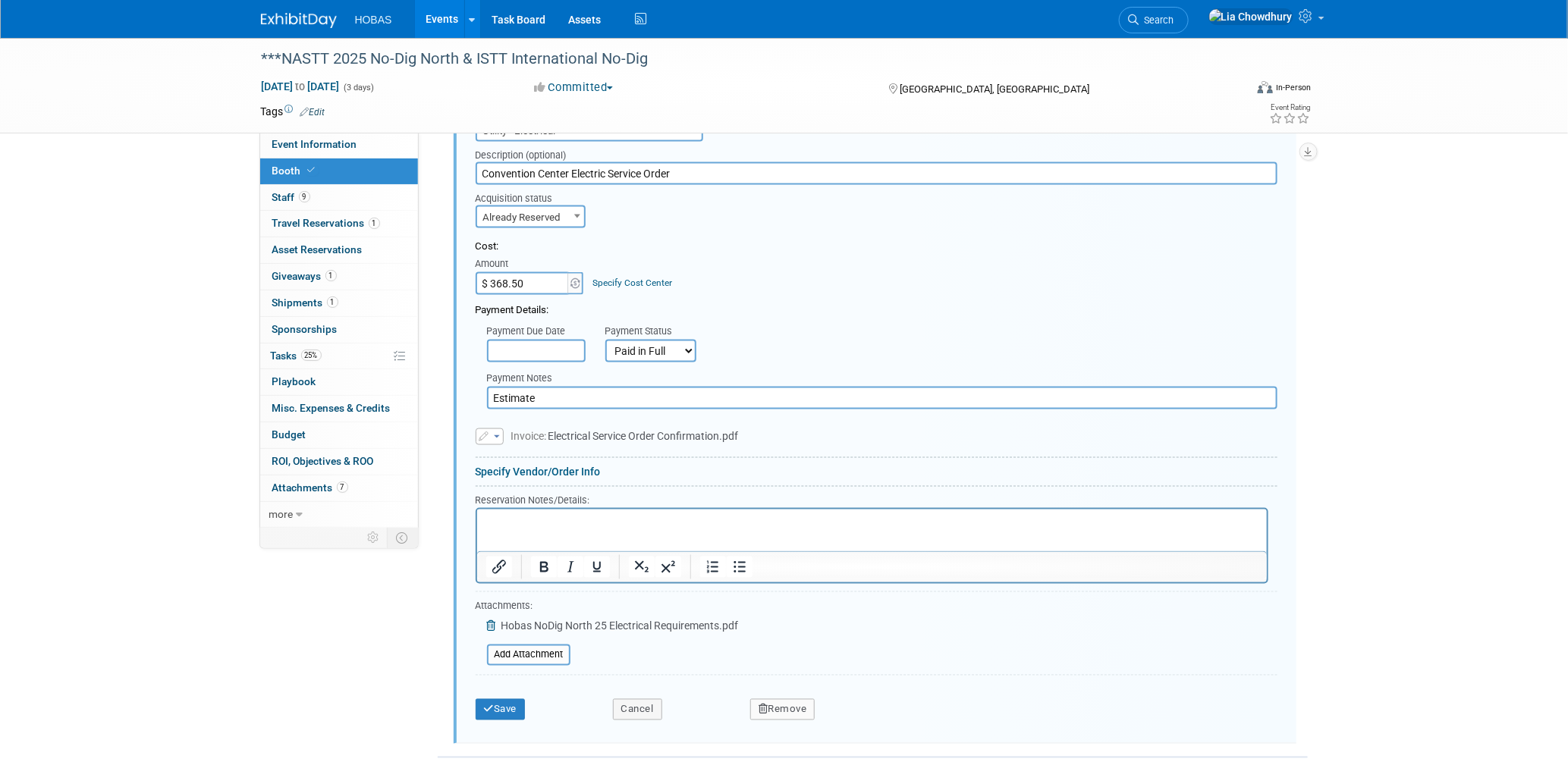
click at [594, 387] on input "Estimate" at bounding box center [882, 398] width 790 height 22
click at [583, 530] on html at bounding box center [872, 519] width 790 height 21
click at [507, 700] on button "Save" at bounding box center [501, 710] width 50 height 22
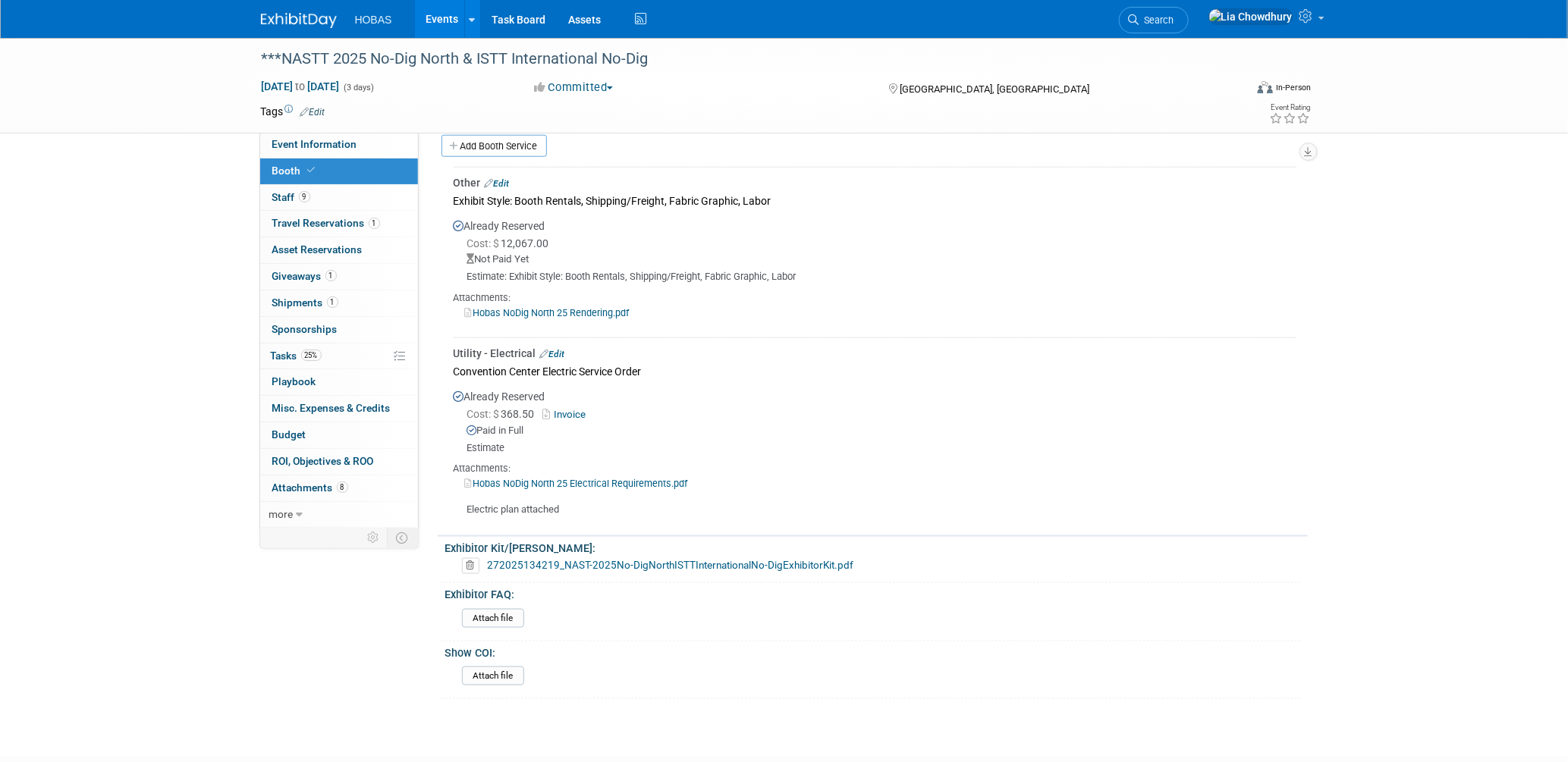
scroll to position [493, 0]
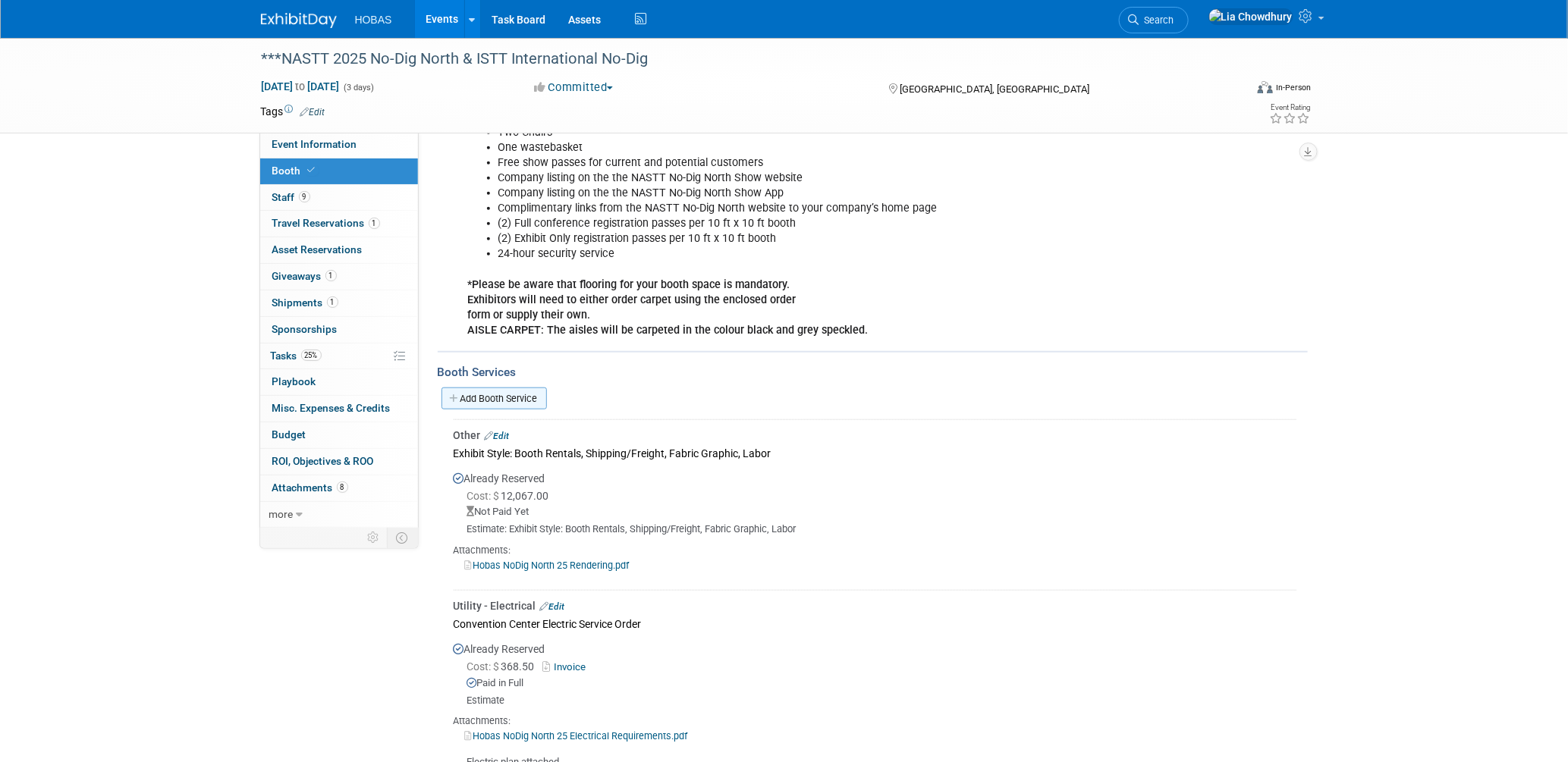
click at [505, 390] on link "Add Booth Service" at bounding box center [494, 398] width 106 height 22
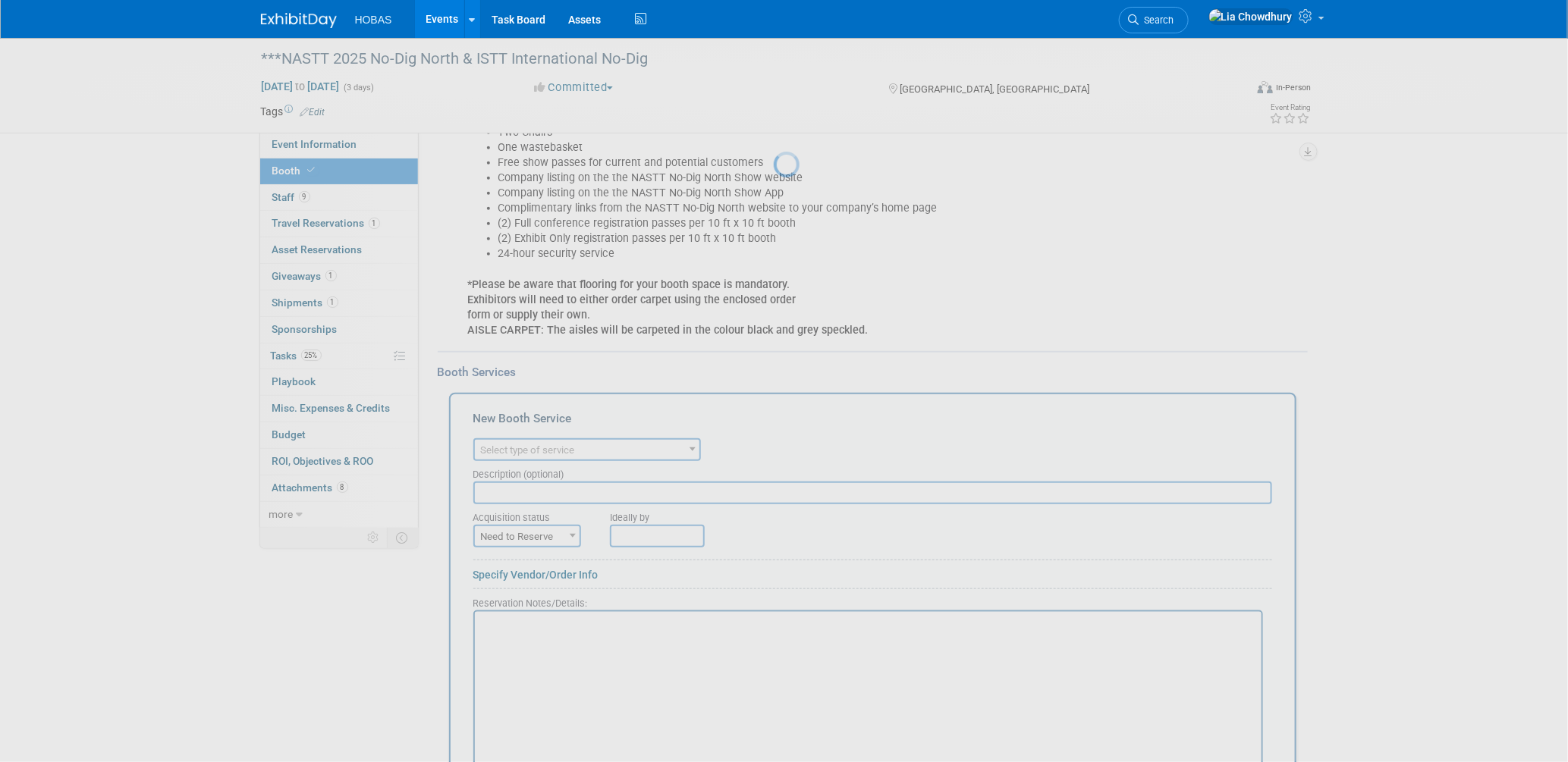
scroll to position [0, 0]
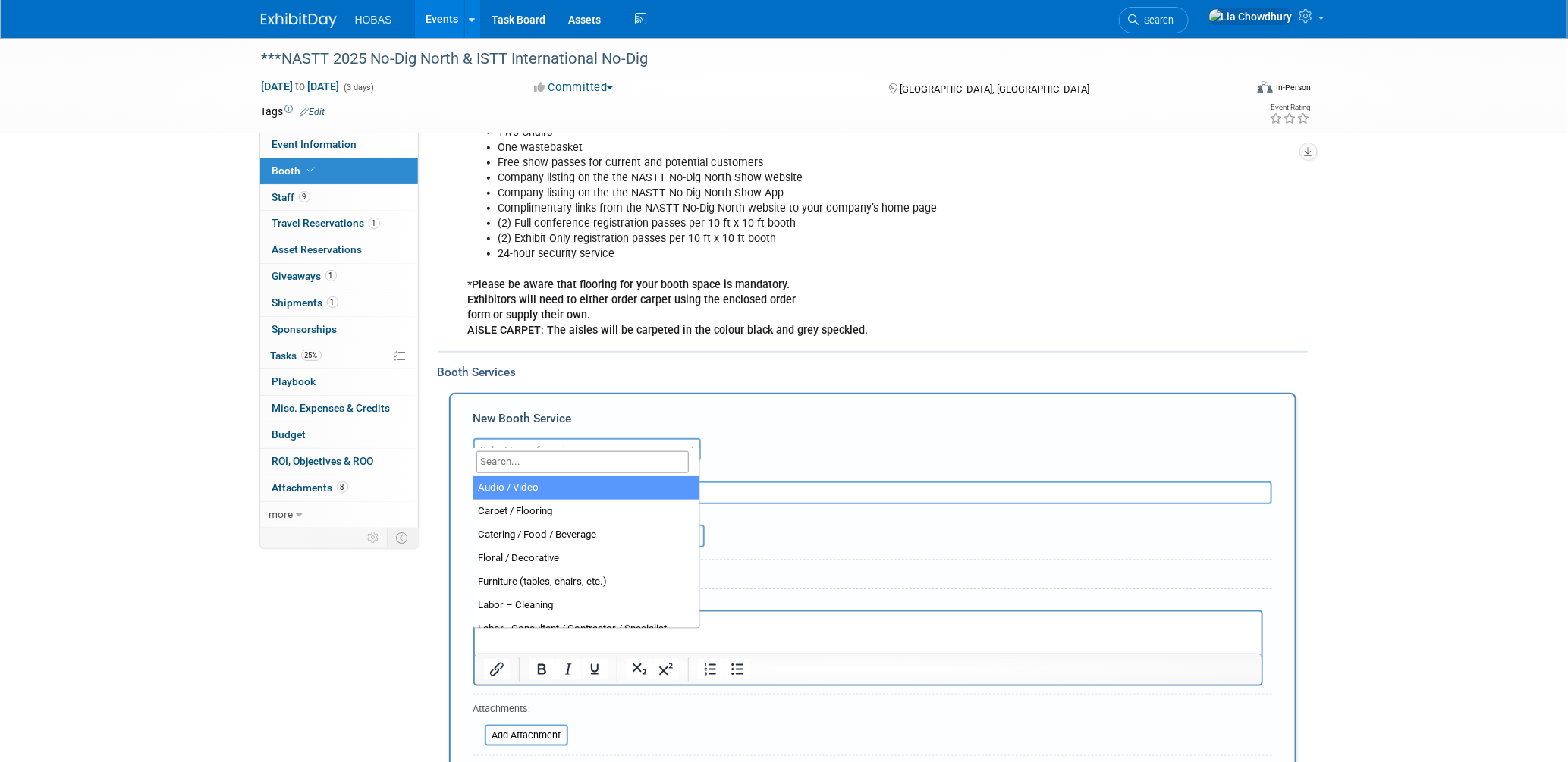
click at [593, 440] on span "Select type of service" at bounding box center [587, 450] width 224 height 22
select select "4"
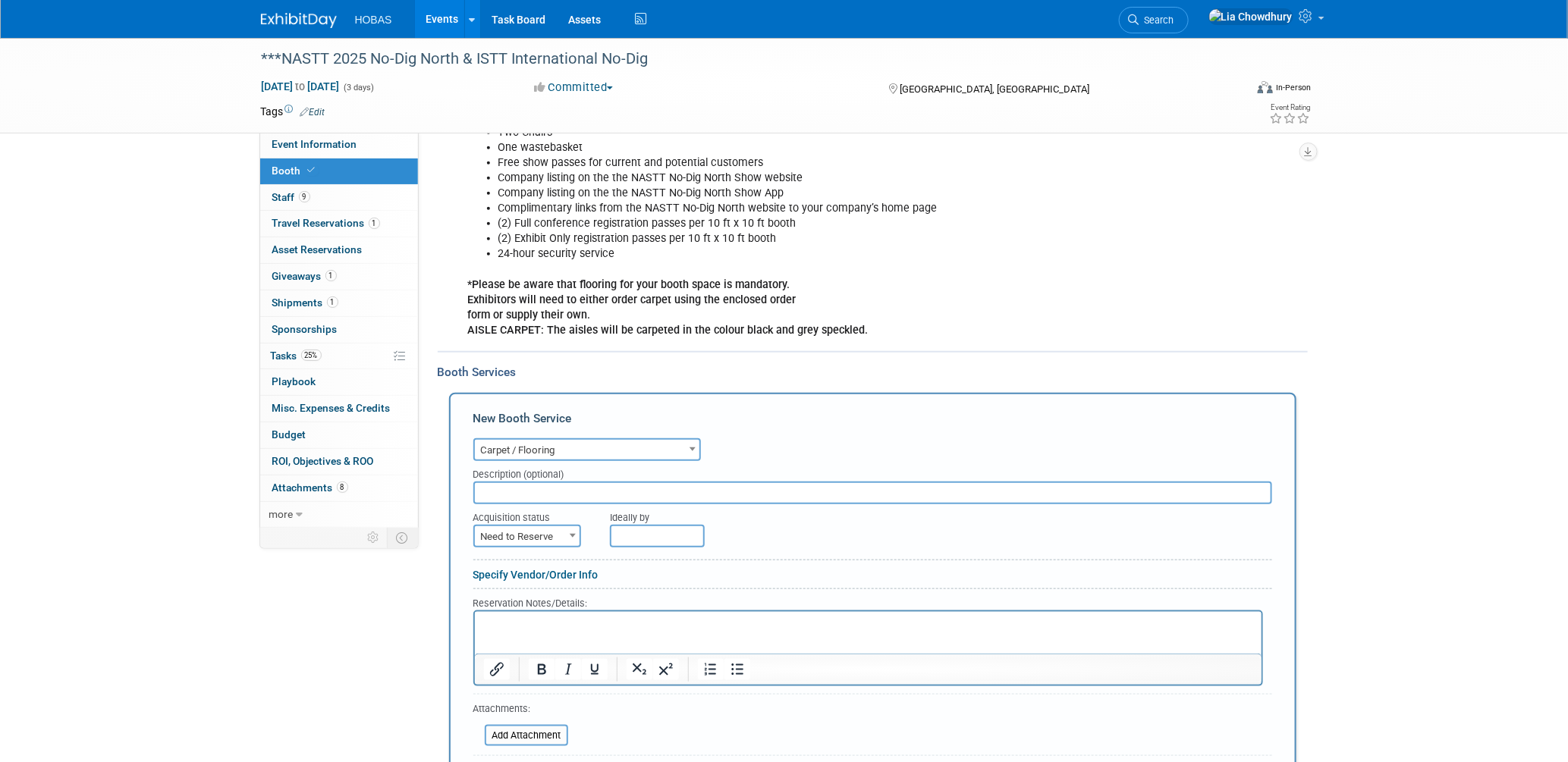
click at [515, 526] on span "Need to Reserve" at bounding box center [527, 537] width 105 height 22
select select "2"
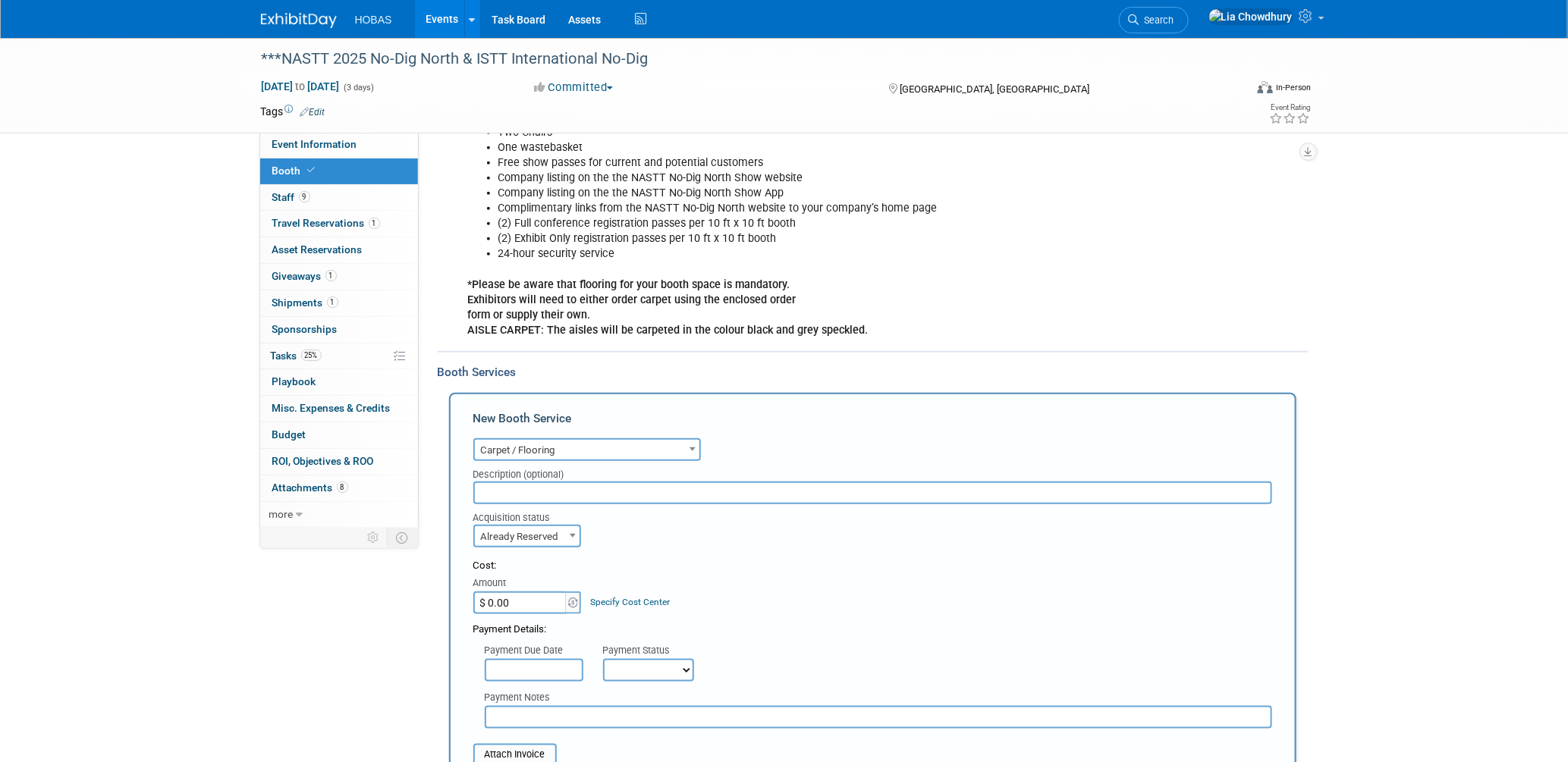
click at [510, 591] on input "$ 0.00" at bounding box center [521, 603] width 95 height 22
paste input "4,083.02"
type input "$ 4,083.02"
click at [562, 488] on input "text" at bounding box center [873, 493] width 799 height 22
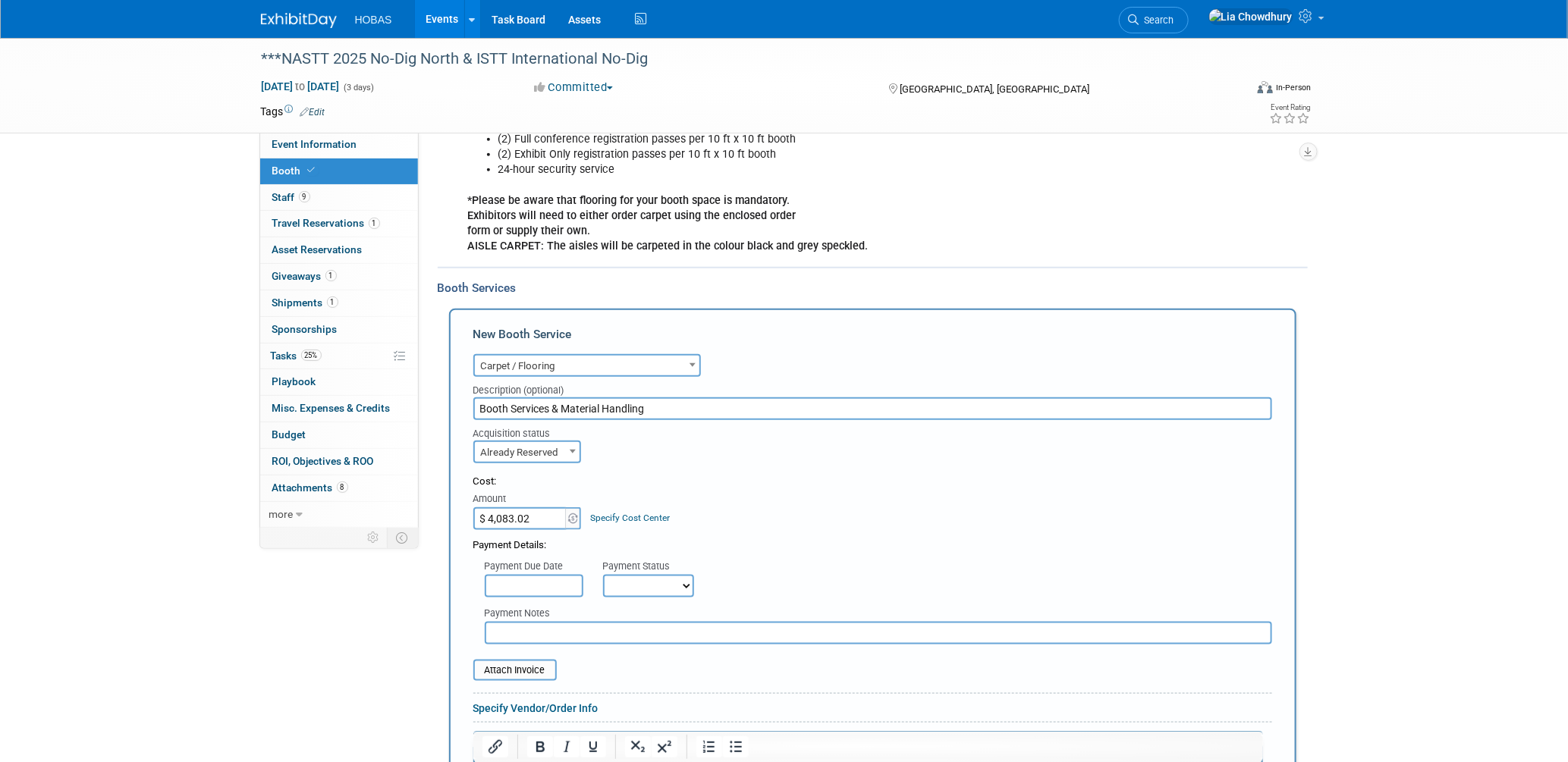
type input "Booth Services & Material Handling"
click at [672, 575] on select "Not Paid Yet Partially Paid Paid in Full" at bounding box center [649, 587] width 91 height 22
select select "3"
click at [603, 575] on select "Not Paid Yet Partially Paid Paid in Full" at bounding box center [649, 587] width 91 height 22
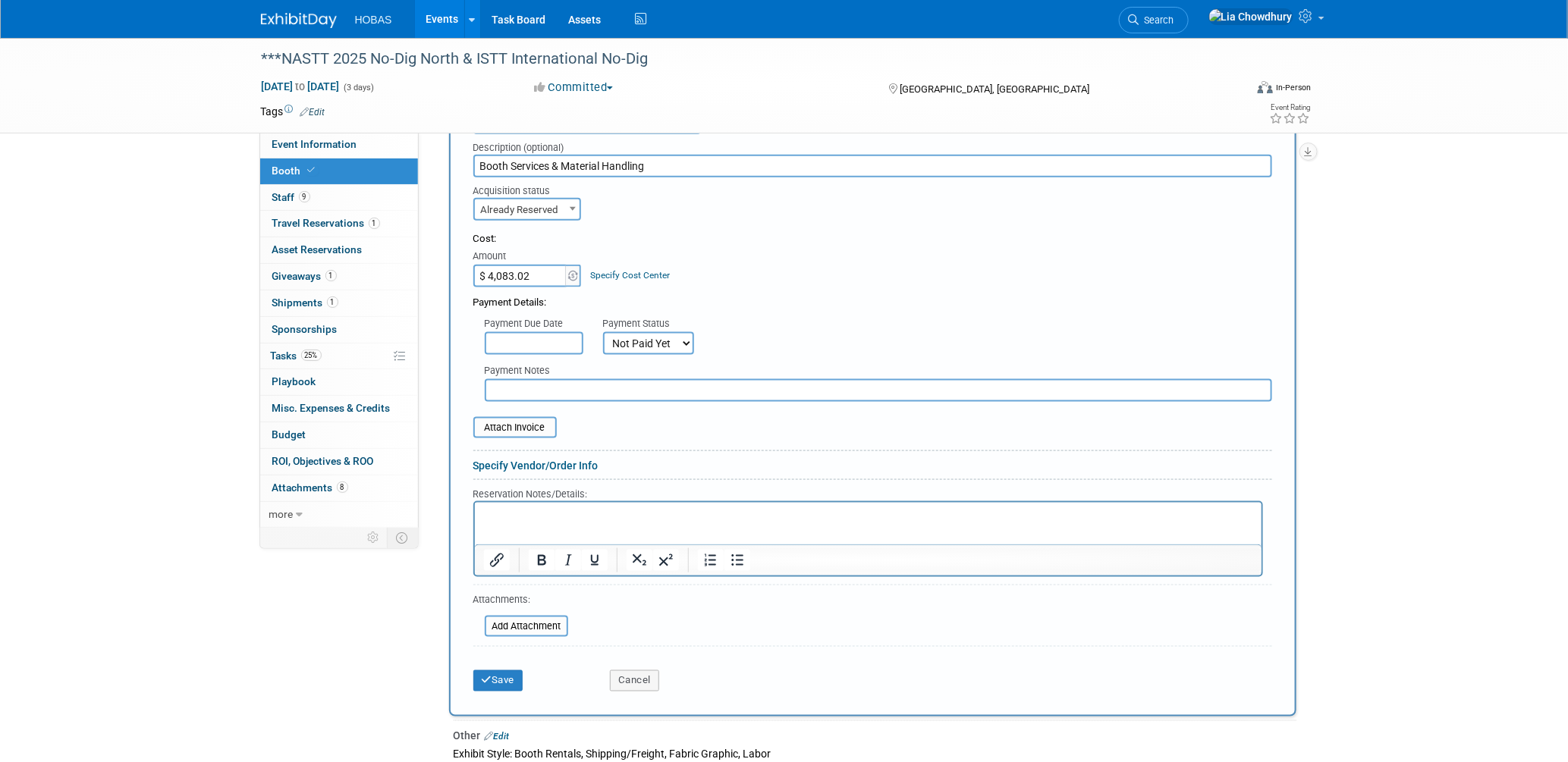
scroll to position [830, 0]
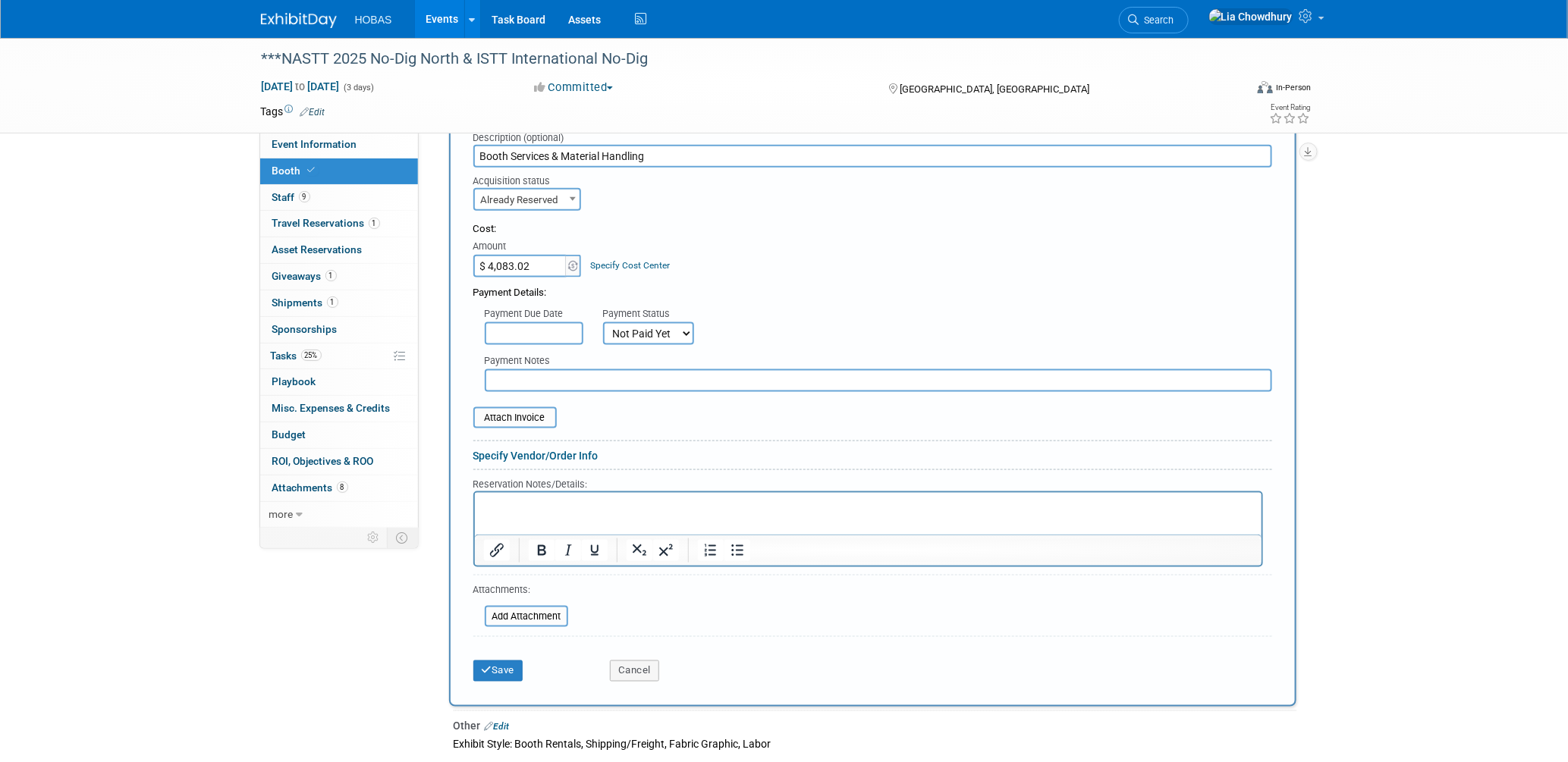
click at [535, 369] on input "text" at bounding box center [878, 381] width 788 height 22
type input "Estimate and service order"
click at [492, 409] on input "file" at bounding box center [465, 417] width 180 height 18
drag, startPoint x: 478, startPoint y: 385, endPoint x: 506, endPoint y: 401, distance: 32.2
click at [482, 392] on div "Attach Invoice" at bounding box center [873, 409] width 799 height 36
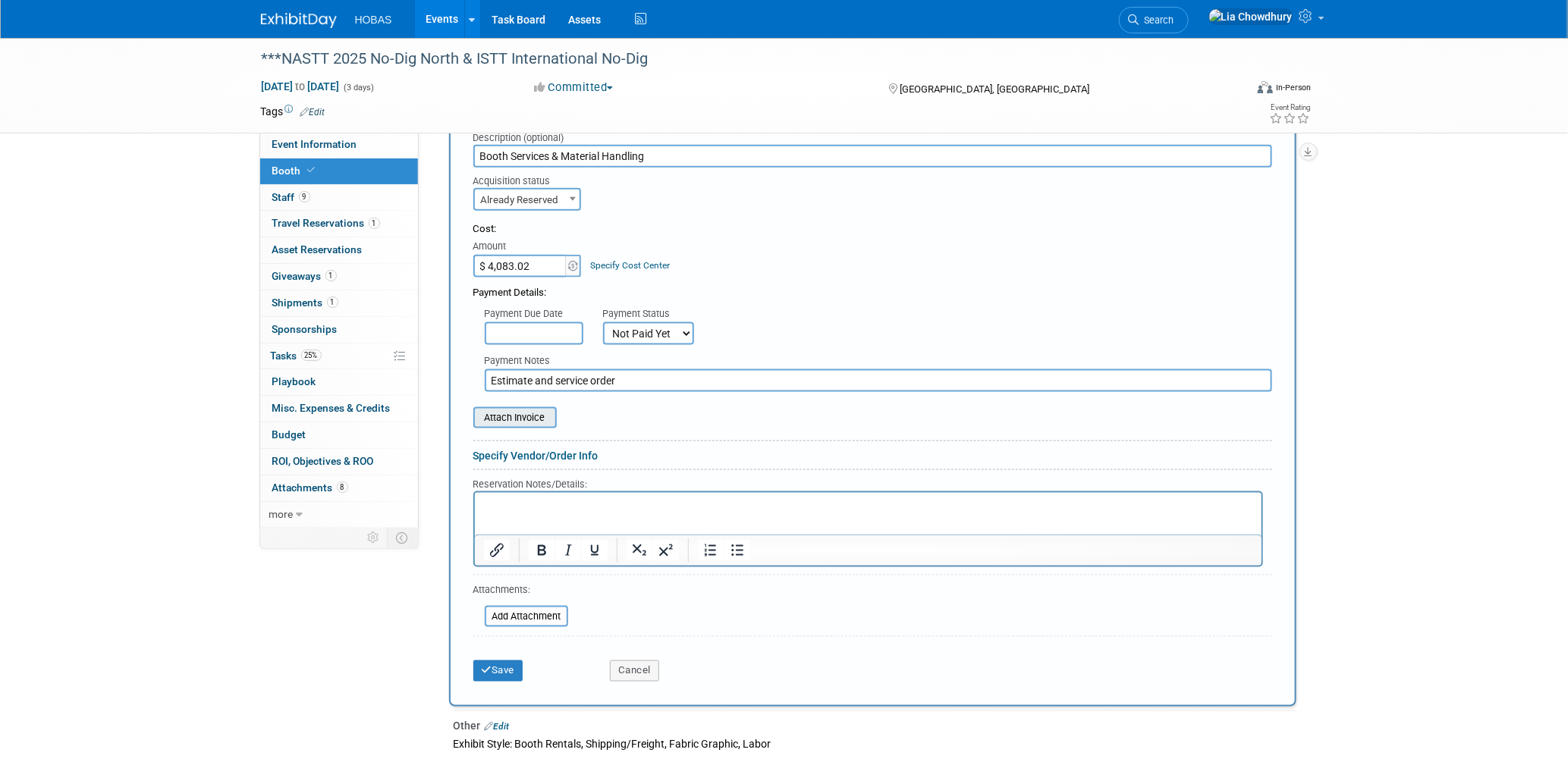
click at [506, 409] on input "file" at bounding box center [465, 417] width 180 height 18
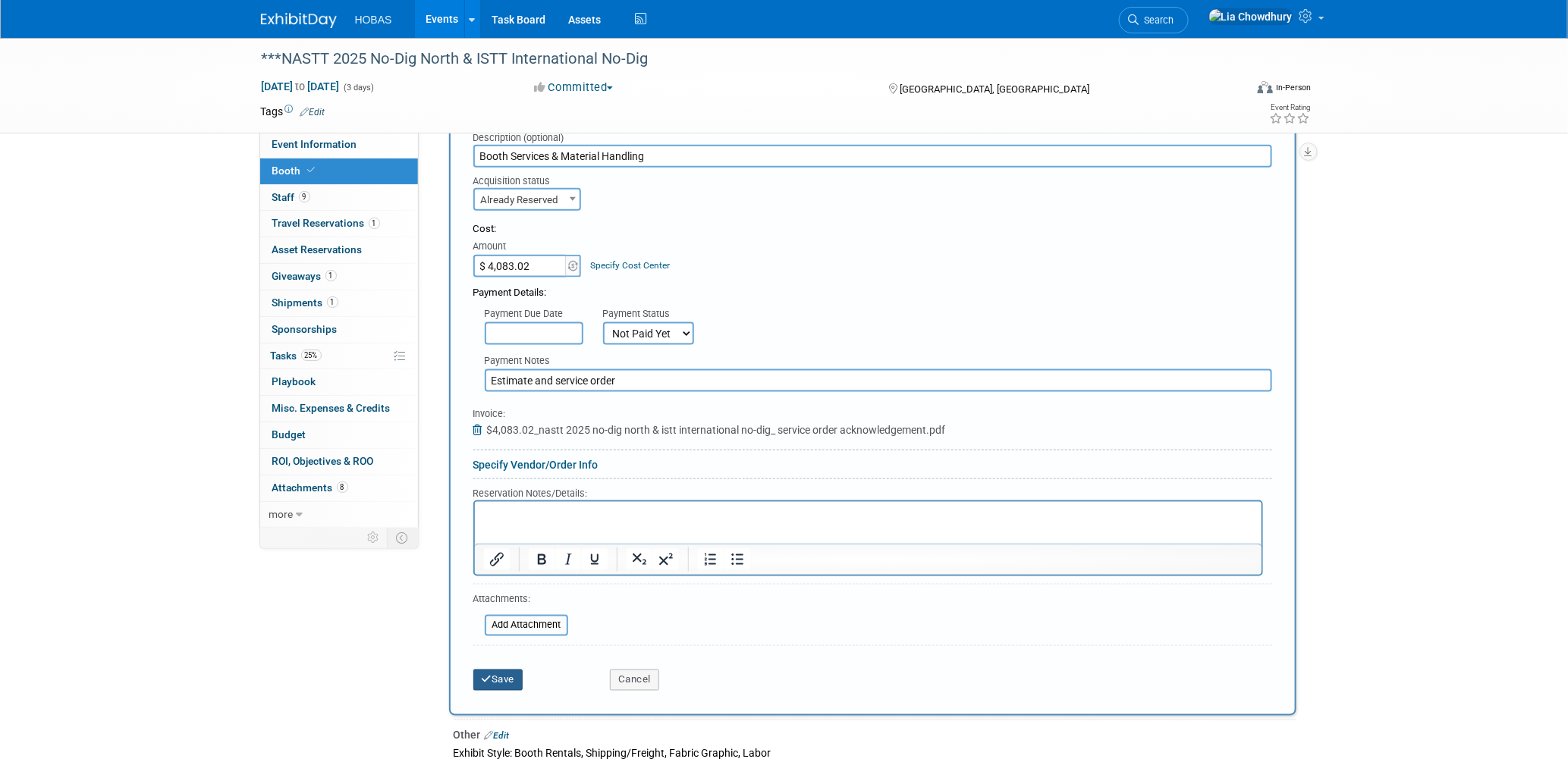
click at [504, 670] on button "Save" at bounding box center [498, 680] width 50 height 22
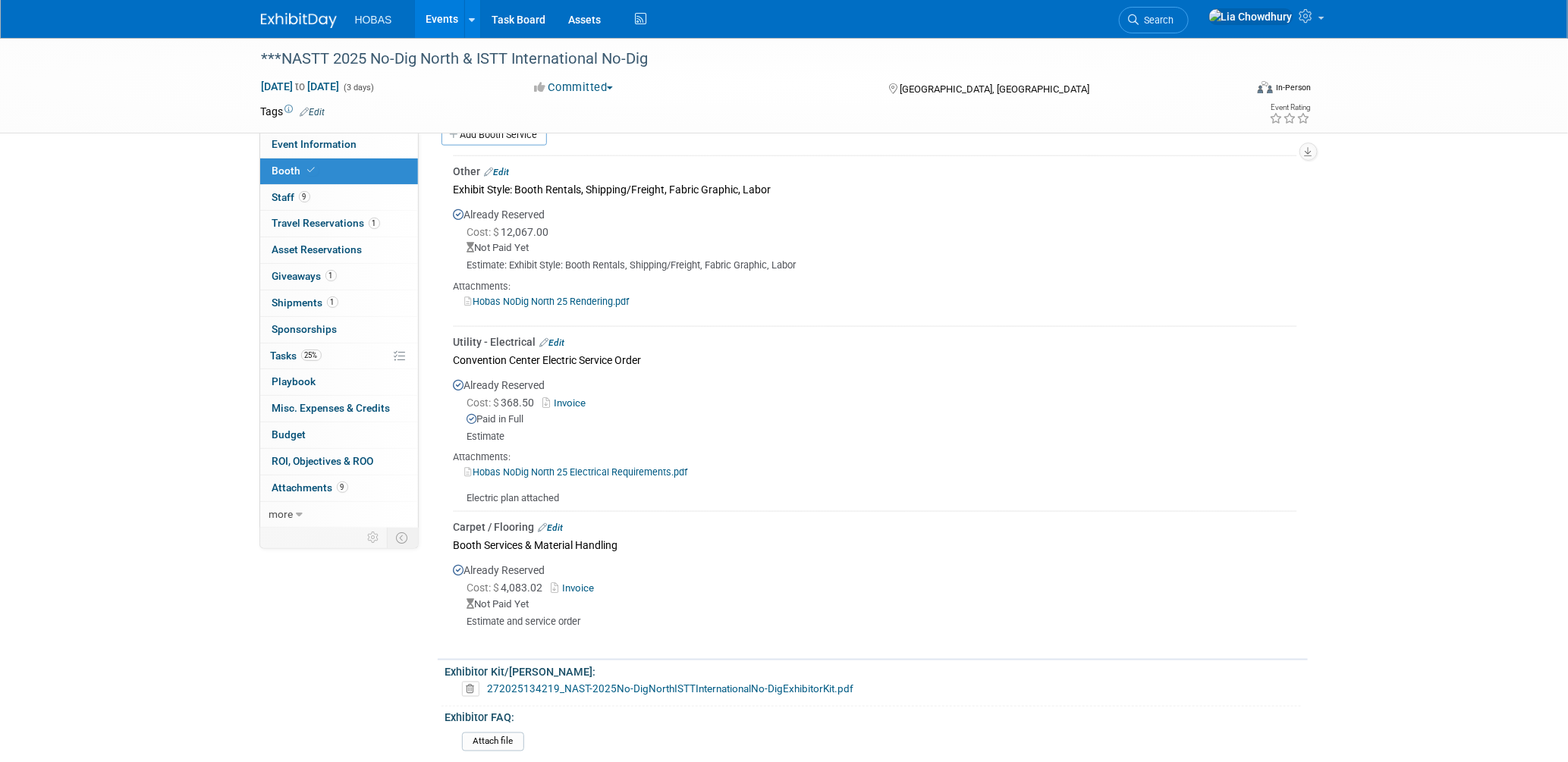
scroll to position [759, 0]
click at [291, 433] on span "Budget" at bounding box center [289, 434] width 34 height 12
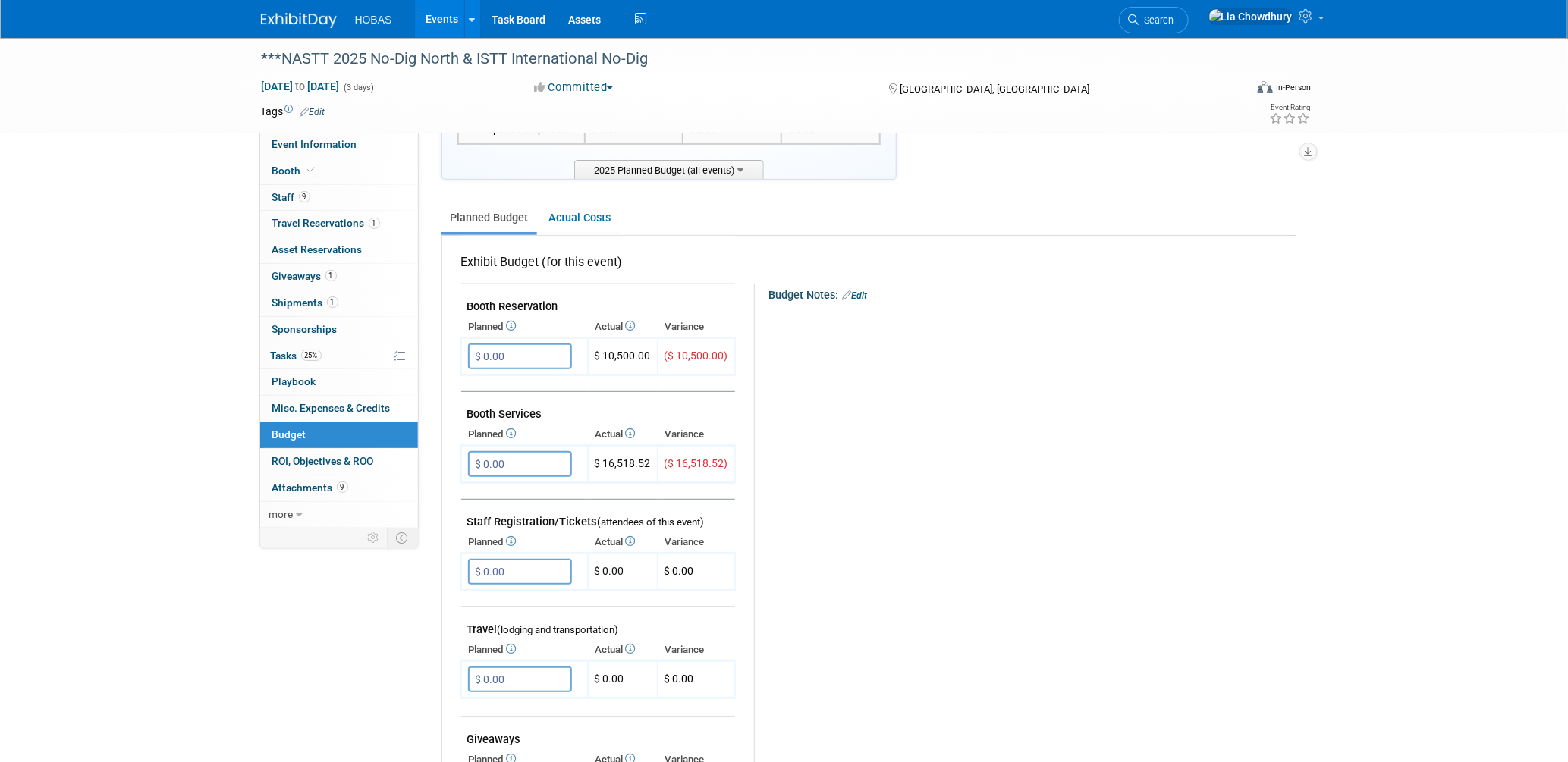
scroll to position [168, 0]
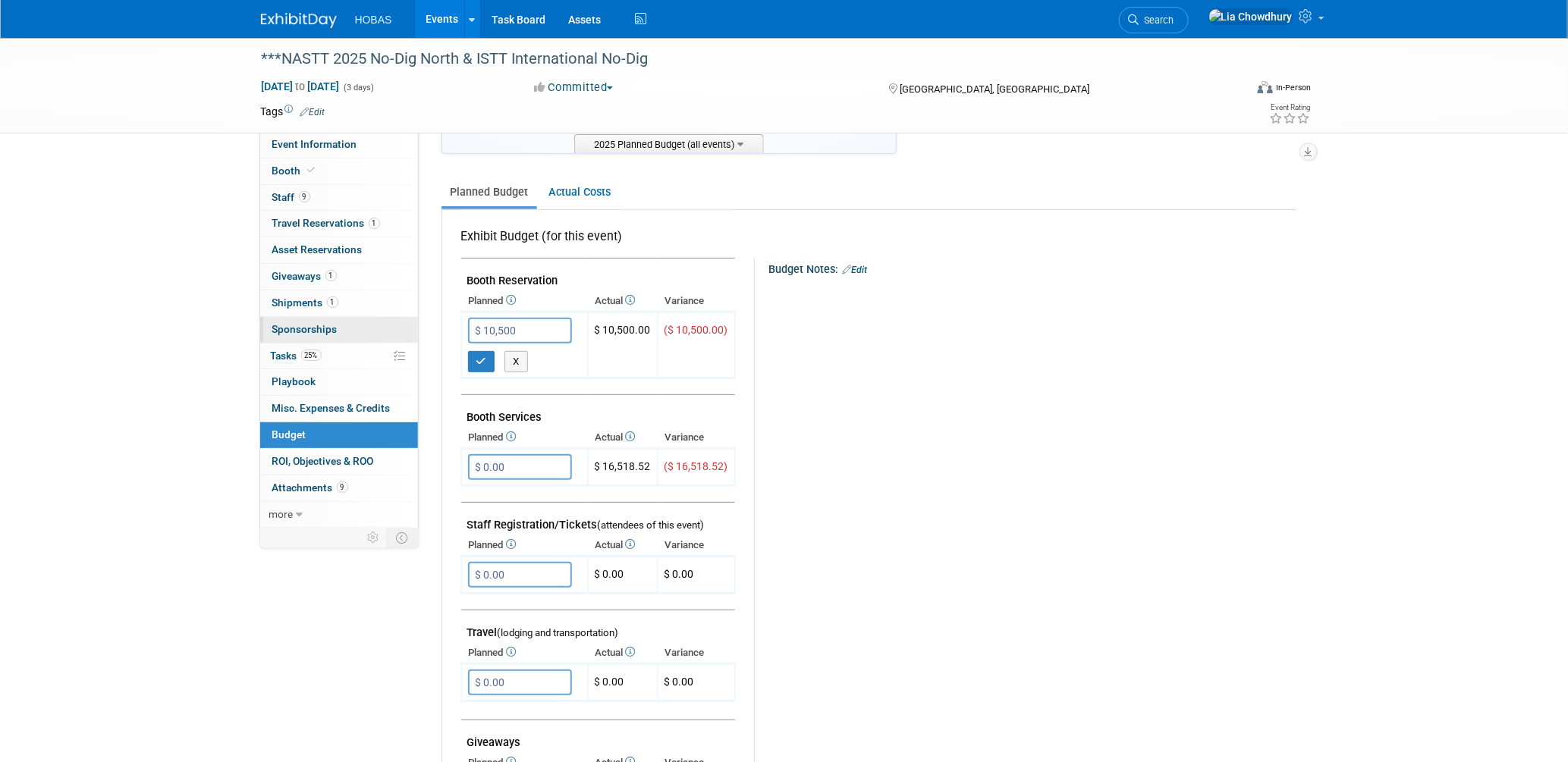
type input "$ 10,500.00"
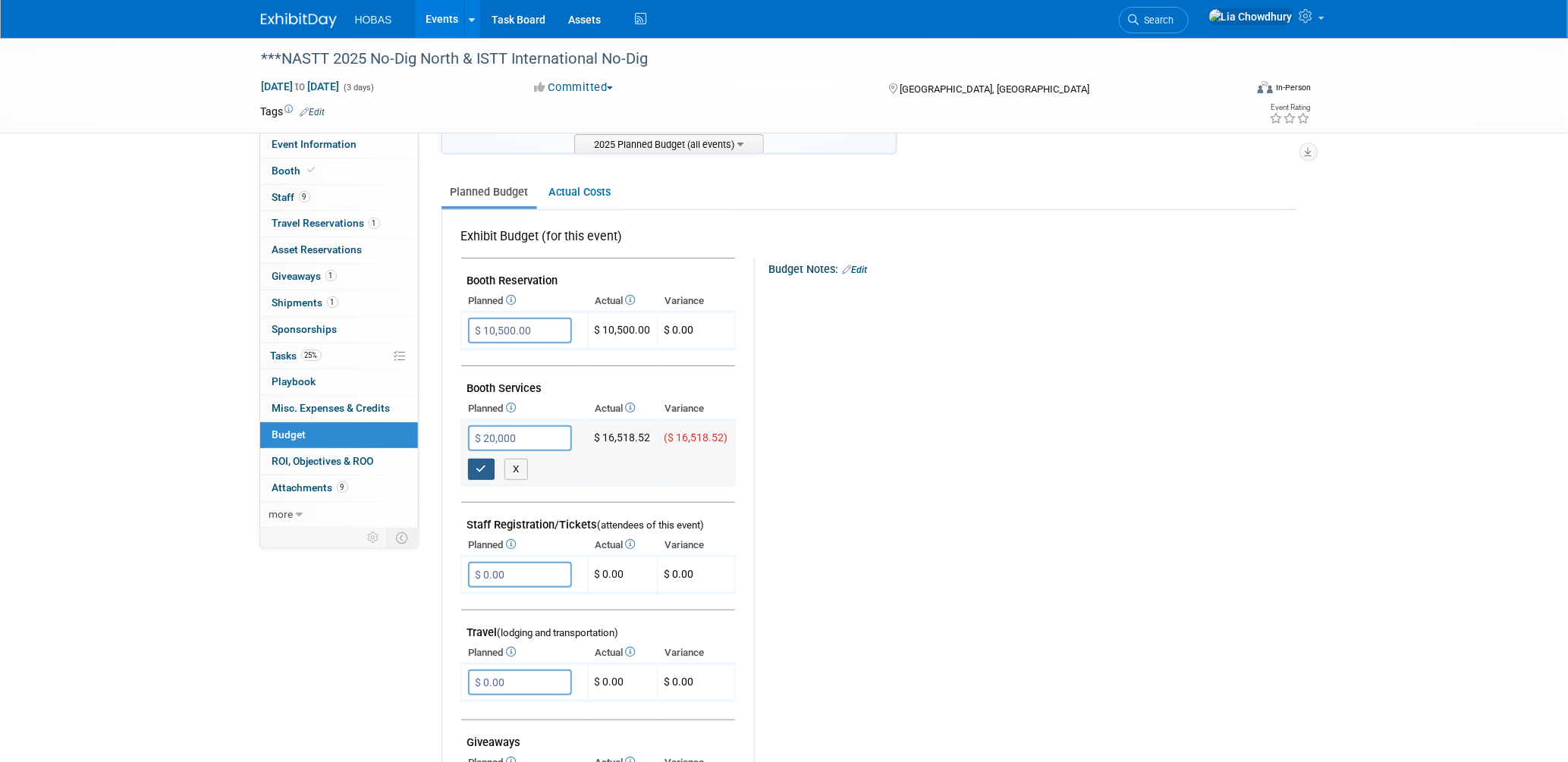
type input "$ 20,000.00"
click at [470, 464] on button "button" at bounding box center [482, 470] width 27 height 22
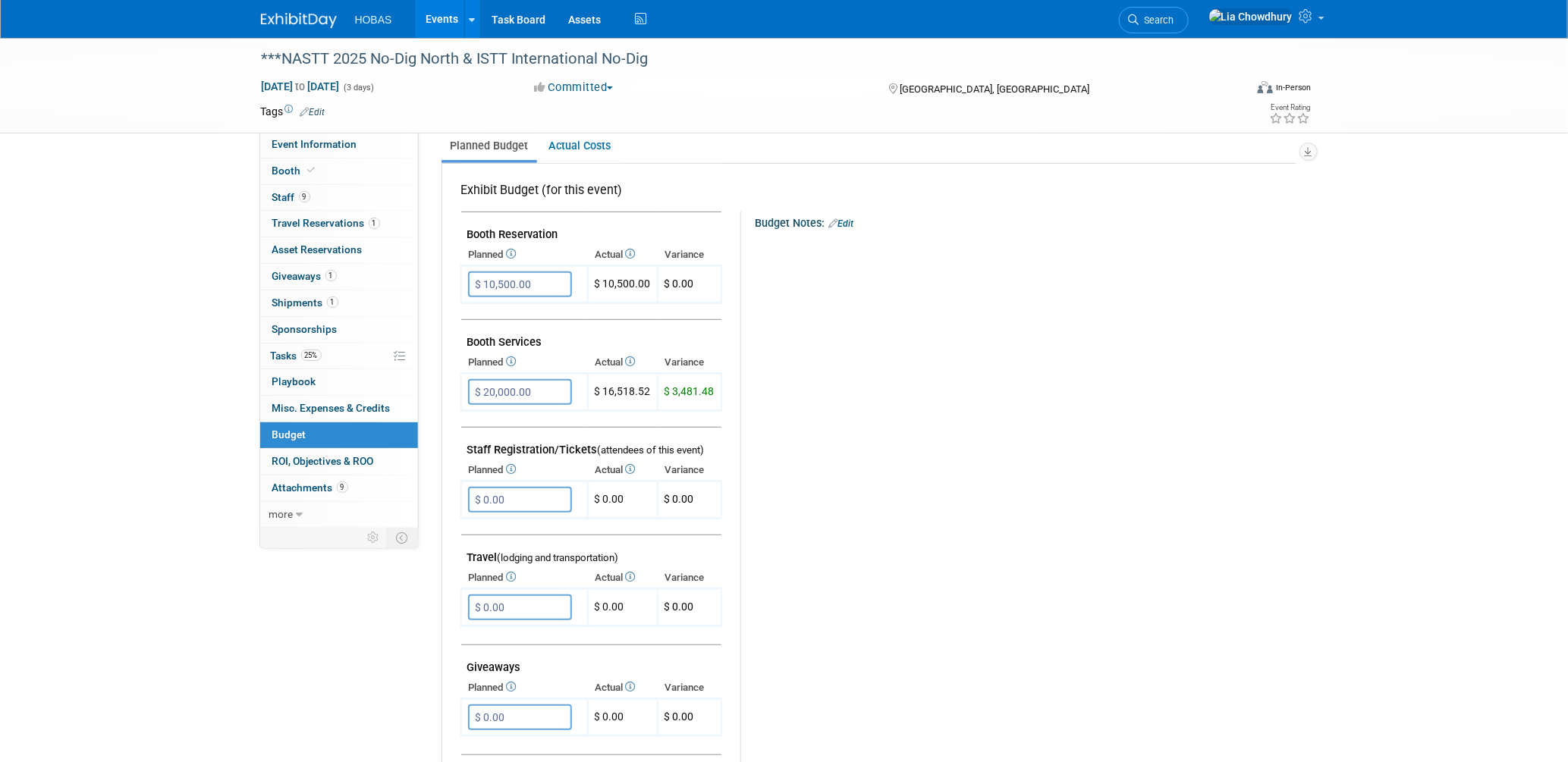
scroll to position [252, 0]
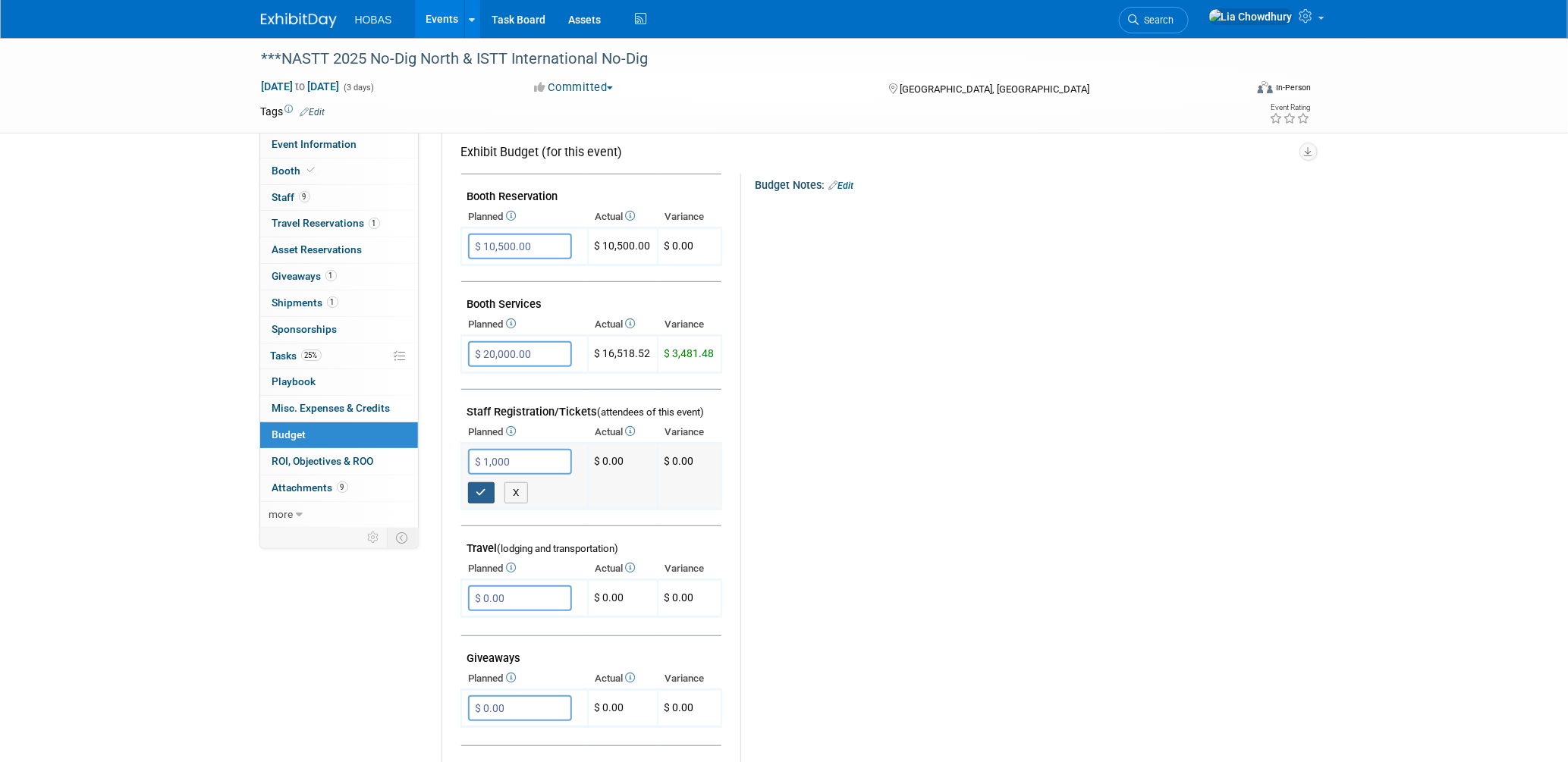
type input "$ 1,000.00"
click at [477, 488] on icon "button" at bounding box center [482, 493] width 10 height 10
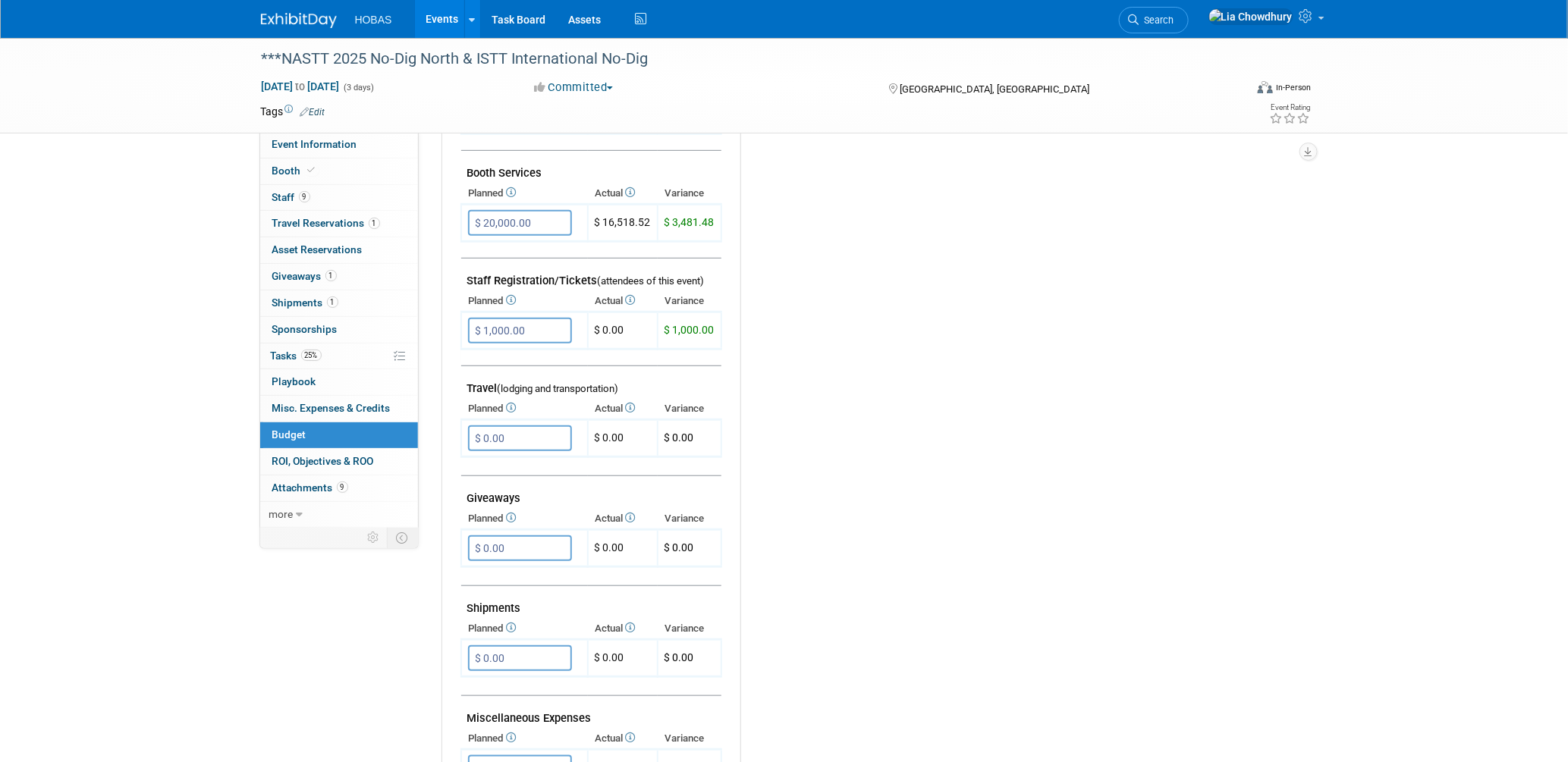
scroll to position [421, 0]
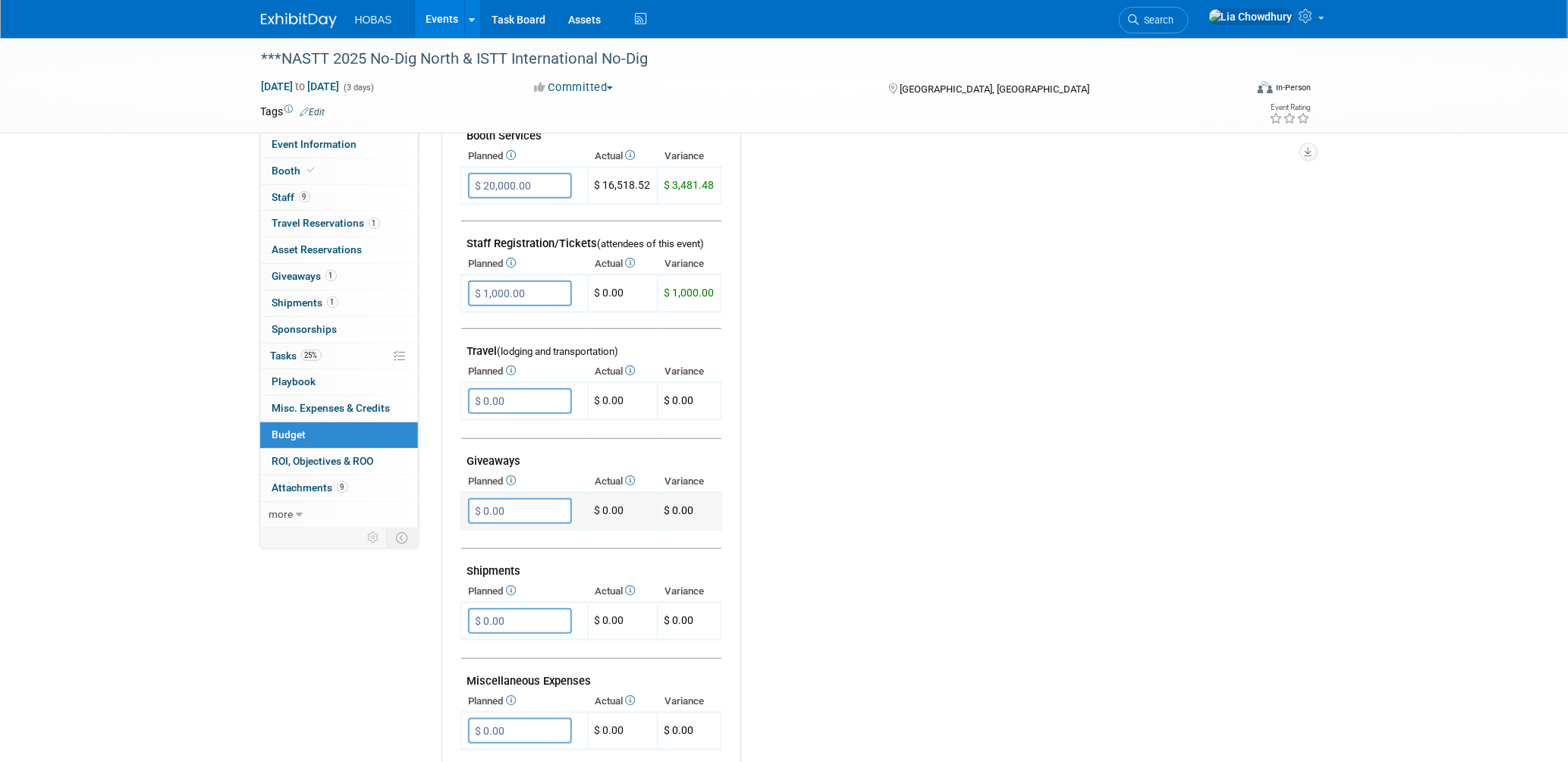
click at [502, 498] on input "$ 0.00" at bounding box center [520, 511] width 104 height 26
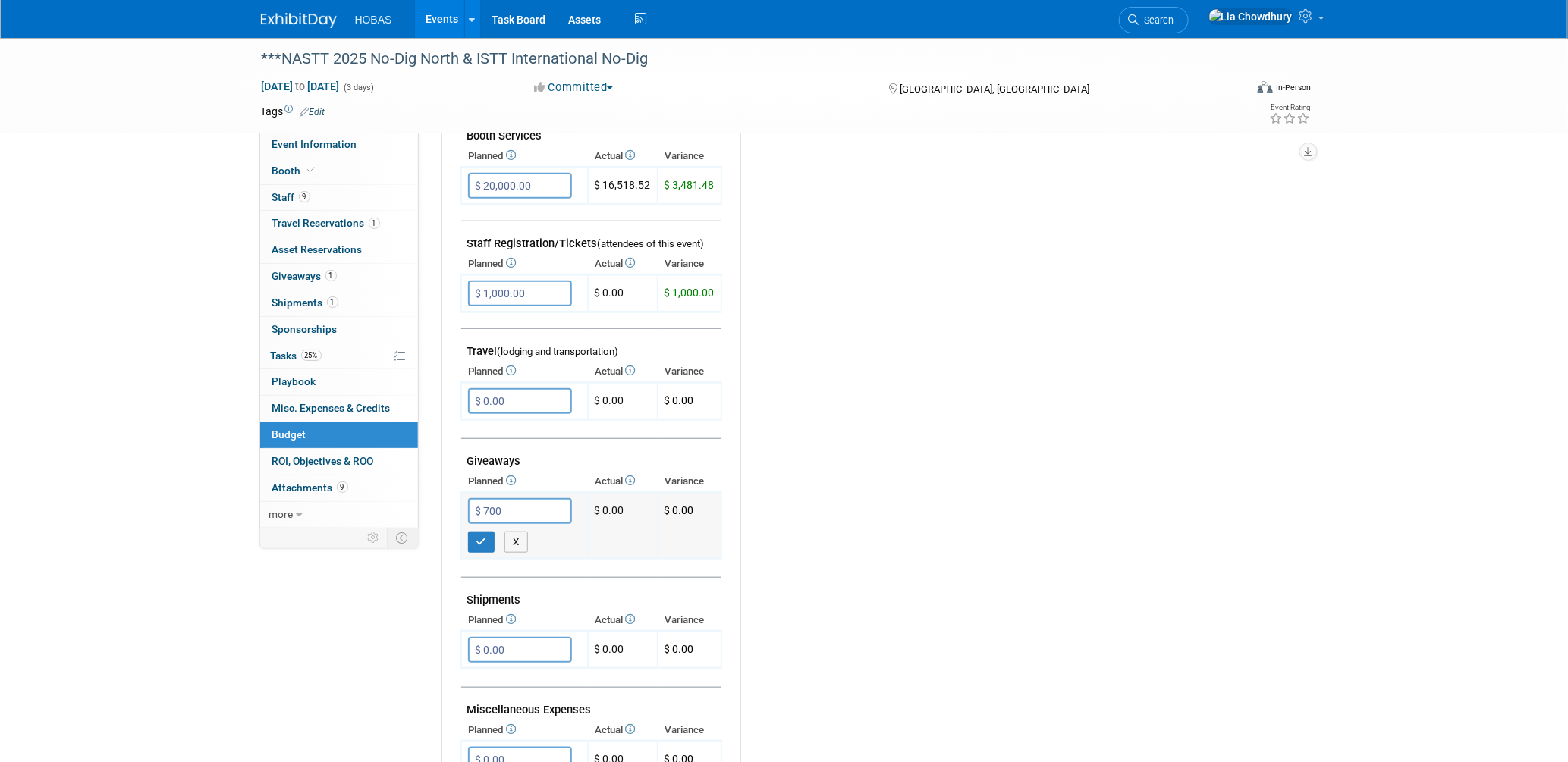
type input "$ 700.00"
click at [473, 538] on td "$ 700.00" at bounding box center [525, 526] width 127 height 66
click at [477, 534] on button "button" at bounding box center [482, 542] width 27 height 22
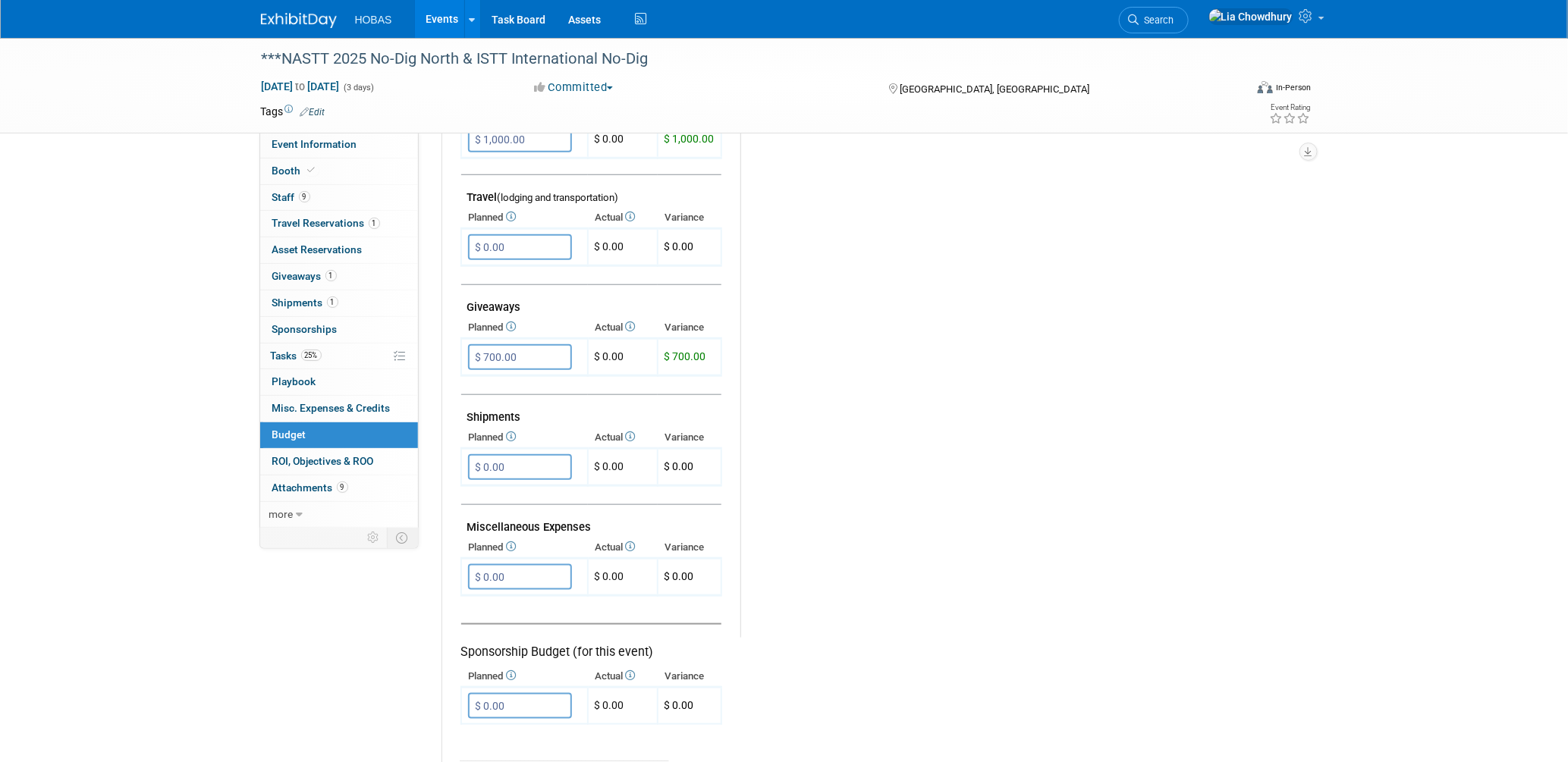
scroll to position [590, 0]
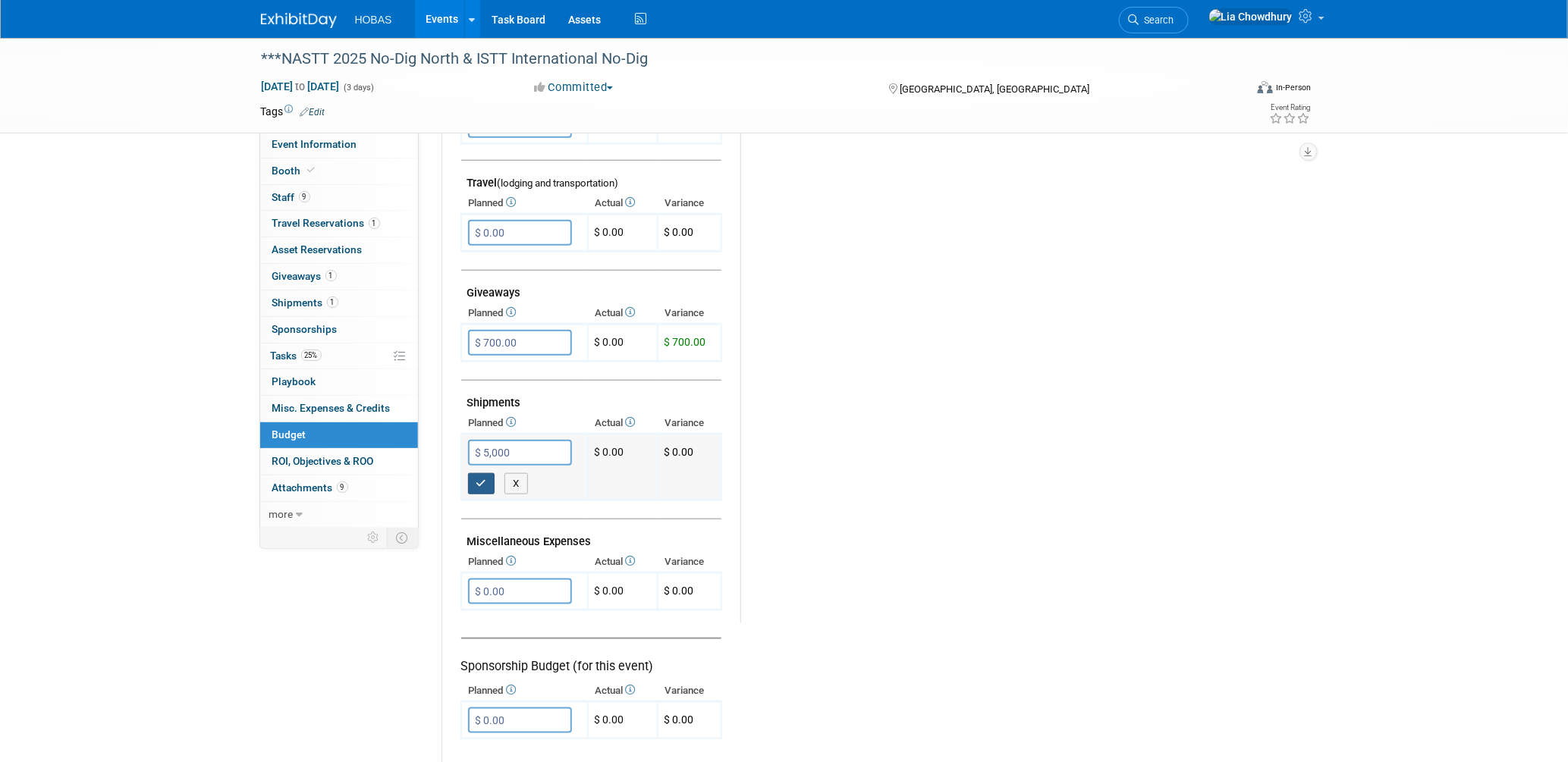
type input "$ 5,000.00"
click at [482, 474] on button "button" at bounding box center [482, 484] width 27 height 22
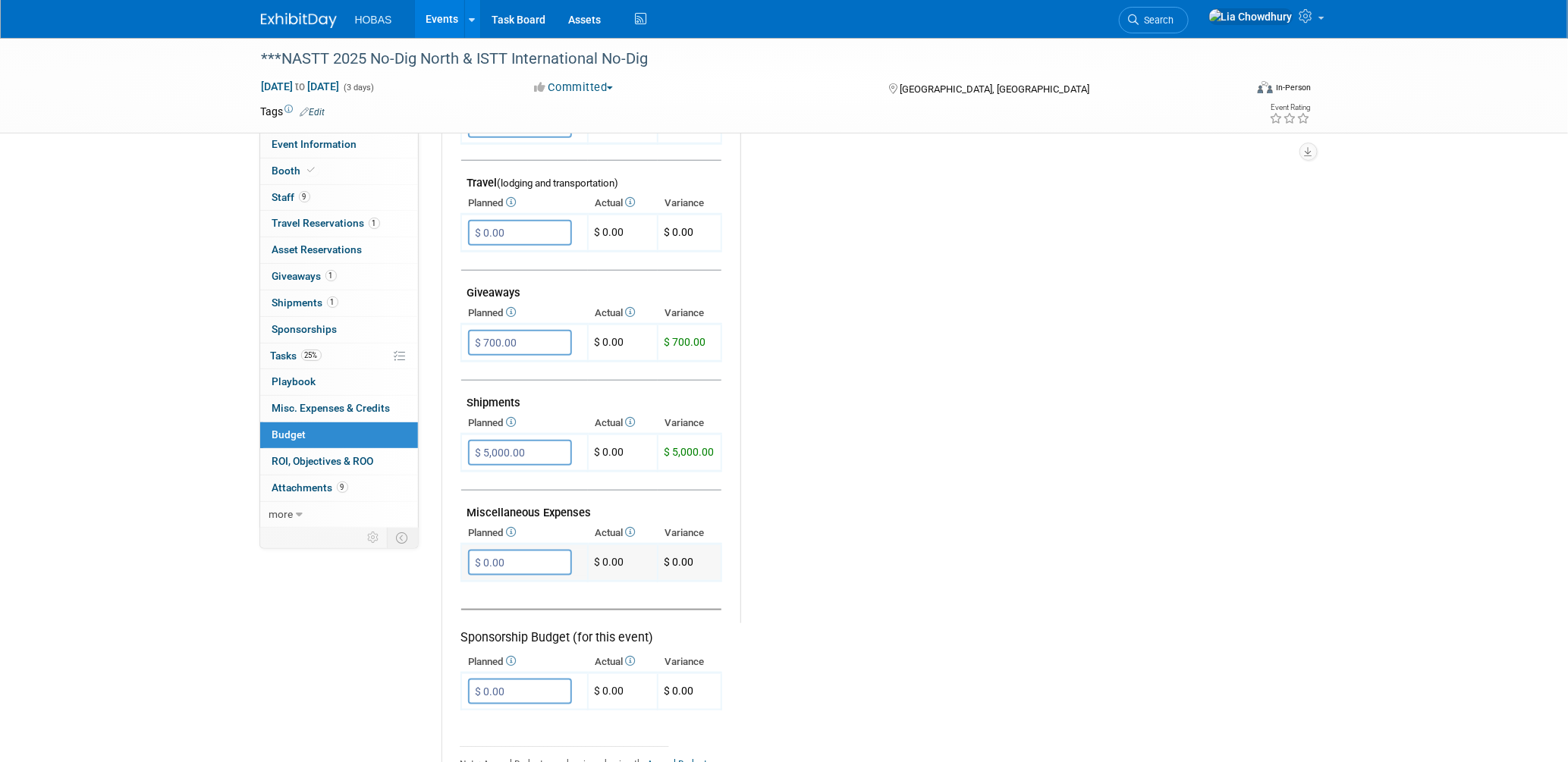
click at [549, 550] on input "$ 0.00" at bounding box center [520, 562] width 104 height 26
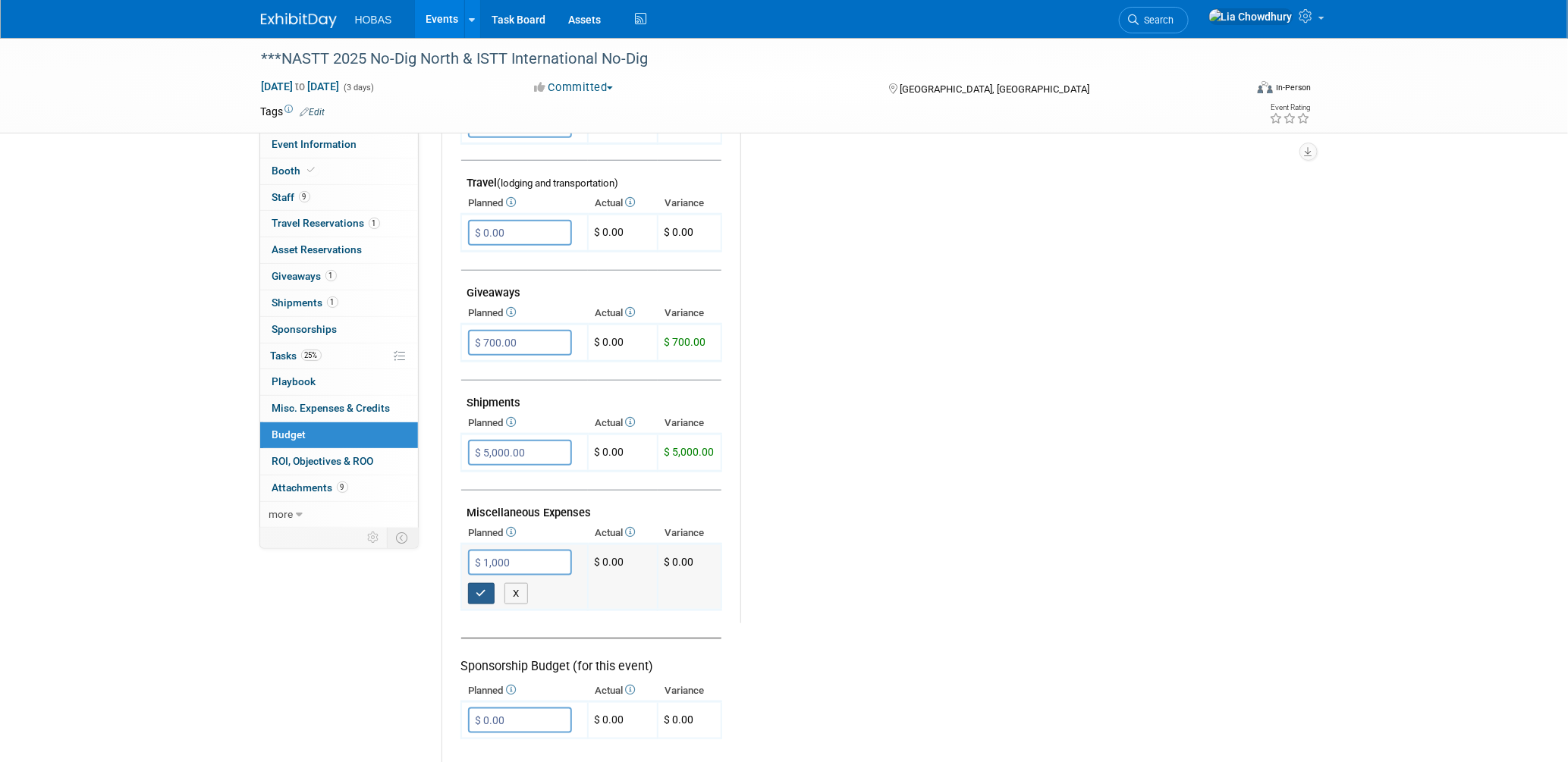
type input "$ 1,000.00"
click at [482, 589] on icon "button" at bounding box center [482, 594] width 10 height 10
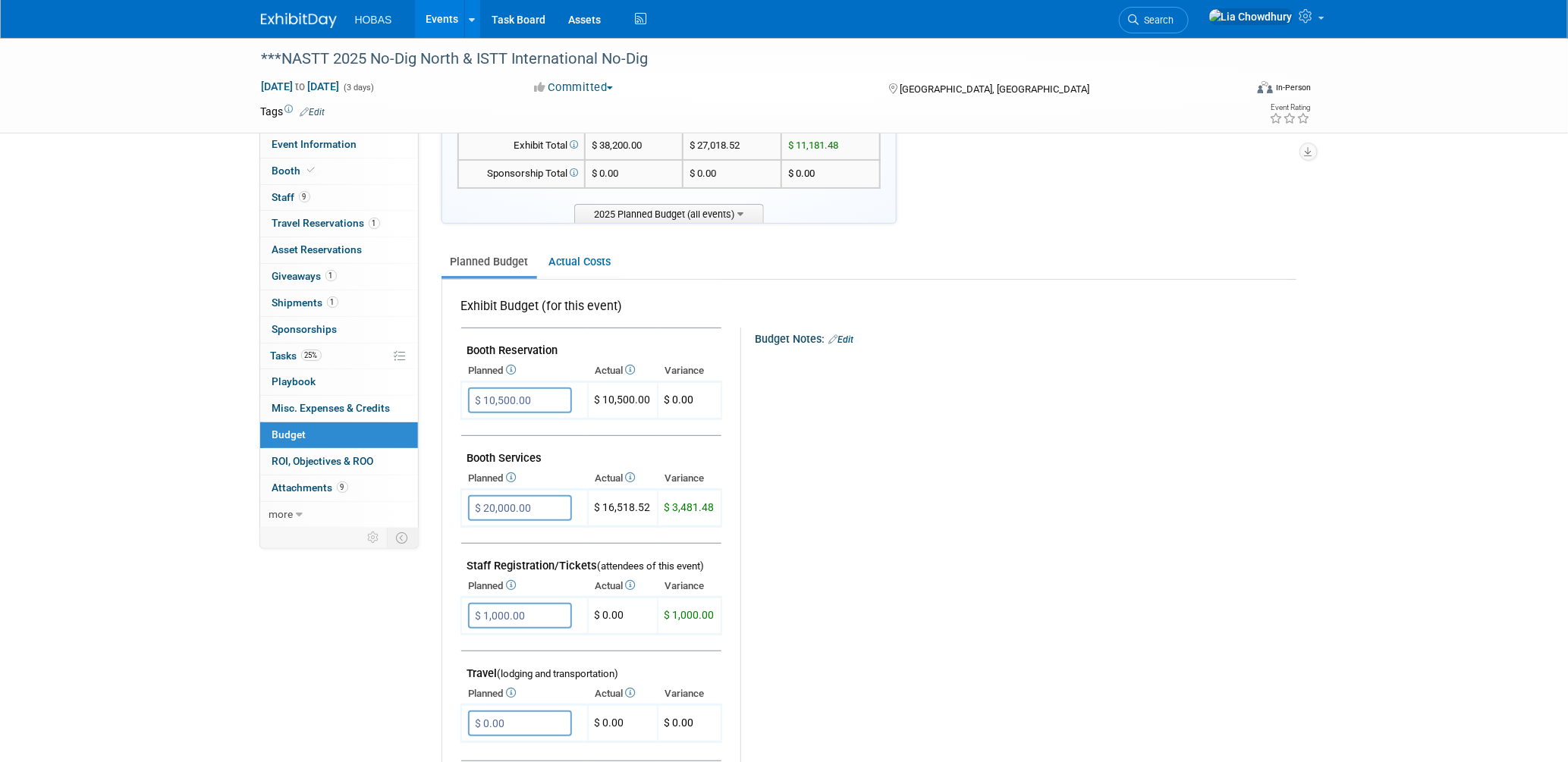
scroll to position [252, 0]
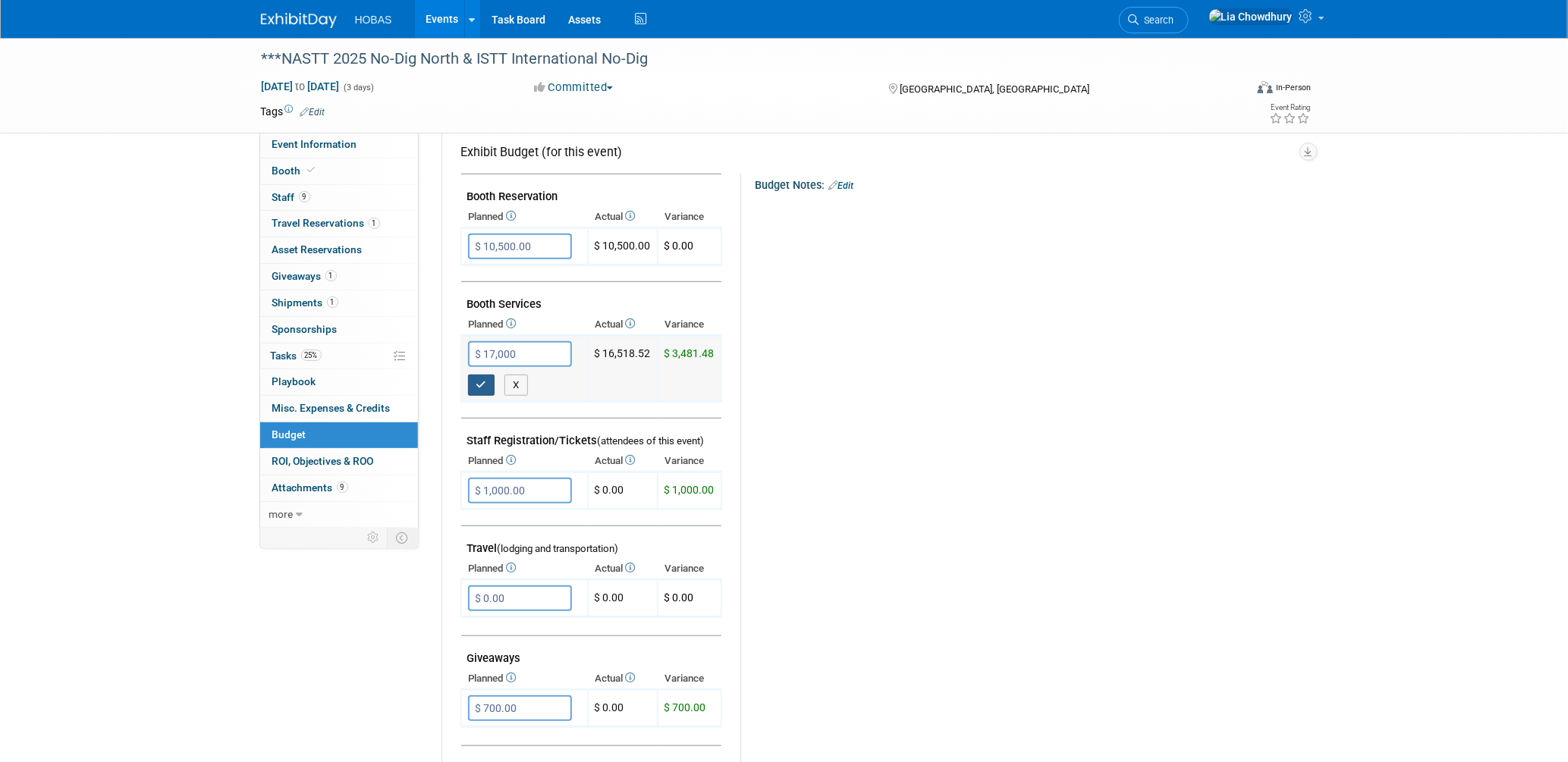
type input "$ 17,000.00"
click at [468, 377] on button "button" at bounding box center [482, 385] width 27 height 22
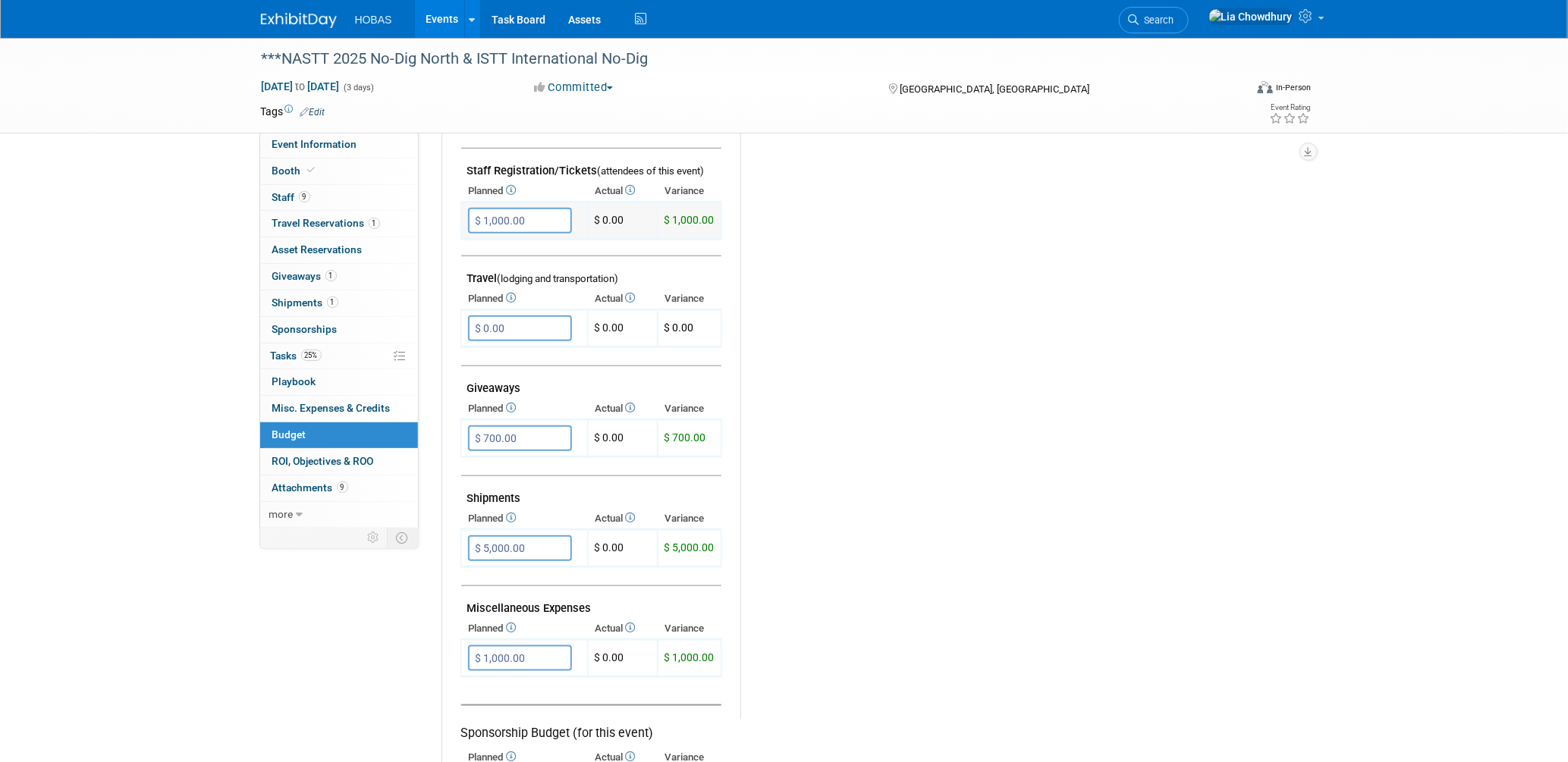
scroll to position [506, 0]
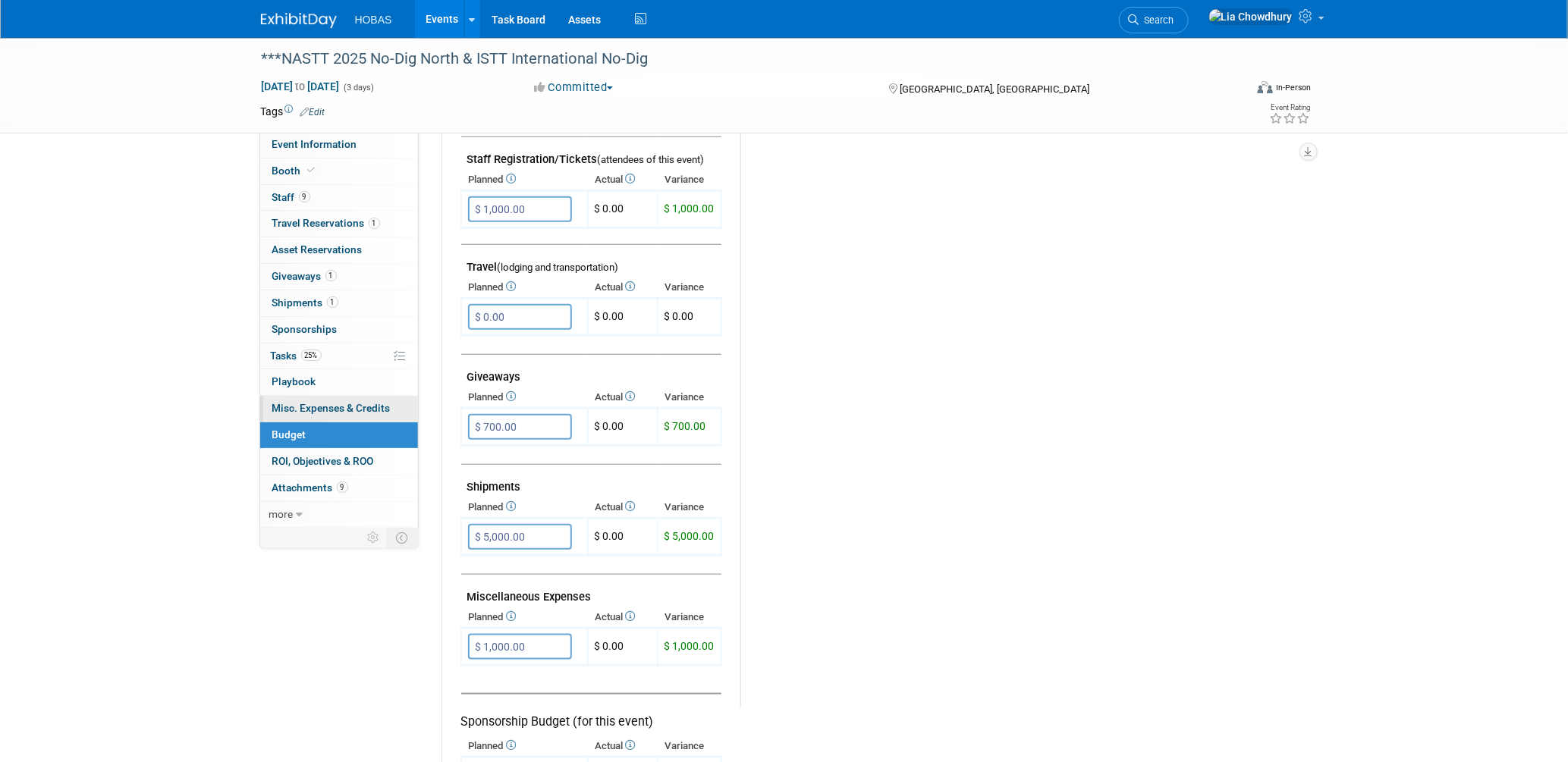
type input "$"
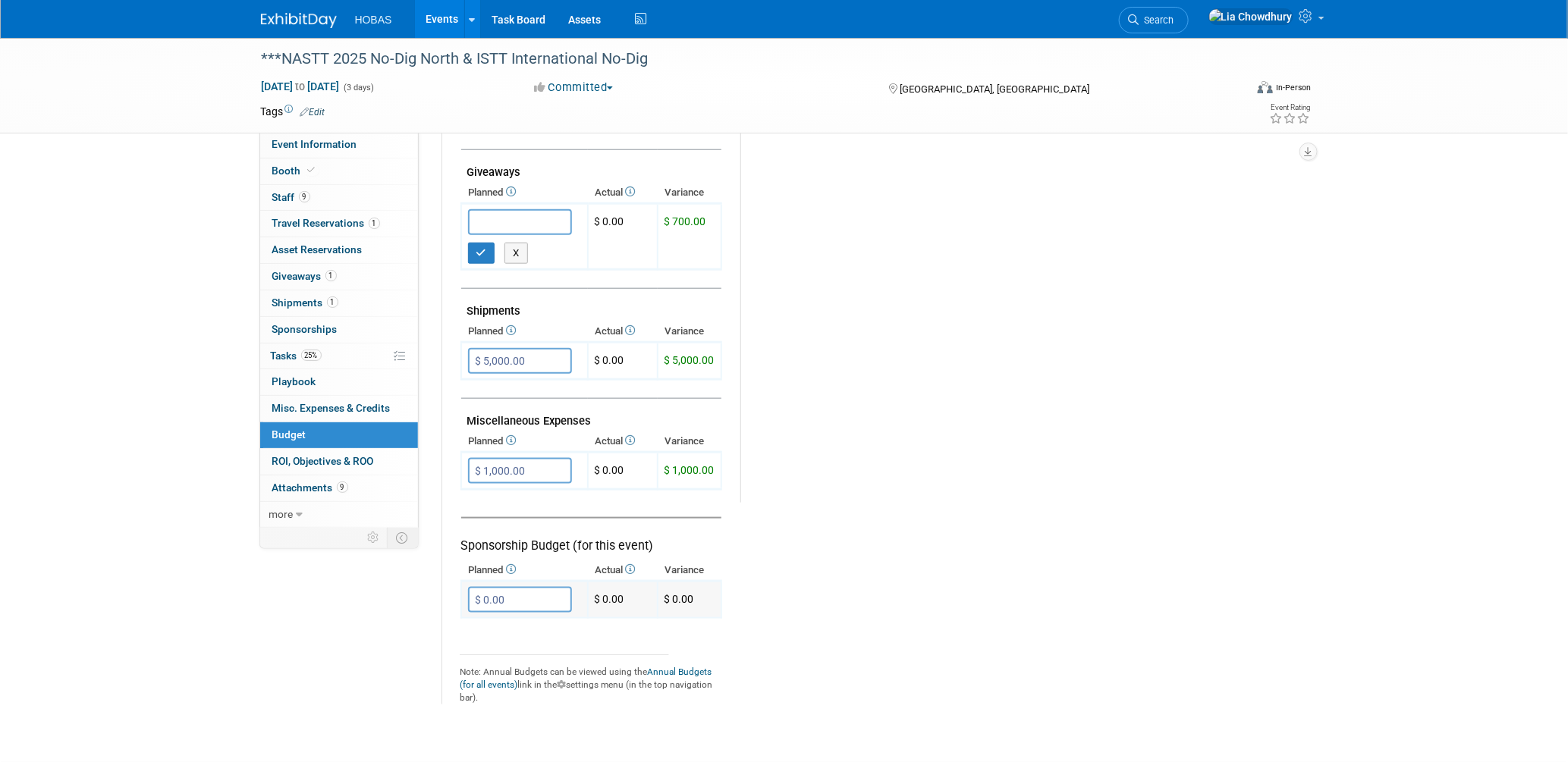
scroll to position [759, 0]
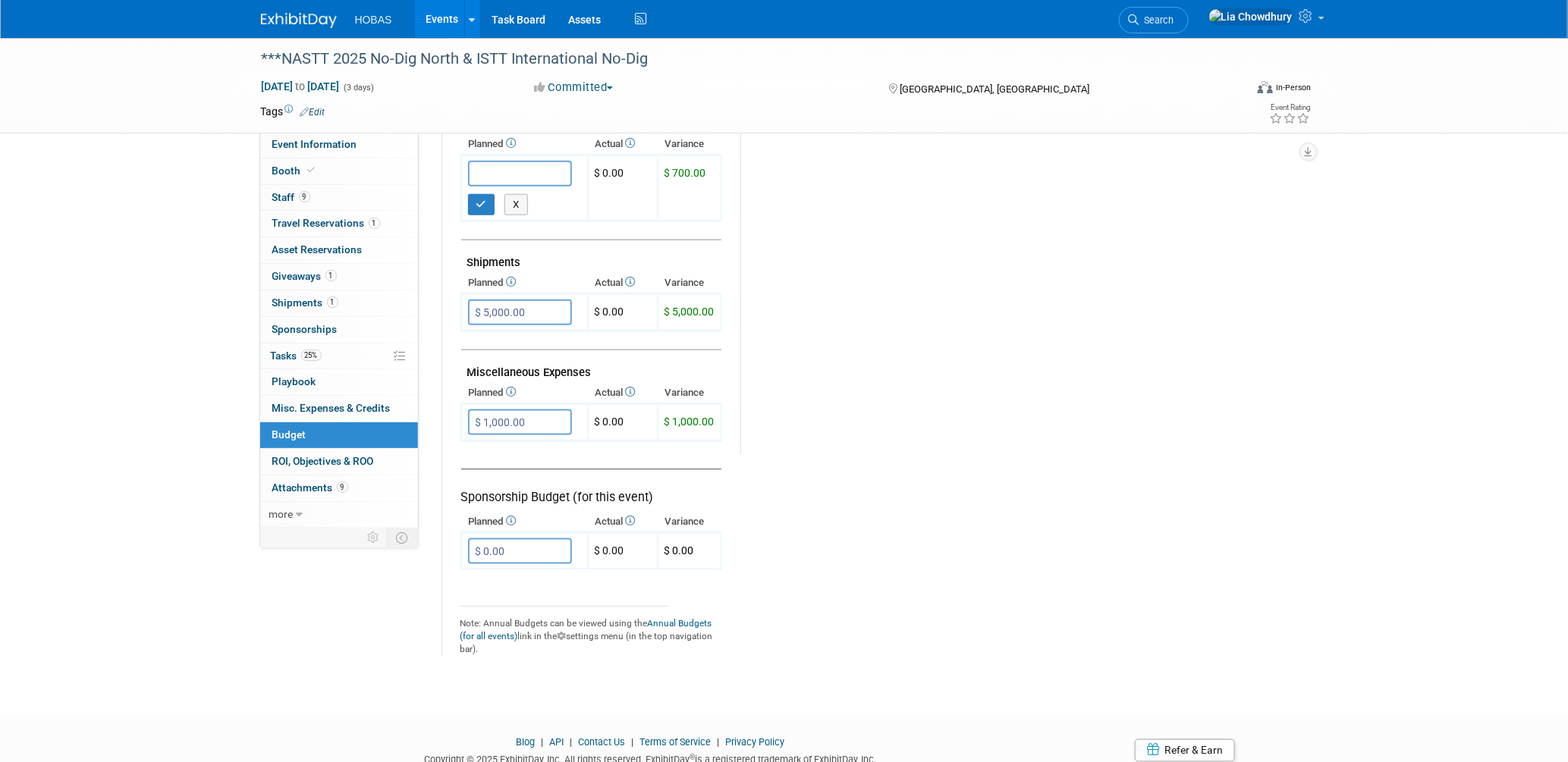
type input "$"
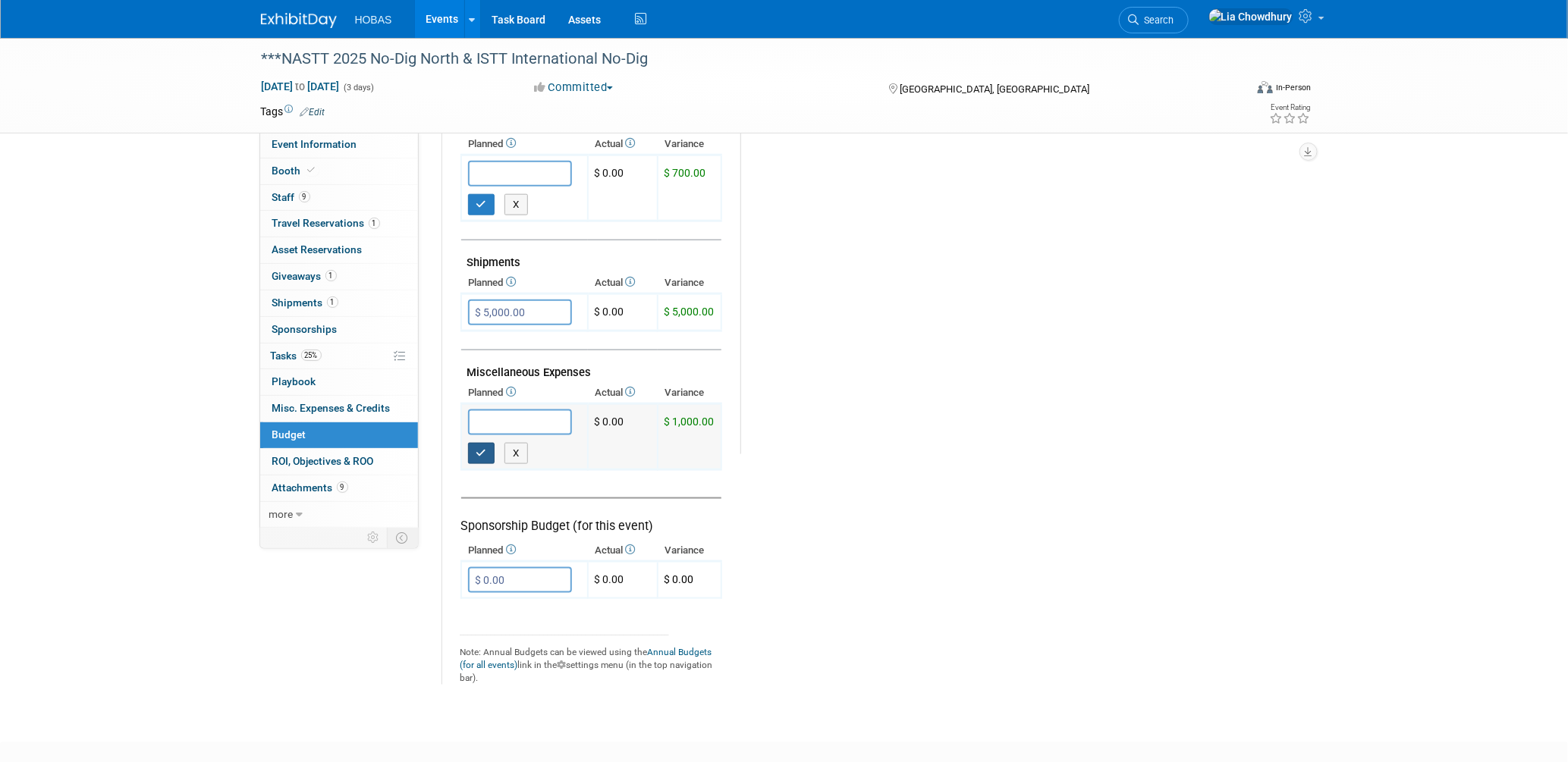
click at [487, 443] on button "button" at bounding box center [482, 454] width 27 height 22
type input "$ 0.00"
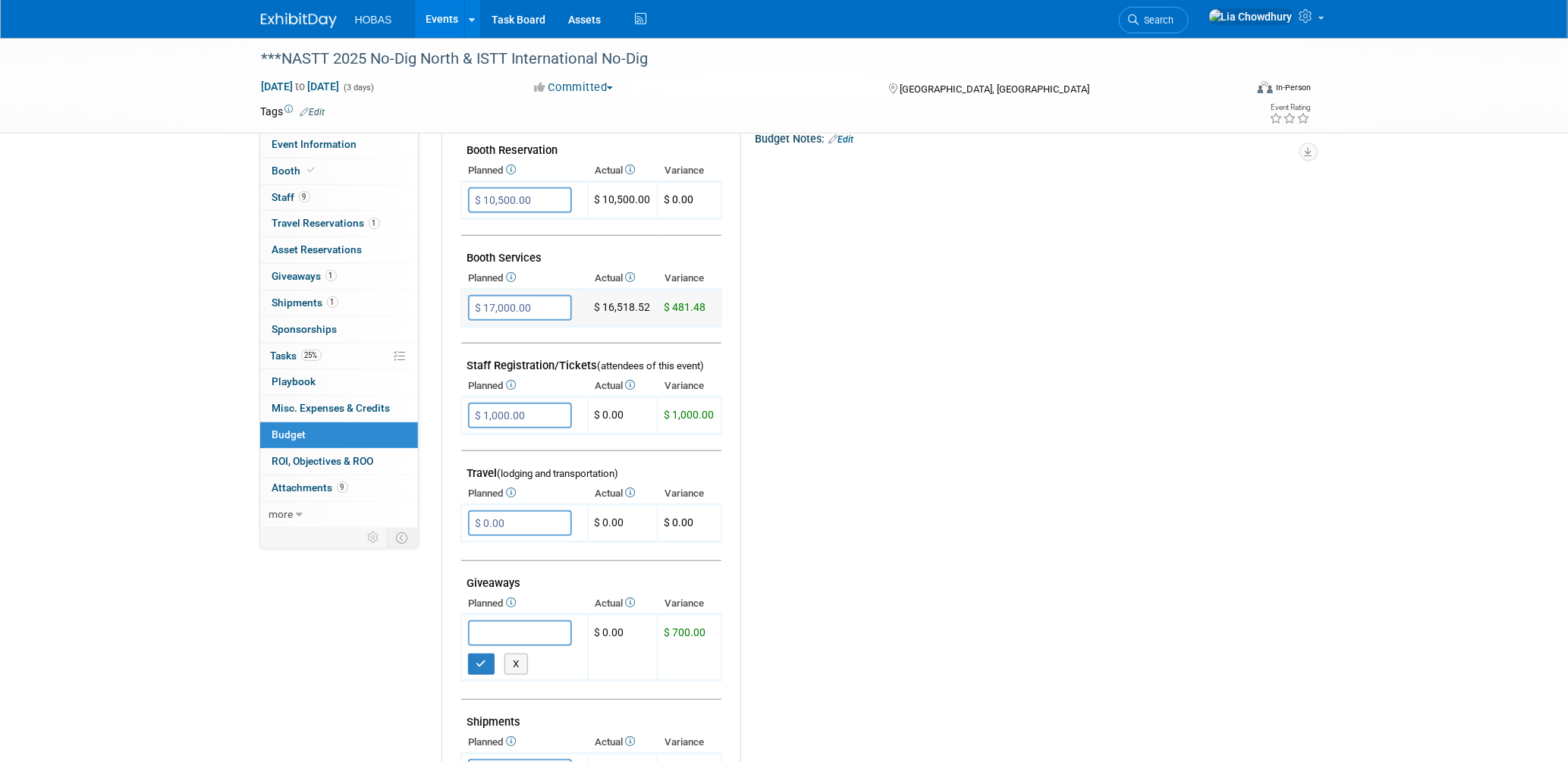
scroll to position [252, 0]
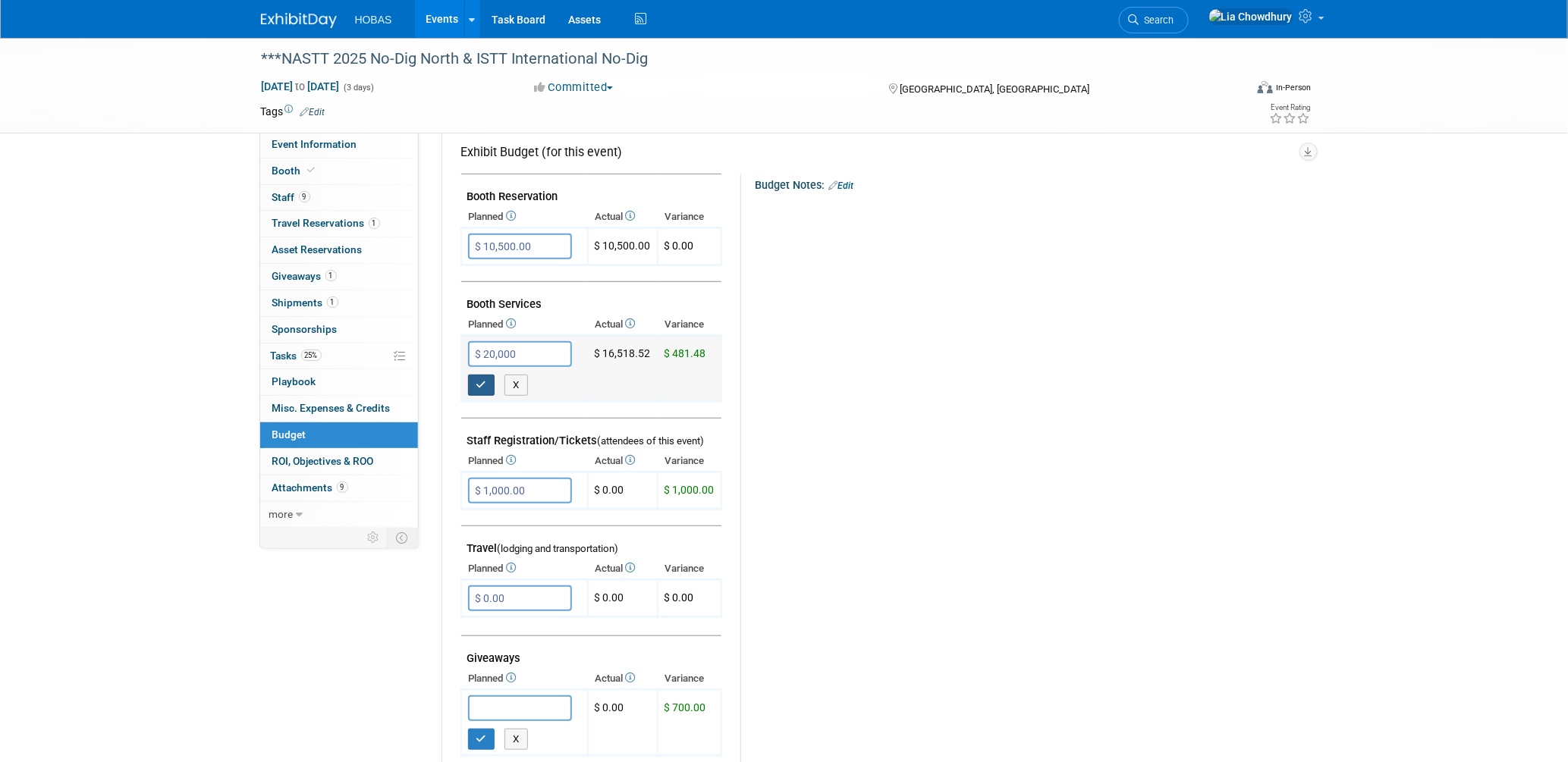
type input "$ 20,000.00"
click at [480, 375] on button "button" at bounding box center [482, 385] width 27 height 22
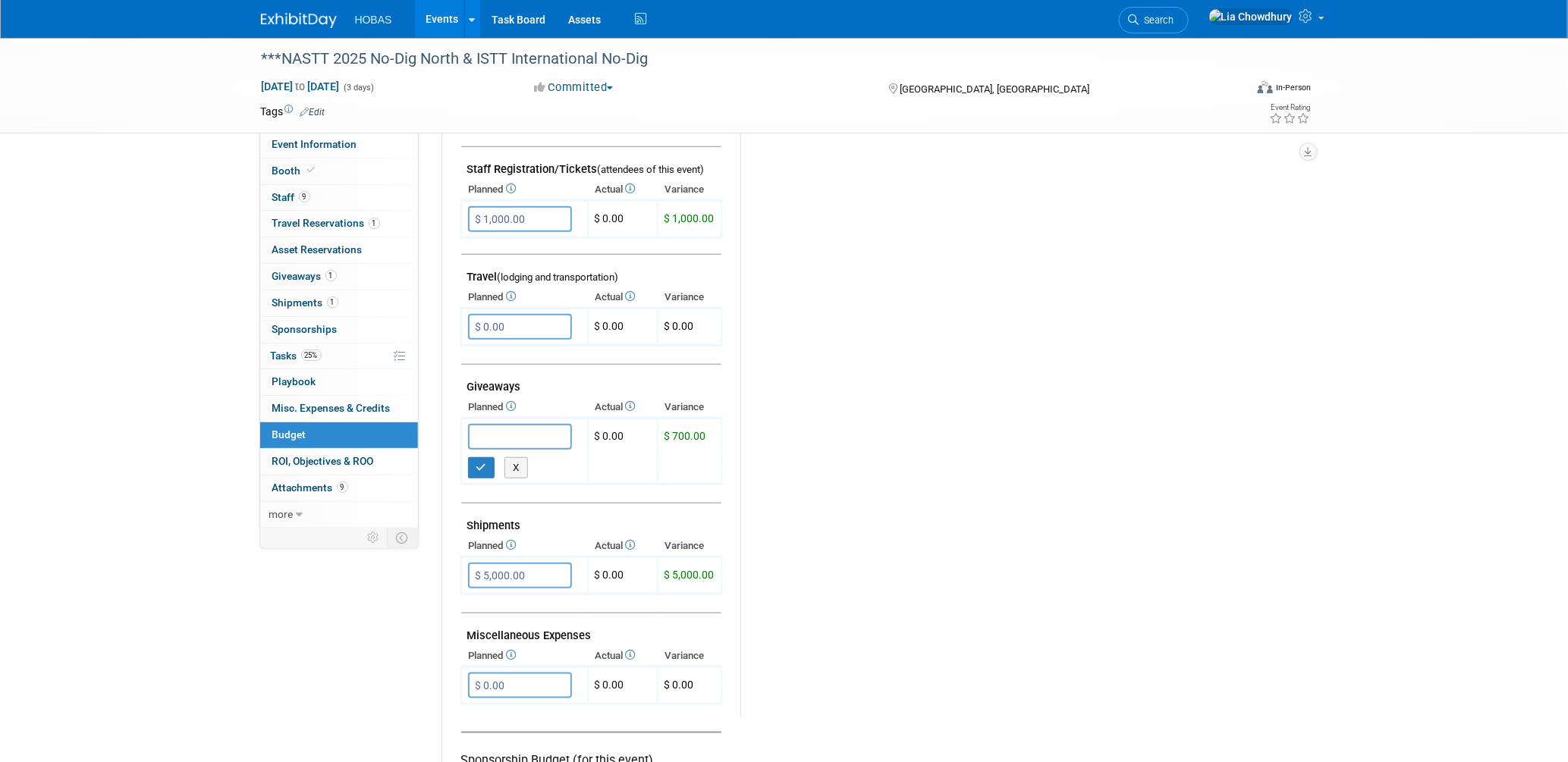
scroll to position [506, 0]
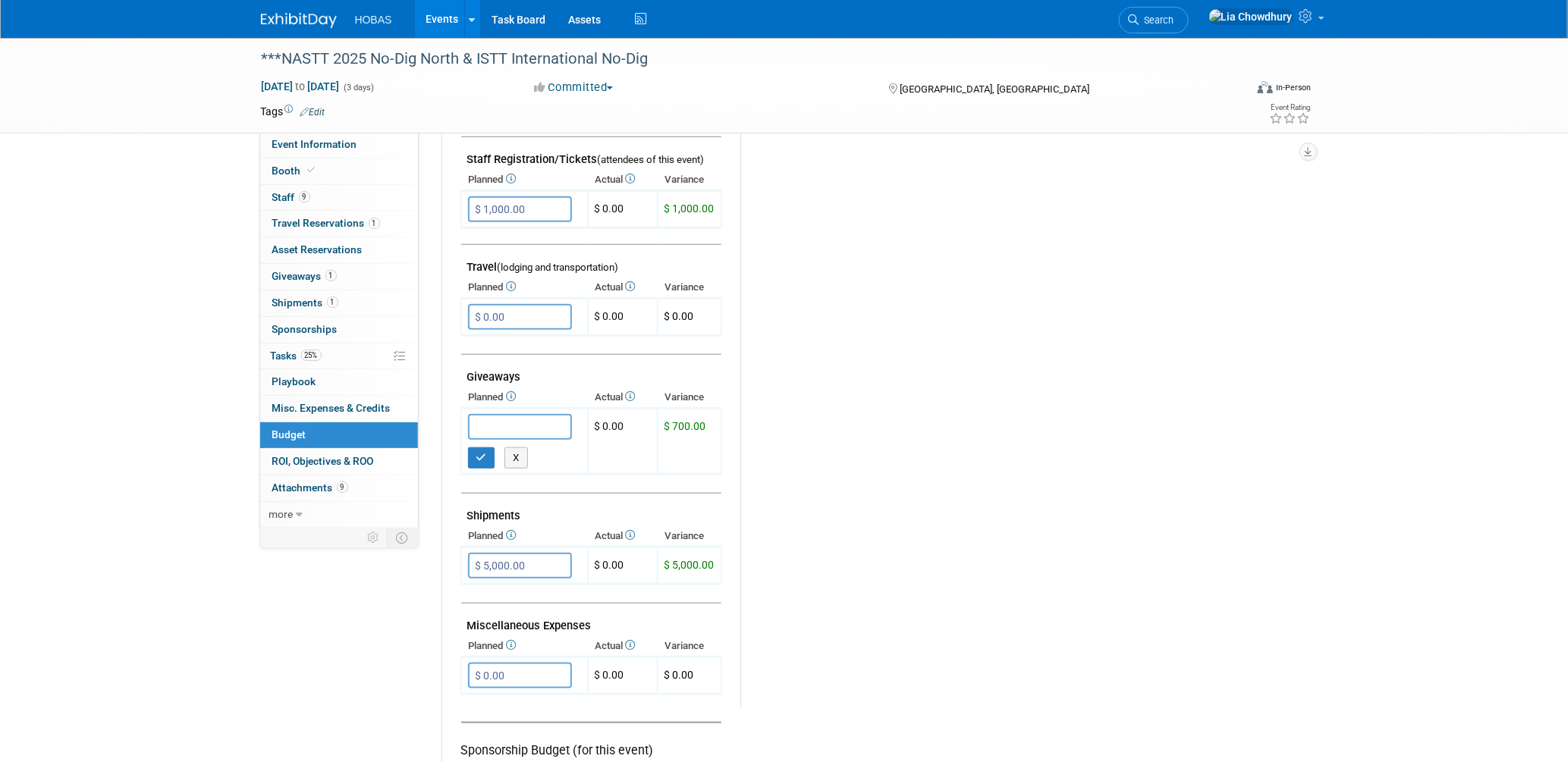
type input "$"
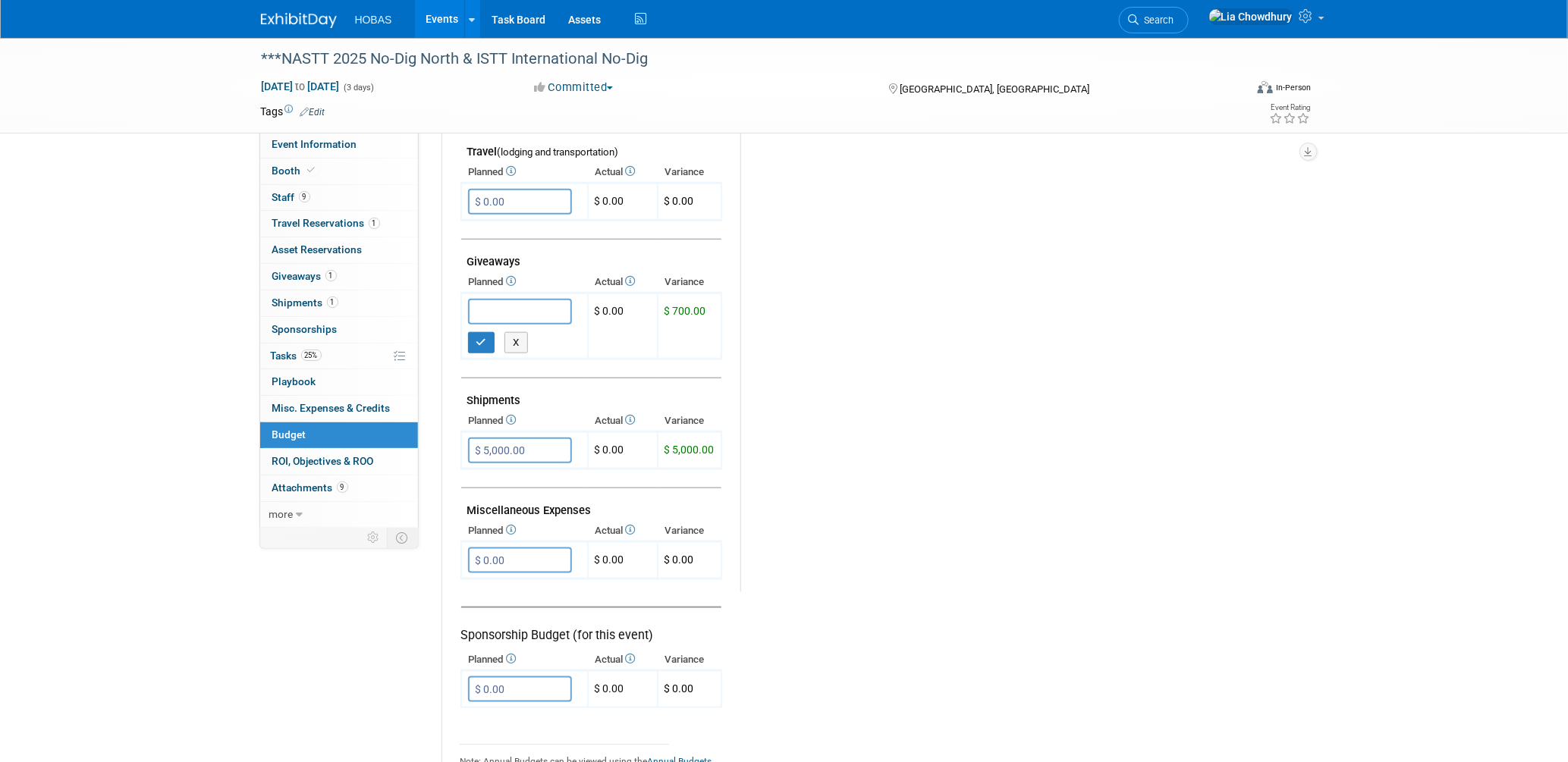
scroll to position [759, 0]
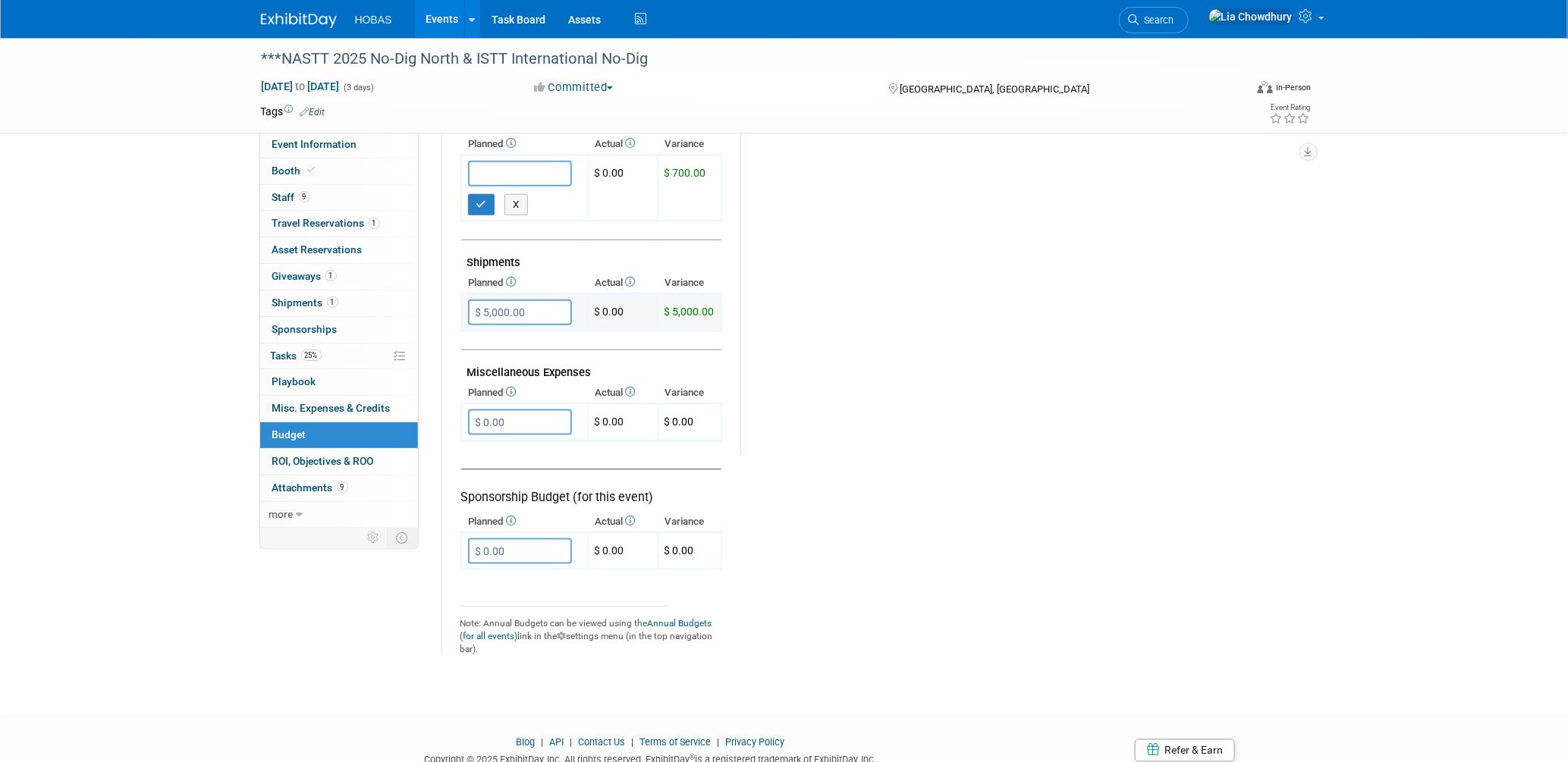
type input "$"
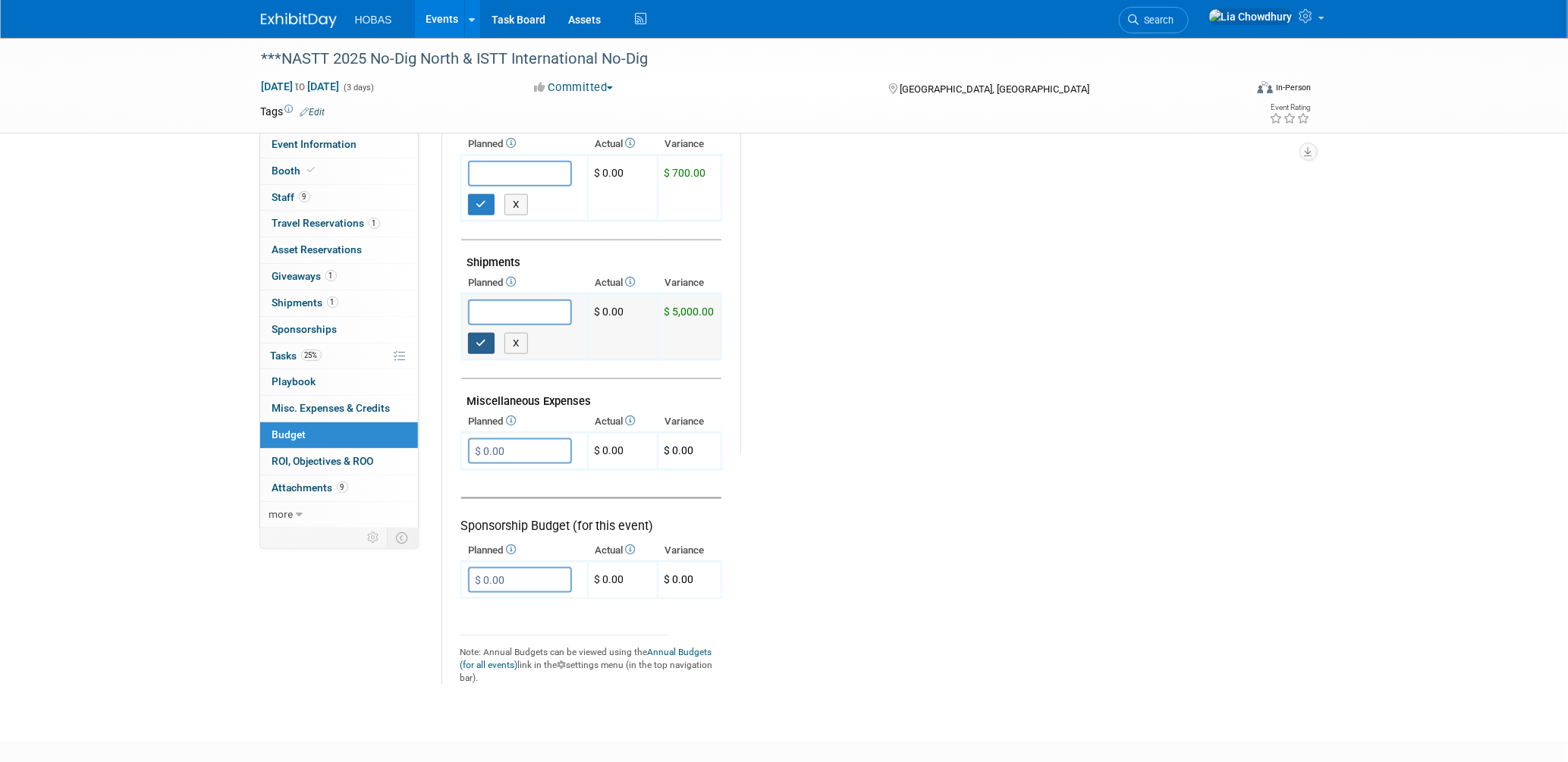
click at [486, 333] on button "button" at bounding box center [482, 344] width 27 height 22
type input "$ 0.00"
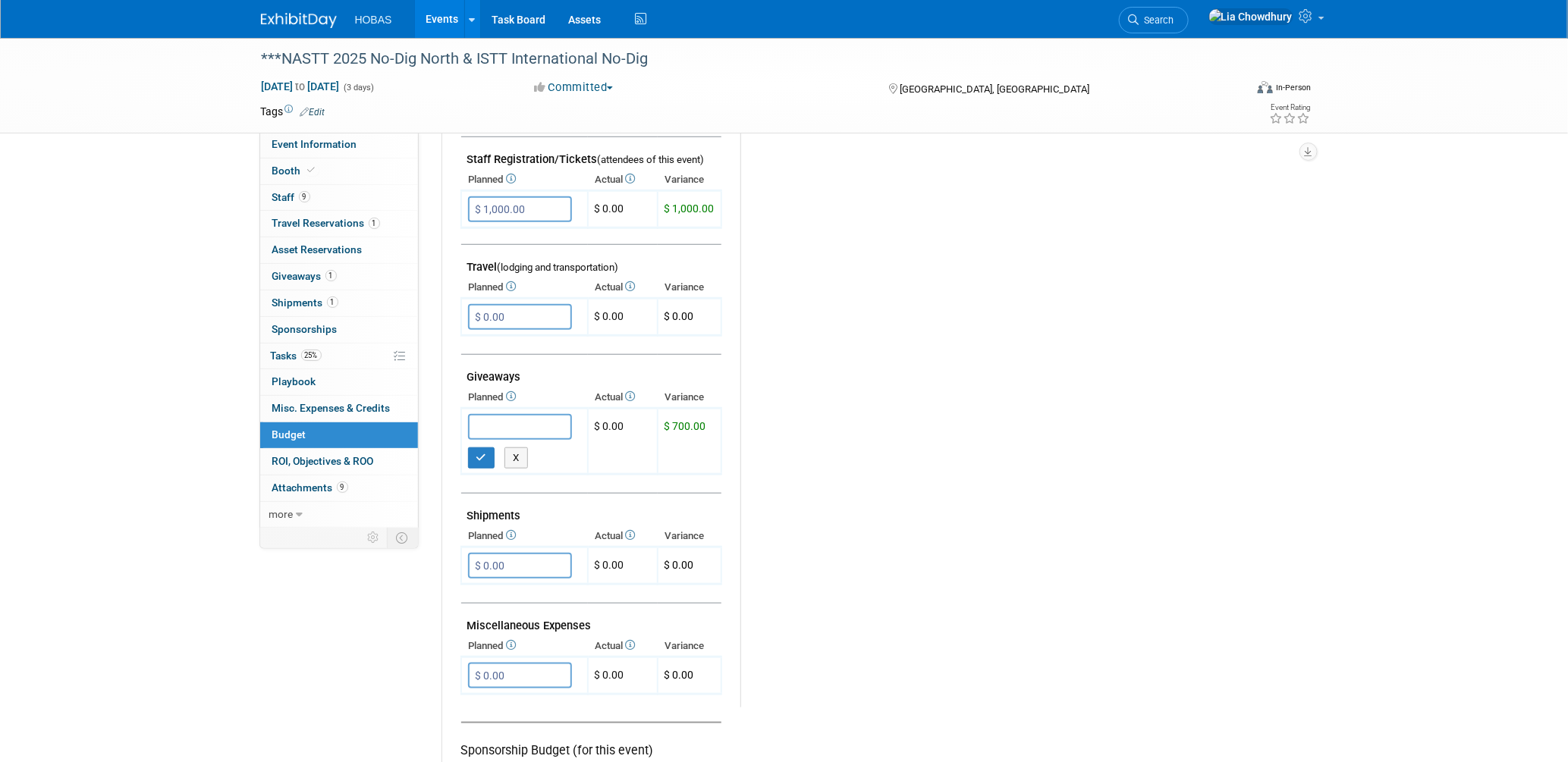
scroll to position [792, 0]
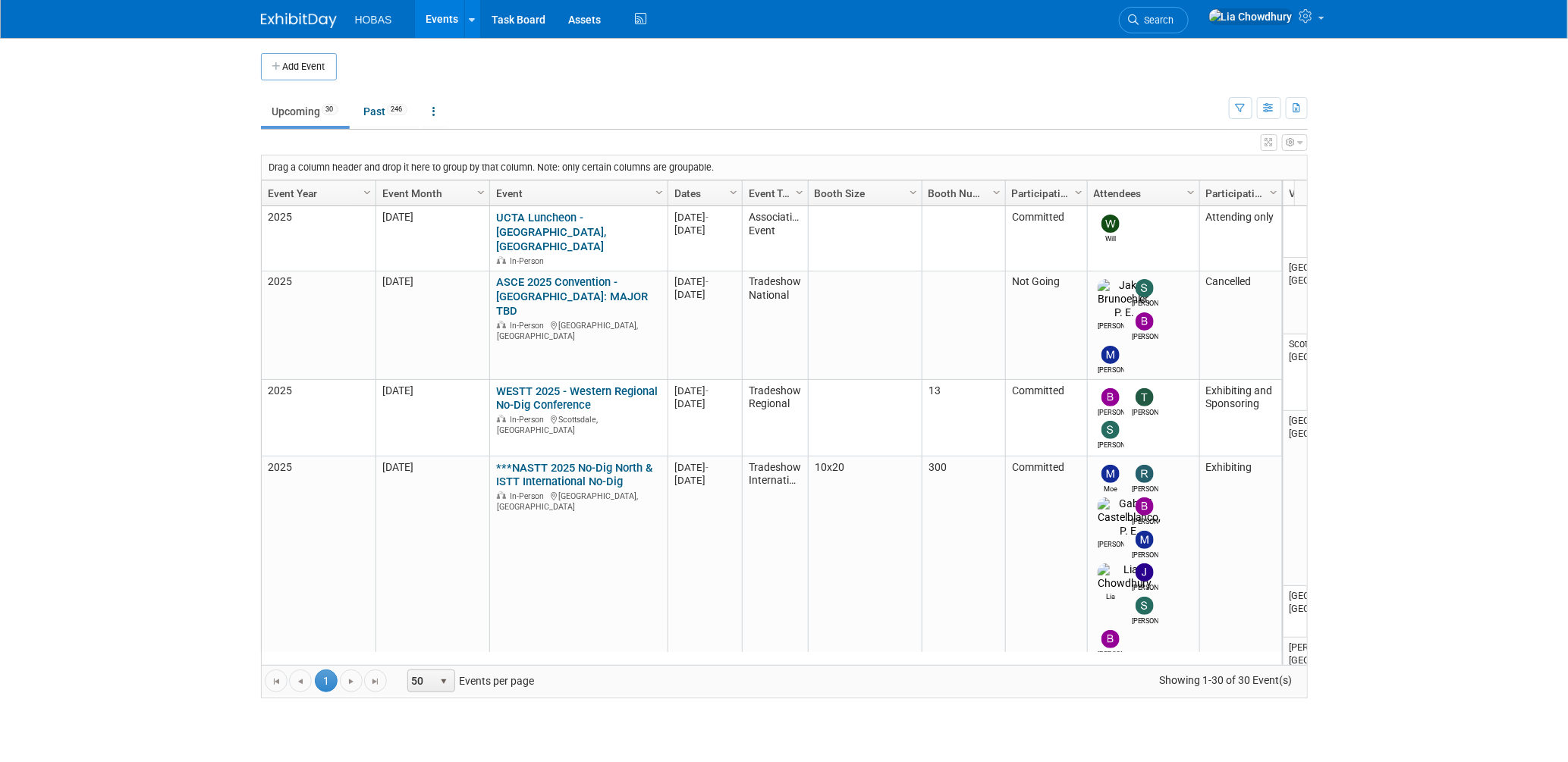
click at [550, 462] on link "***NASTT 2025 No-Dig North & ISTT International No-Dig" at bounding box center [574, 475] width 156 height 28
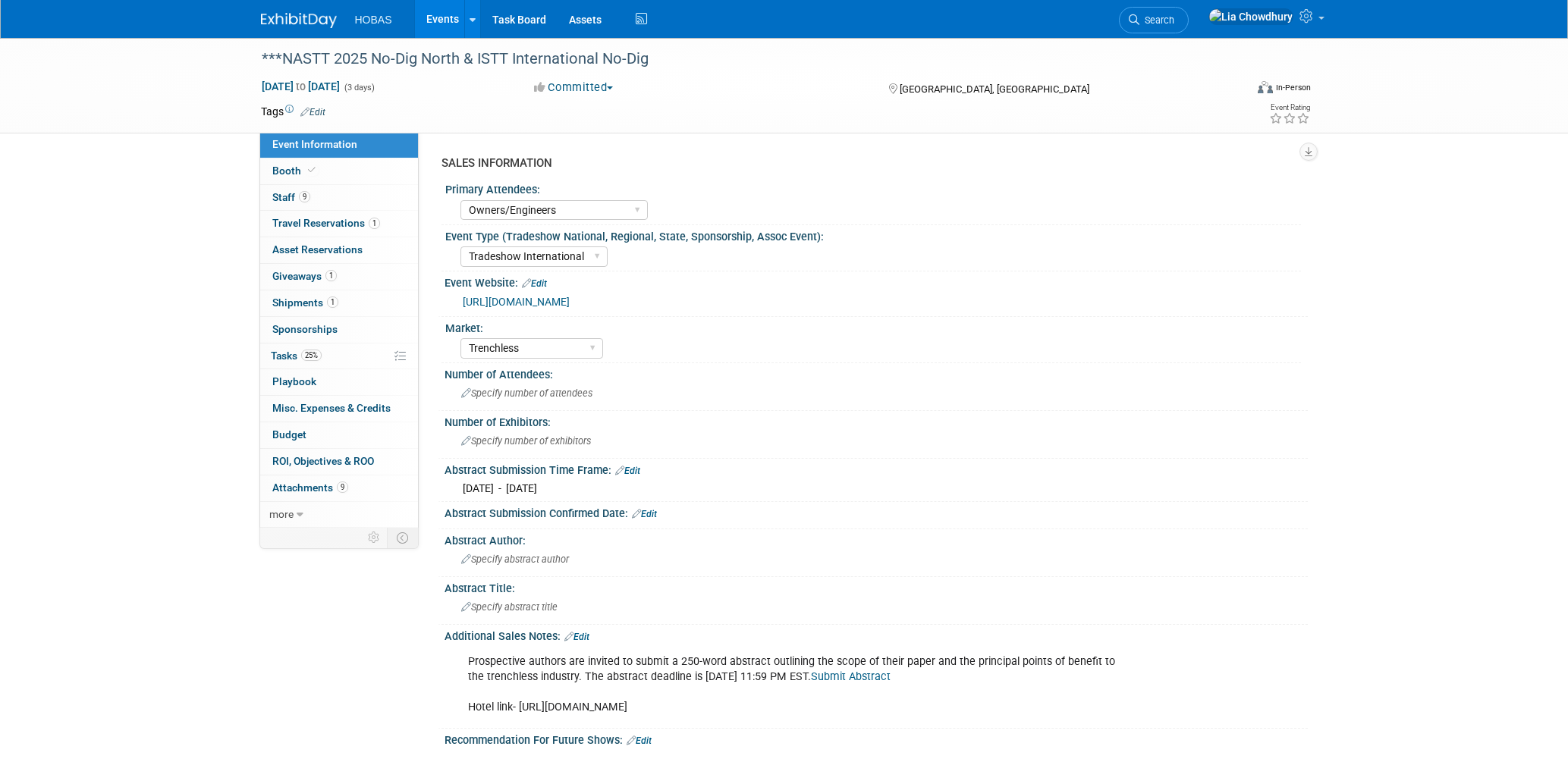
select select "Owners/Engineers"
select select "Tradeshow International"
select select "Trenchless"
select select "Exhibiting"
click at [292, 175] on span "Booth" at bounding box center [296, 170] width 46 height 12
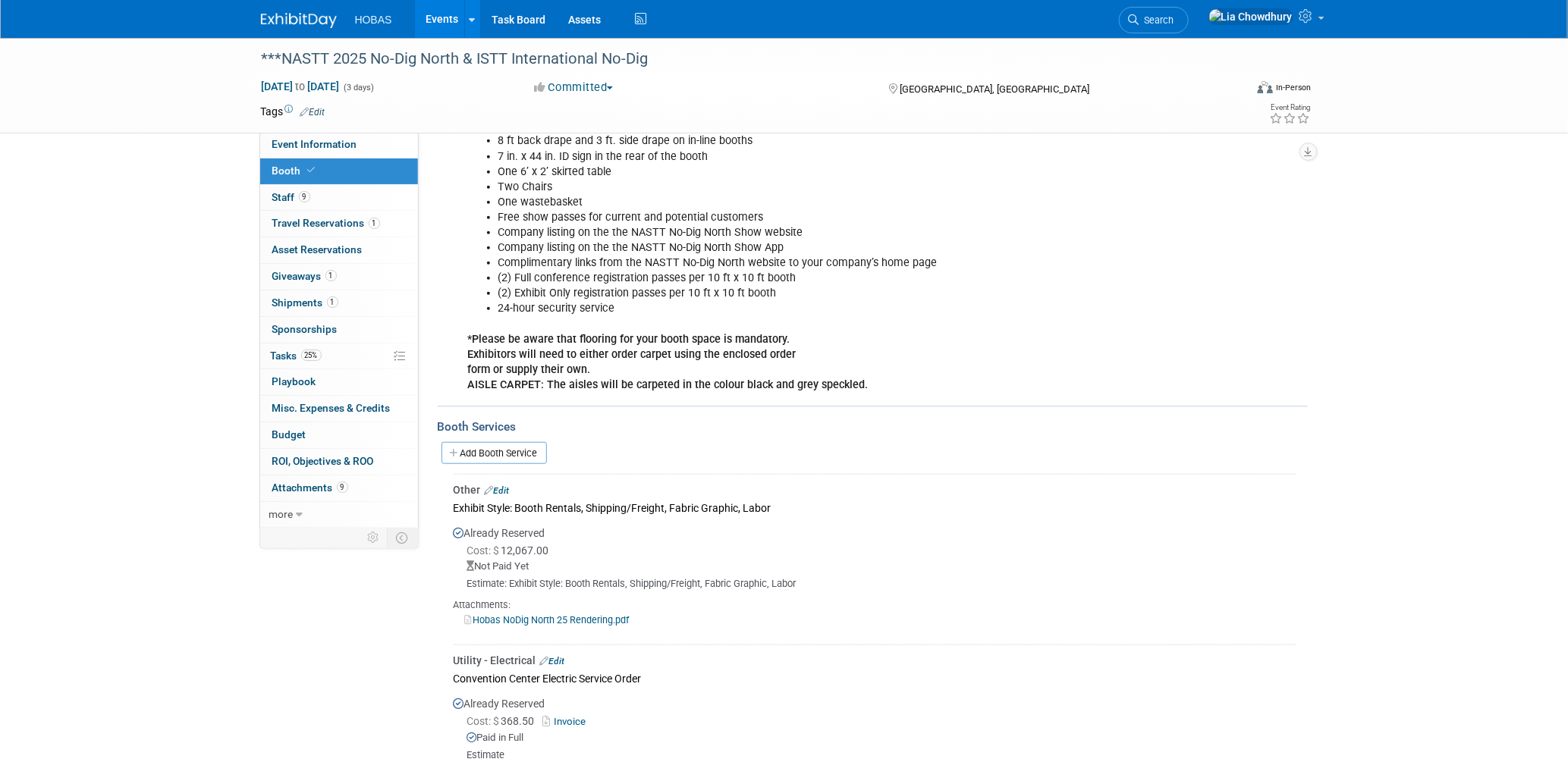
scroll to position [506, 0]
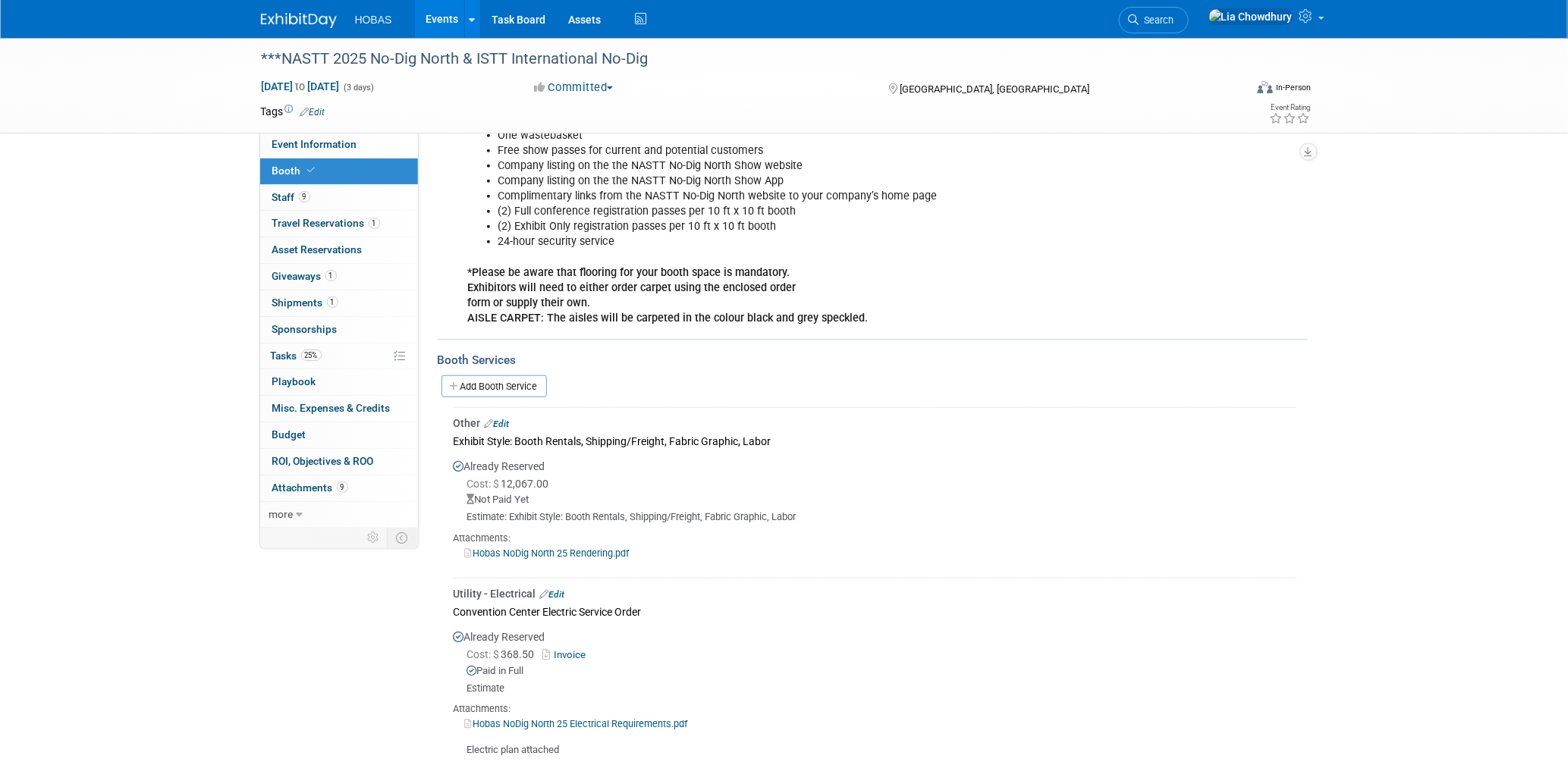
click at [312, 131] on div "***NASTT 2025 No-Dig North & ISTT International No-Dig [DATE] to [DATE] (3 days…" at bounding box center [784, 85] width 1070 height 95
click at [312, 143] on span "Event Information" at bounding box center [315, 143] width 85 height 12
select select "Owners/Engineers"
select select "Tradeshow International"
select select "Trenchless"
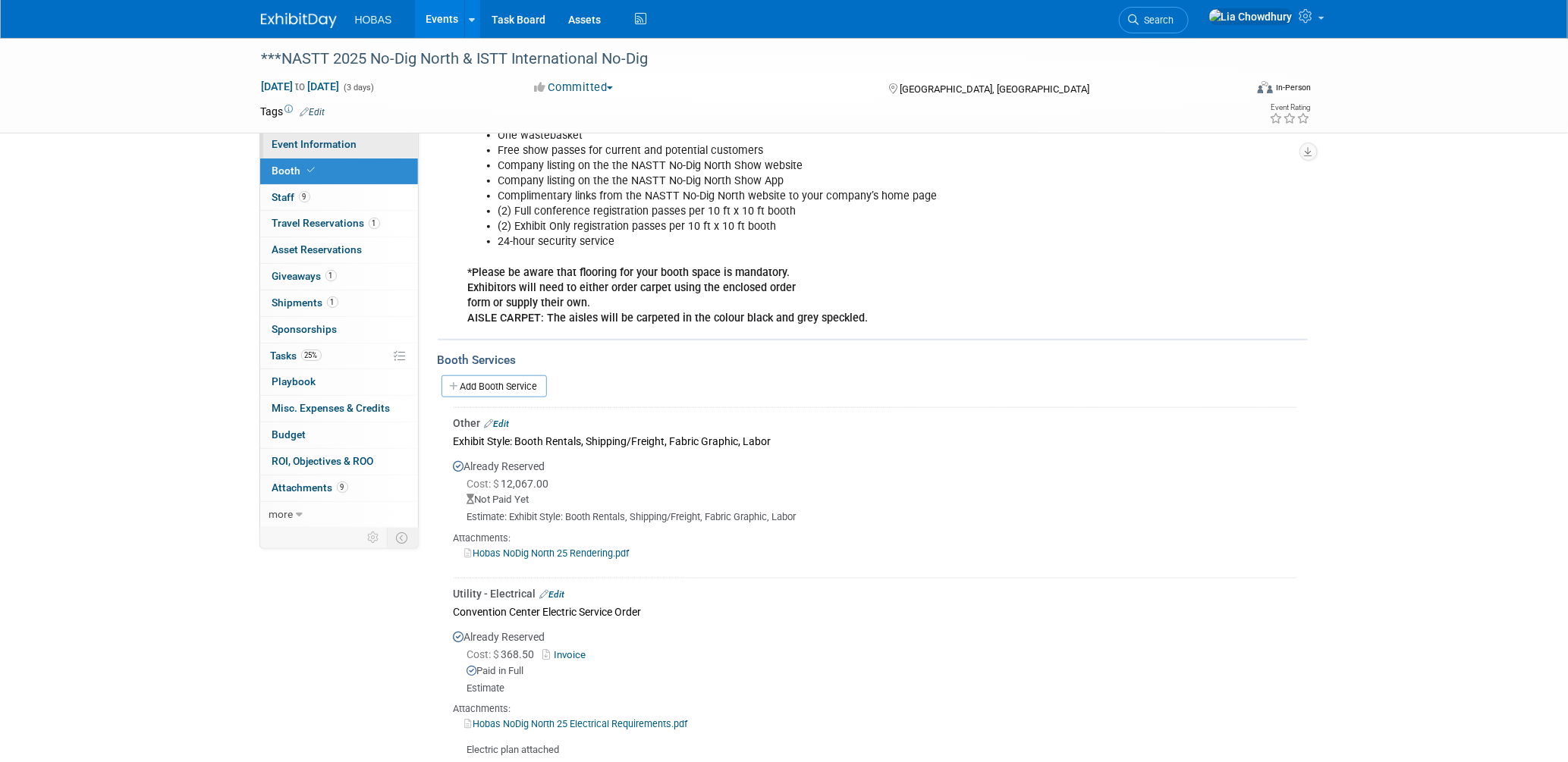
select select "Exhibiting"
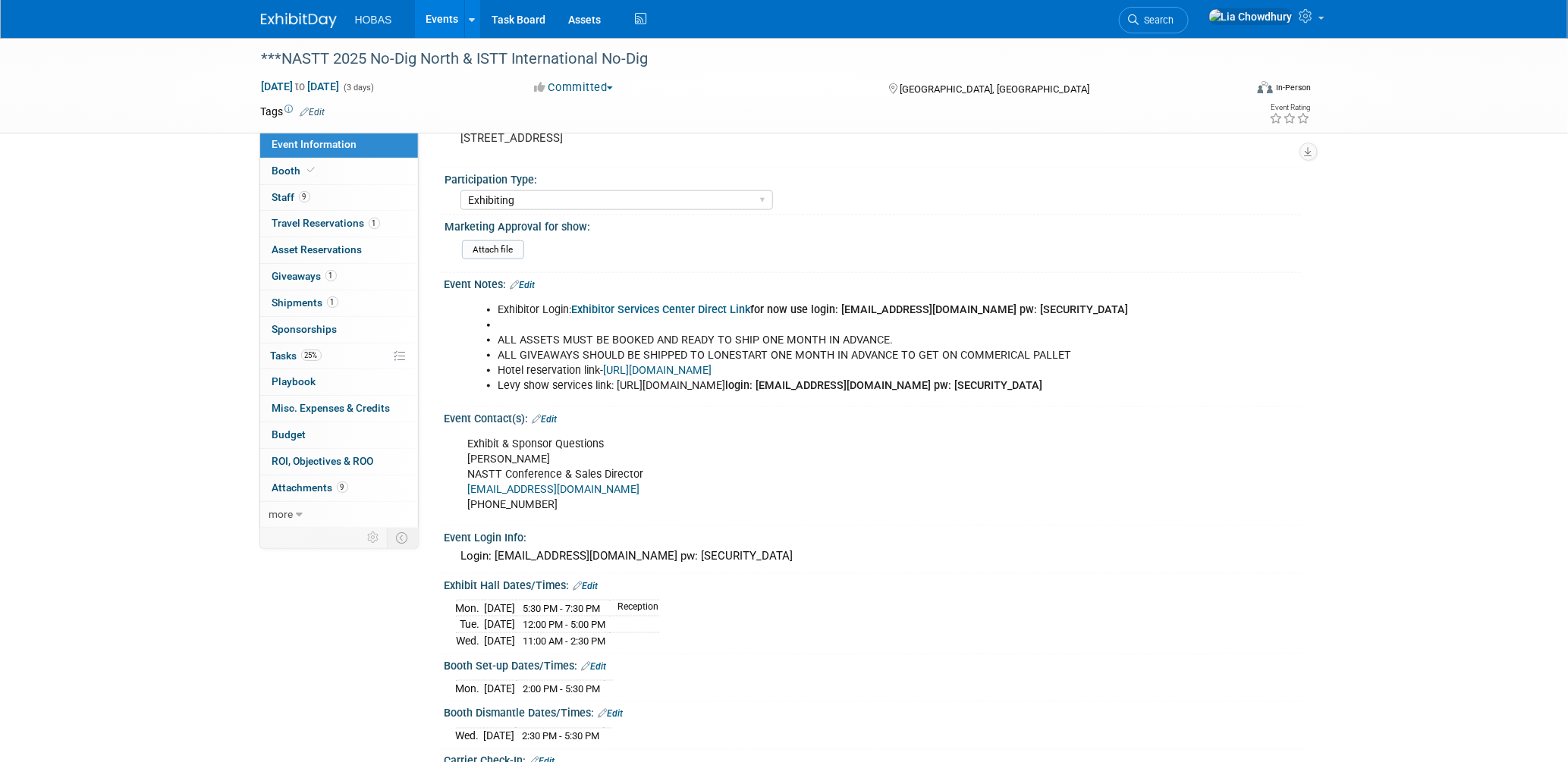
scroll to position [843, 0]
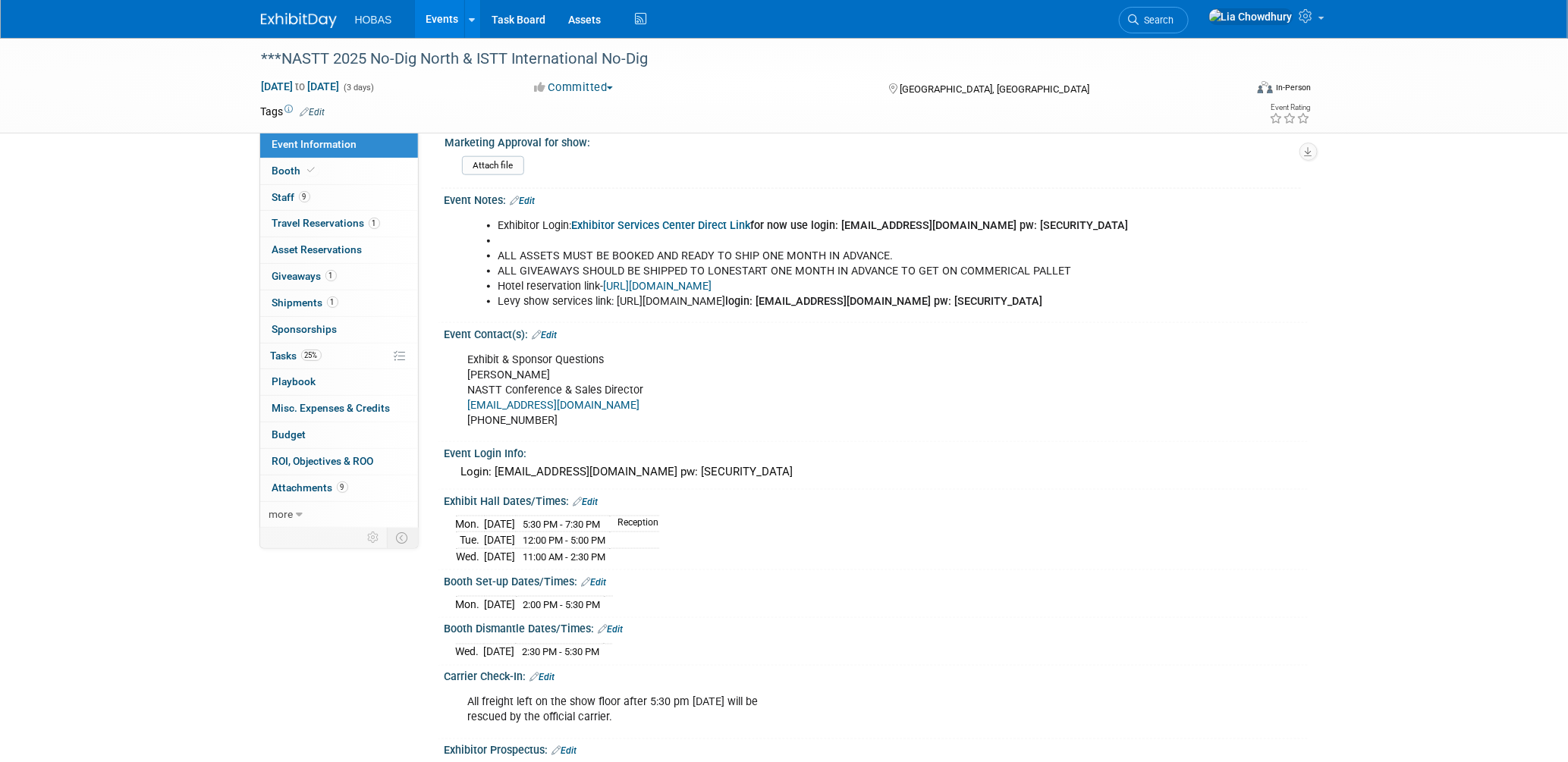
copy div "Exhibit Hall Dates/Times: Edit [DATE] 5:30 PM - 7:30 PM Reception [DATE] 12:00 …"
drag, startPoint x: 442, startPoint y: 504, endPoint x: 646, endPoint y: 556, distance: 210.5
click at [646, 556] on div "Exhibit Hall Dates/Times: Edit [DATE] 5:30 PM - 7:30 PM Reception [DATE]" at bounding box center [873, 530] width 870 height 80
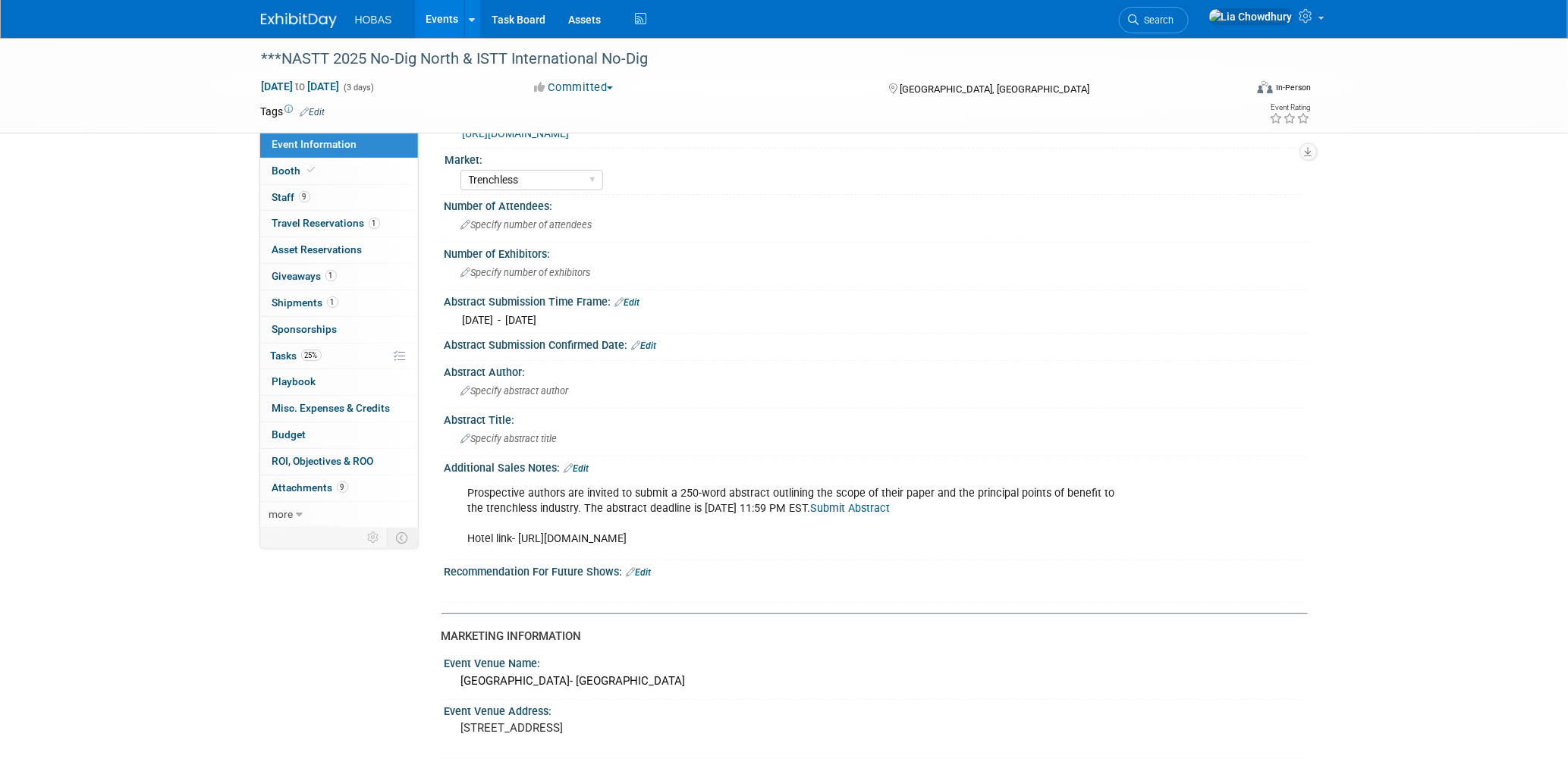
scroll to position [0, 0]
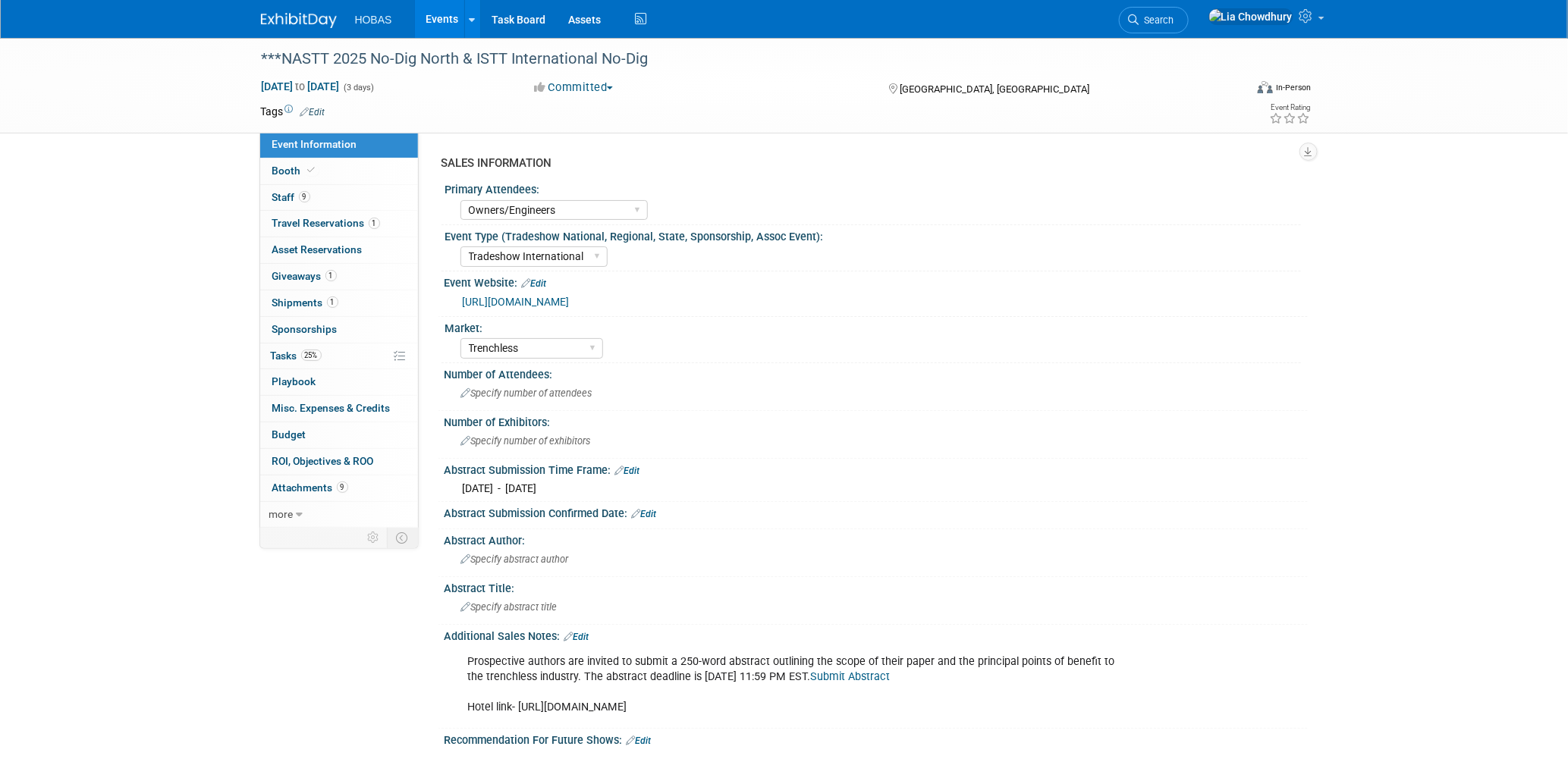
click at [534, 293] on div "[URL][DOMAIN_NAME]" at bounding box center [879, 302] width 833 height 18
click at [541, 307] on link "[URL][DOMAIN_NAME]" at bounding box center [515, 301] width 107 height 12
